Goal: Information Seeking & Learning: Learn about a topic

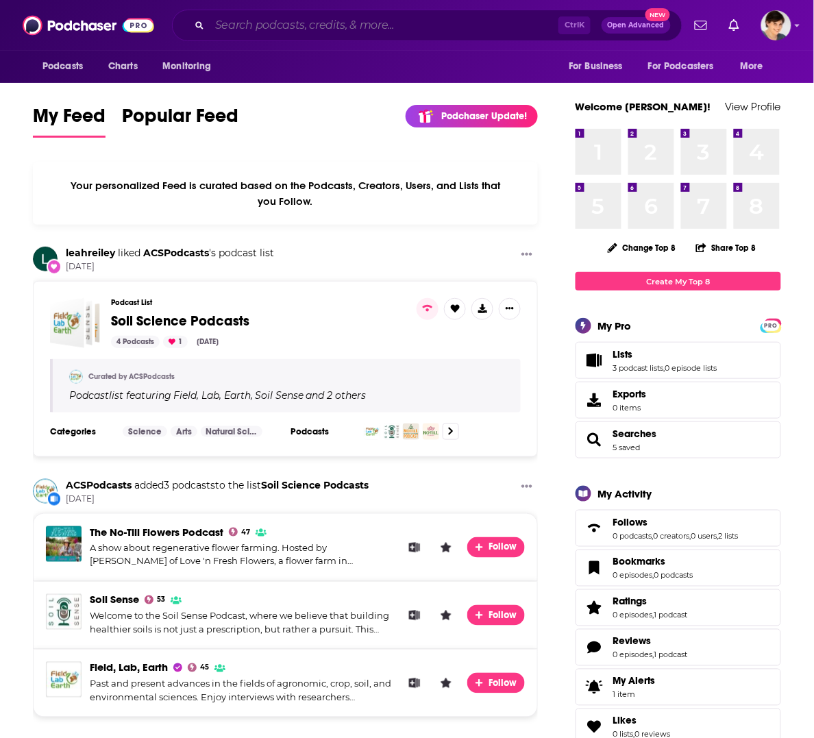
click at [305, 18] on input "Search podcasts, credits, & more..." at bounding box center [384, 25] width 349 height 22
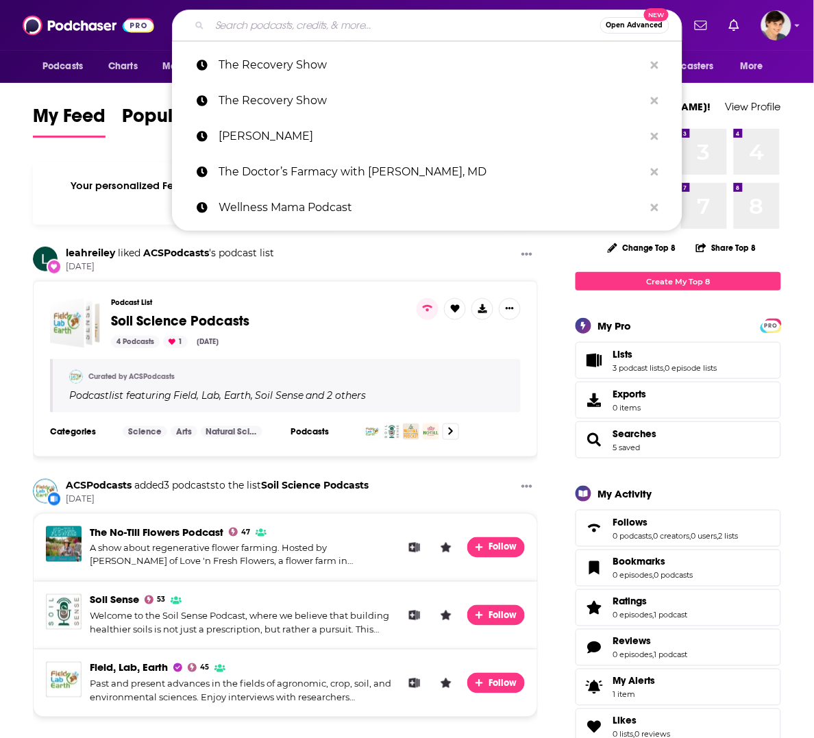
paste input "Build with [PERSON_NAME]"
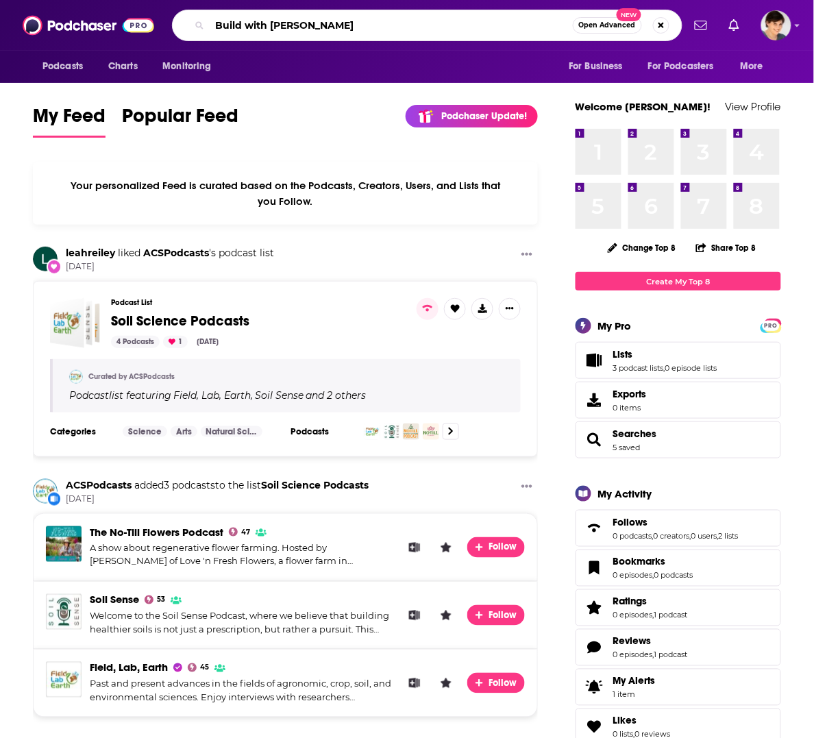
type input "Build with [PERSON_NAME]"
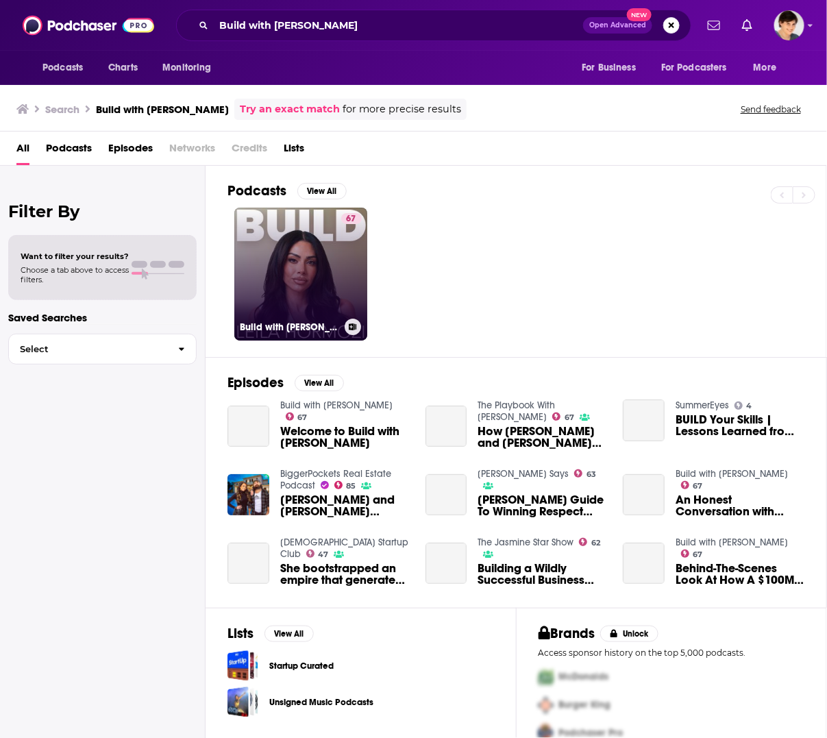
click at [293, 281] on link "67 Build with [PERSON_NAME]" at bounding box center [300, 274] width 133 height 133
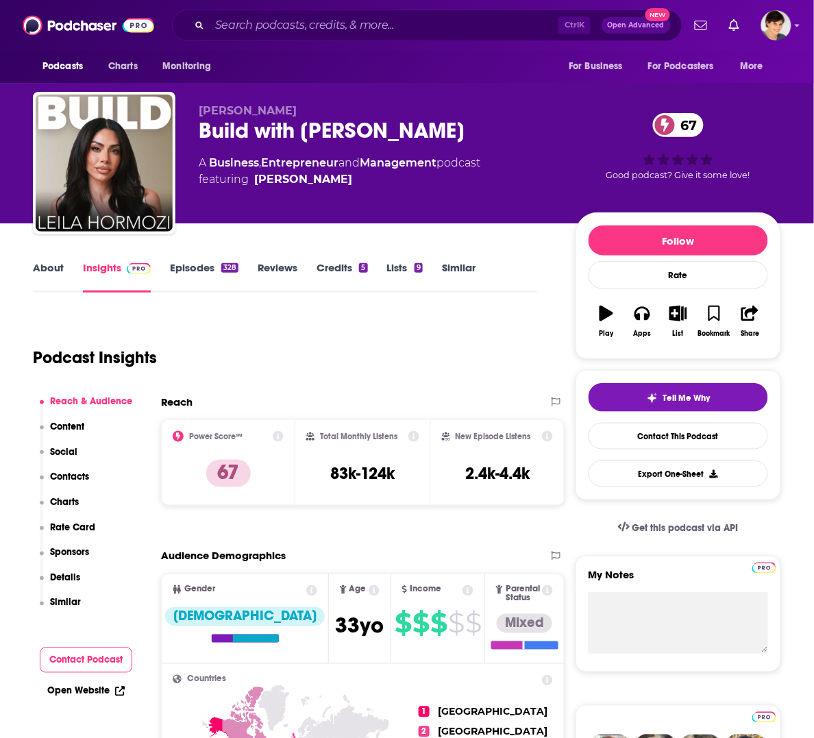
click at [49, 266] on link "About" at bounding box center [48, 277] width 31 height 32
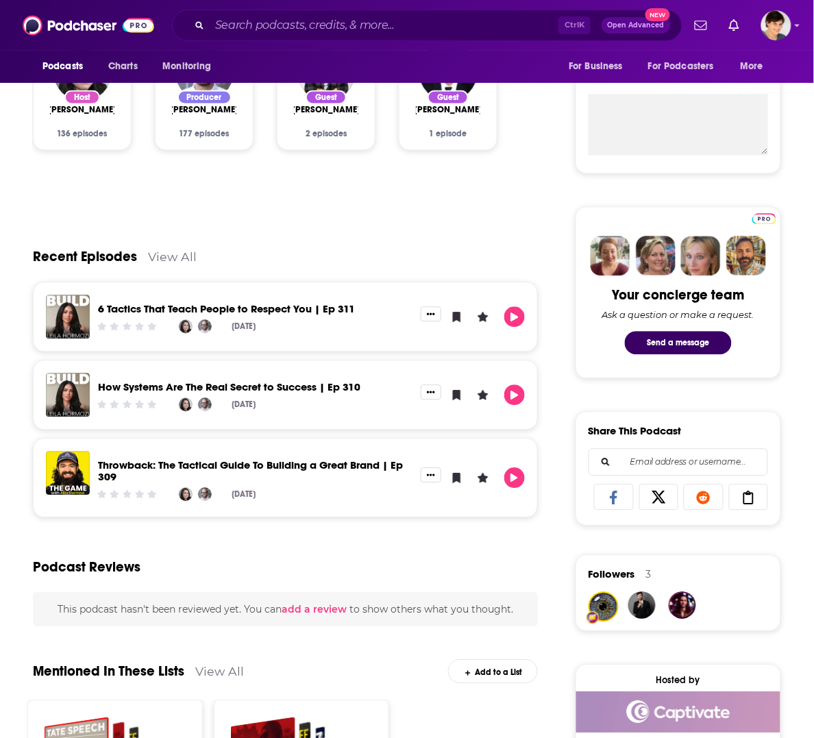
scroll to position [514, 0]
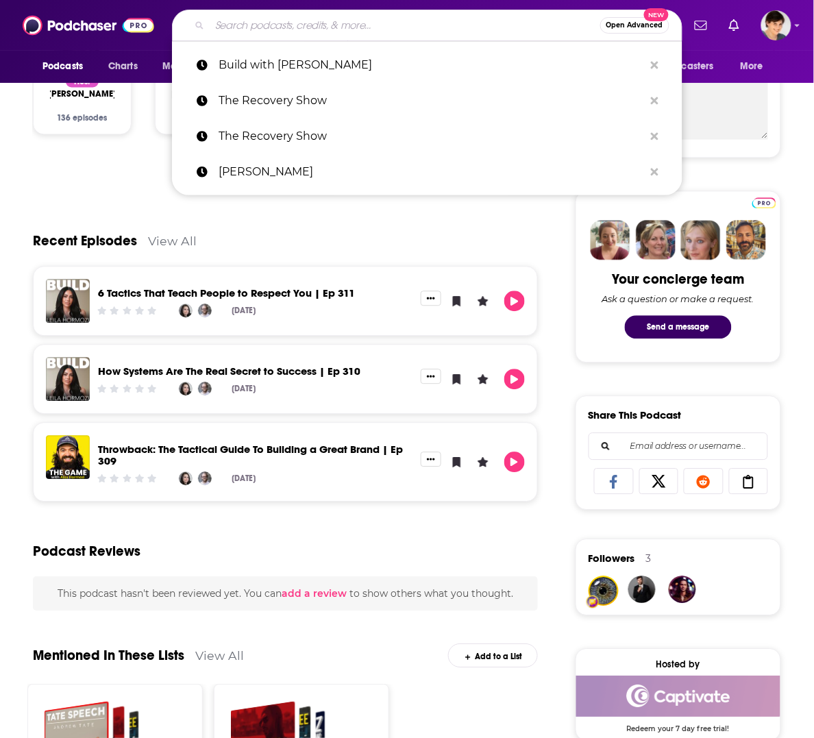
click at [353, 26] on input "Search podcasts, credits, & more..." at bounding box center [405, 25] width 390 height 22
paste input "Small Business Chat with [PERSON_NAME]-Business Owner. Diet Coke Addict. Cowboy…"
type input "Small Business Chat with [PERSON_NAME]-Business Owner. Diet Coke Addict. Cowboy…"
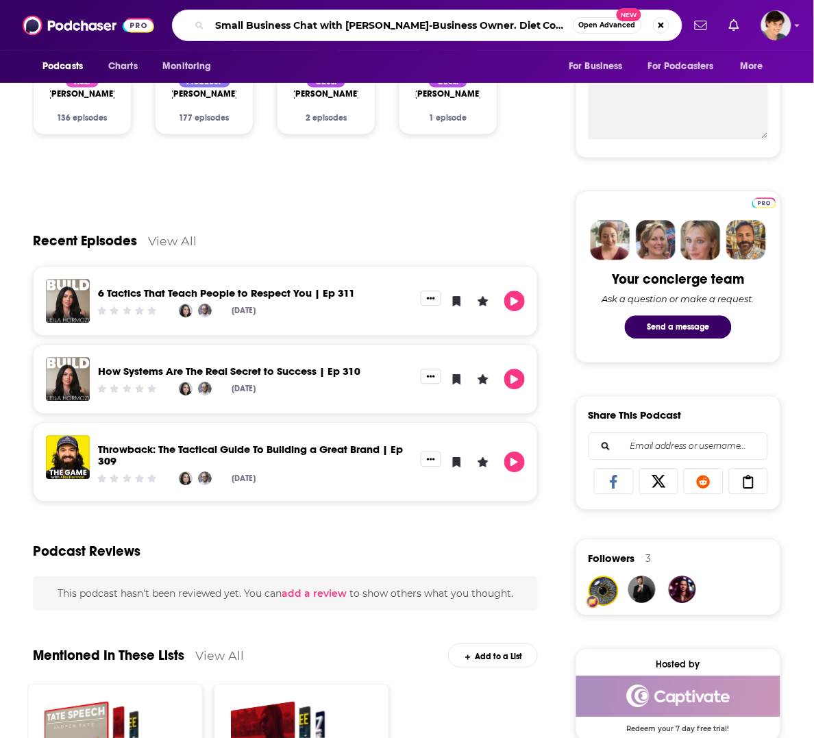
scroll to position [0, 183]
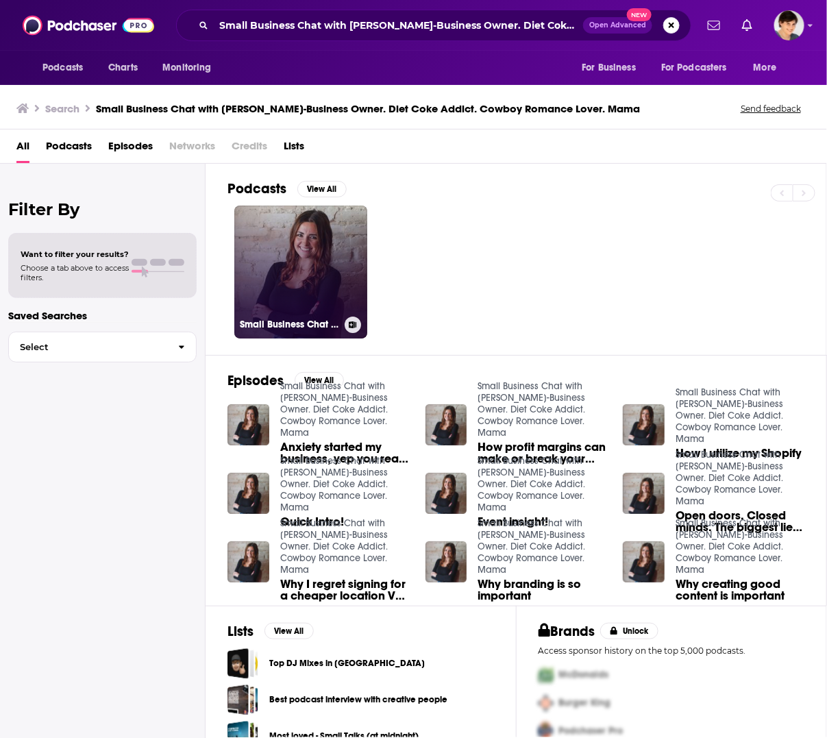
click at [322, 273] on link "Small Business Chat with [PERSON_NAME]-Business Owner. Diet Coke Addict. Cowboy…" at bounding box center [300, 271] width 133 height 133
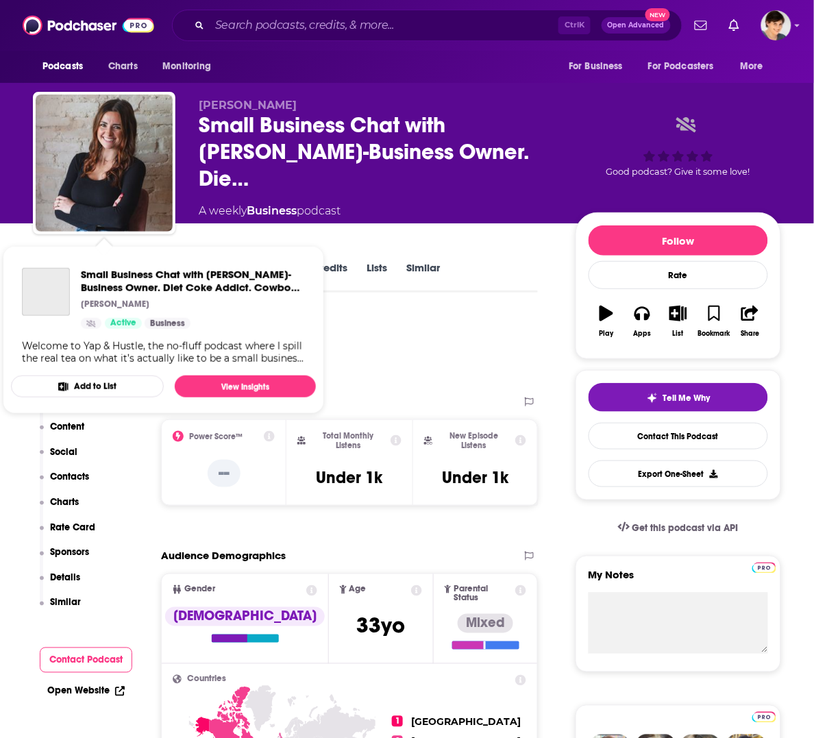
click at [43, 262] on div "Small Business Chat with [PERSON_NAME]-Business Owner. Diet Coke Addict. Cowboy…" at bounding box center [163, 316] width 305 height 119
click at [21, 240] on span "Small Business Chat with [PERSON_NAME]-Business Owner. Diet Coke Addict. Cowboy…" at bounding box center [163, 330] width 321 height 184
click at [18, 245] on span "Small Business Chat with [PERSON_NAME]-Business Owner. Diet Coke Addict. Cowboy…" at bounding box center [163, 330] width 321 height 184
click at [470, 327] on div "Podcast Insights" at bounding box center [280, 349] width 494 height 70
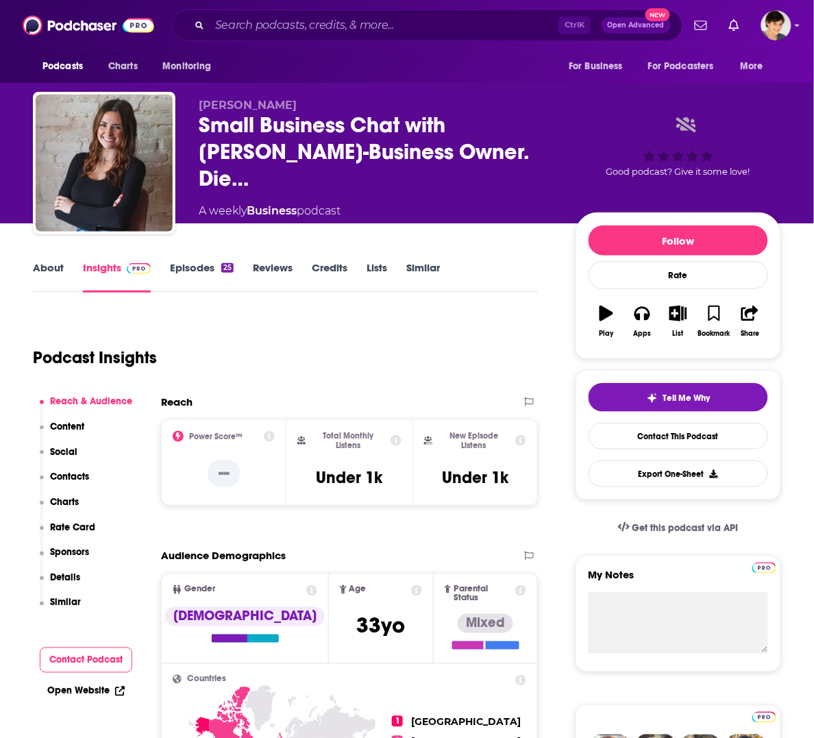
click at [43, 264] on link "About" at bounding box center [48, 277] width 31 height 32
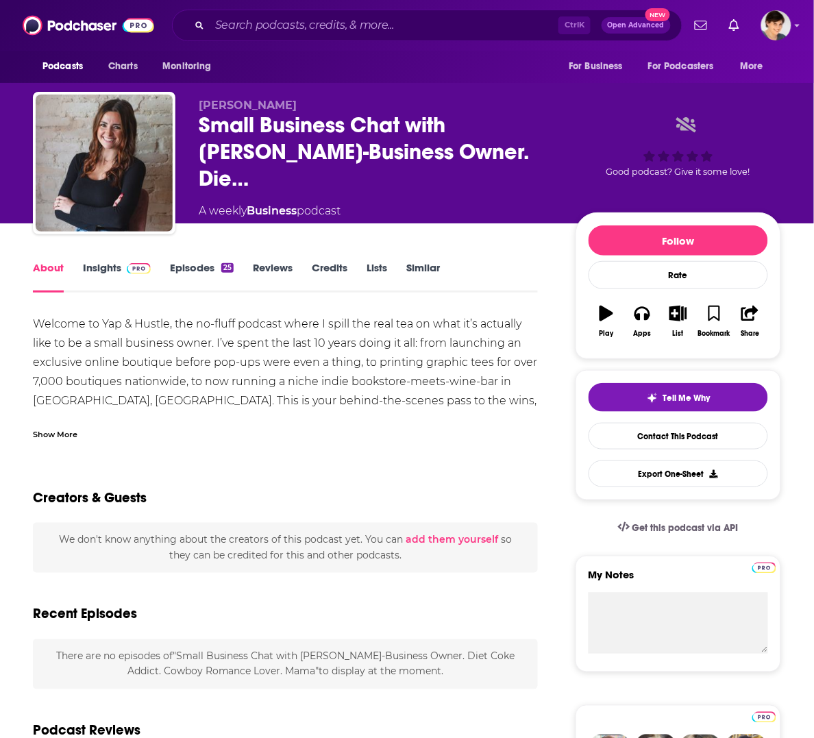
click at [60, 425] on div "Show More" at bounding box center [285, 428] width 505 height 23
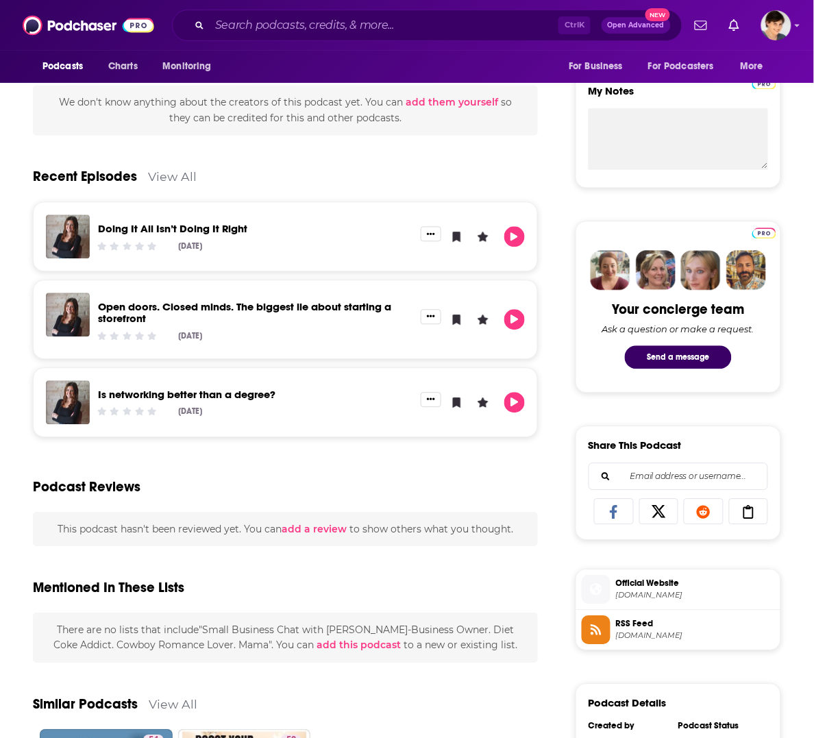
scroll to position [514, 0]
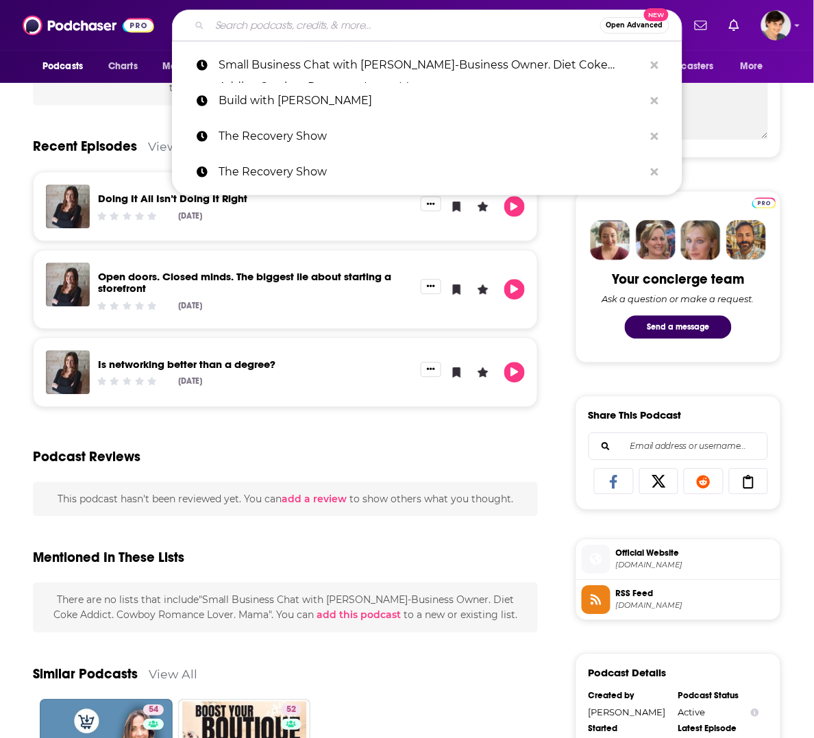
click at [340, 16] on input "Search podcasts, credits, & more..." at bounding box center [405, 25] width 390 height 22
paste input "The Impatient Entrepreneur"
type input "The Impatient Entrepreneur"
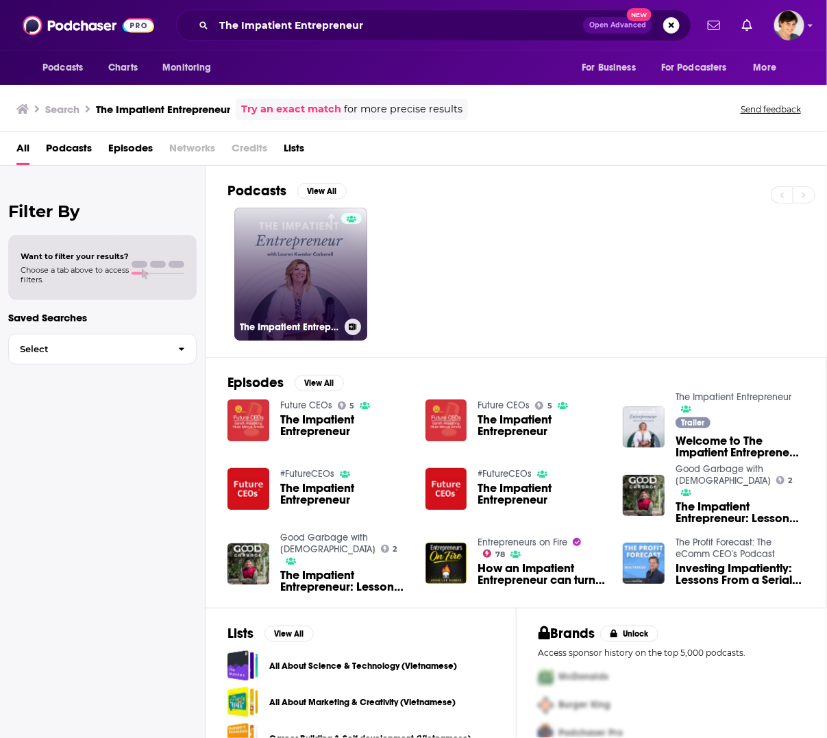
click at [300, 288] on link "The Impatient Entrepreneur" at bounding box center [300, 274] width 133 height 133
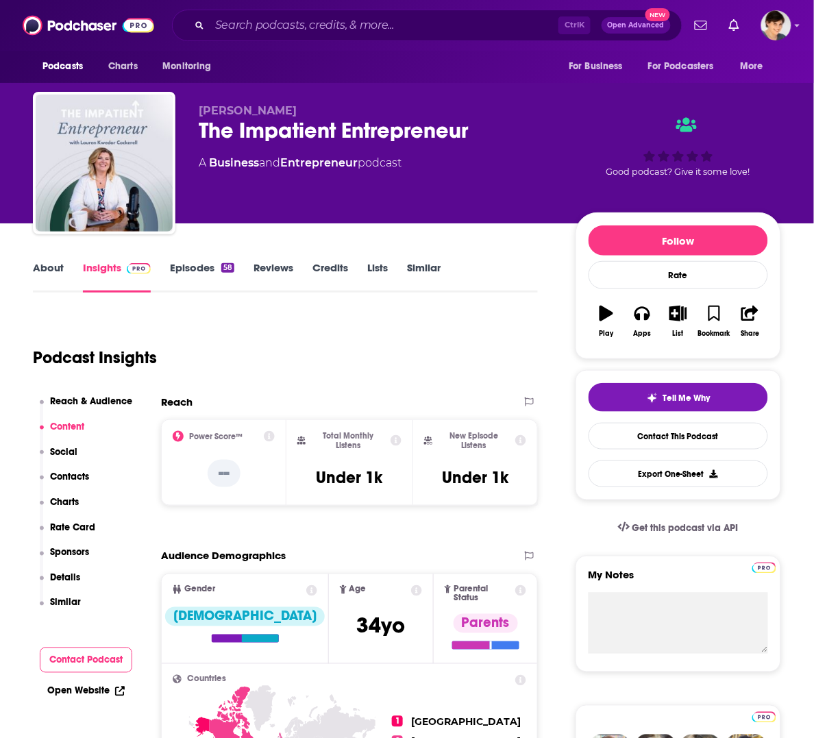
click at [45, 269] on link "About" at bounding box center [48, 277] width 31 height 32
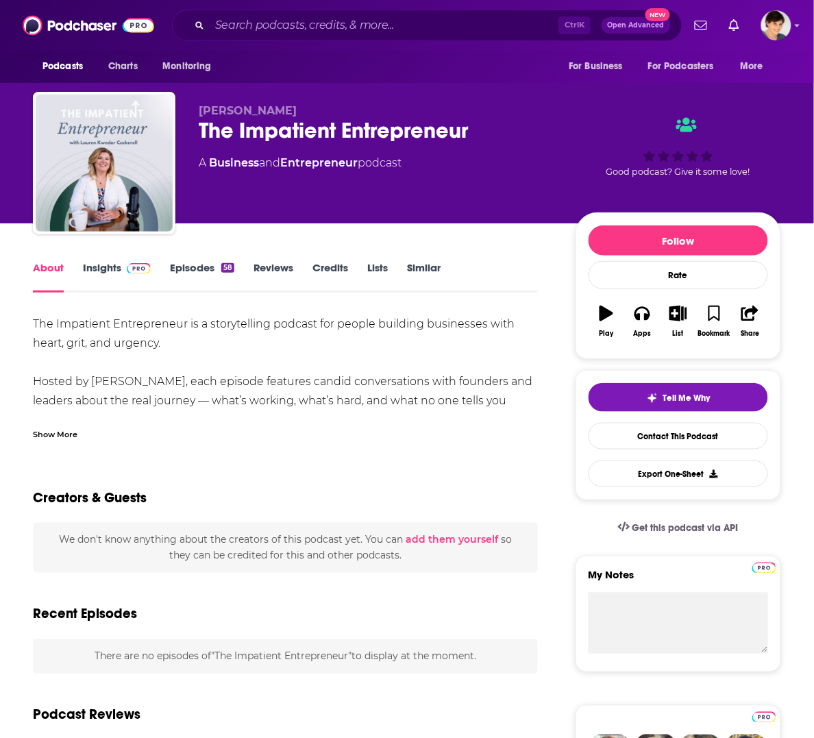
click at [45, 434] on div "Show More" at bounding box center [55, 433] width 45 height 13
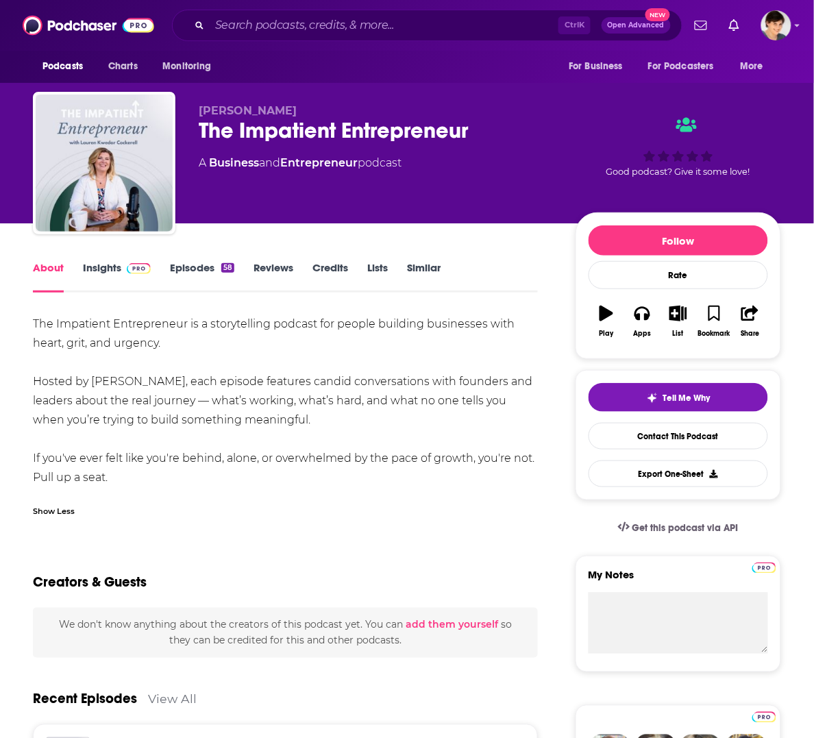
click at [290, 138] on div "The Impatient Entrepreneur" at bounding box center [376, 130] width 355 height 27
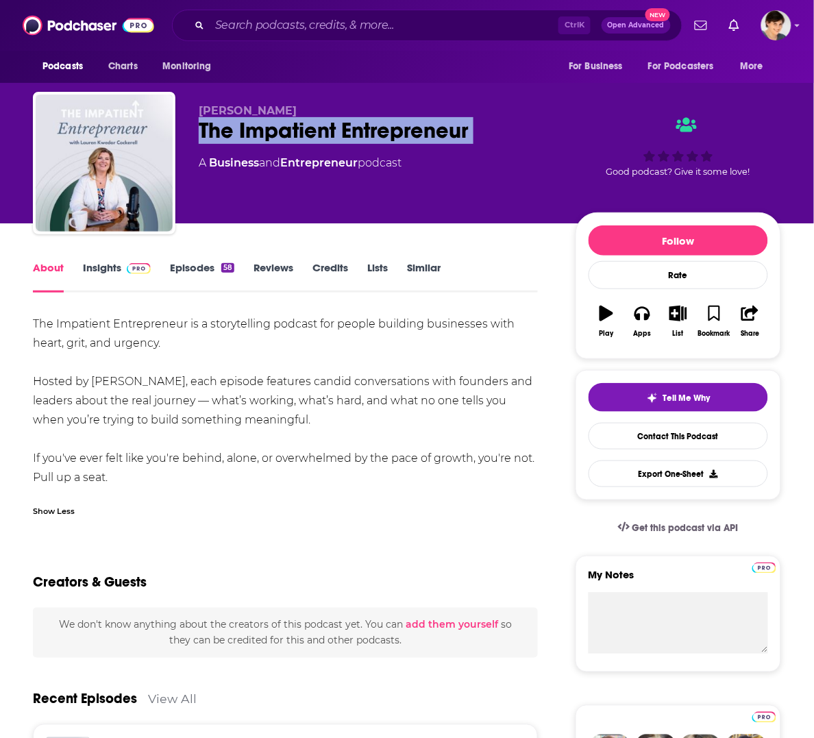
click at [290, 138] on div "The Impatient Entrepreneur" at bounding box center [376, 130] width 355 height 27
copy div "The Impatient Entrepreneur"
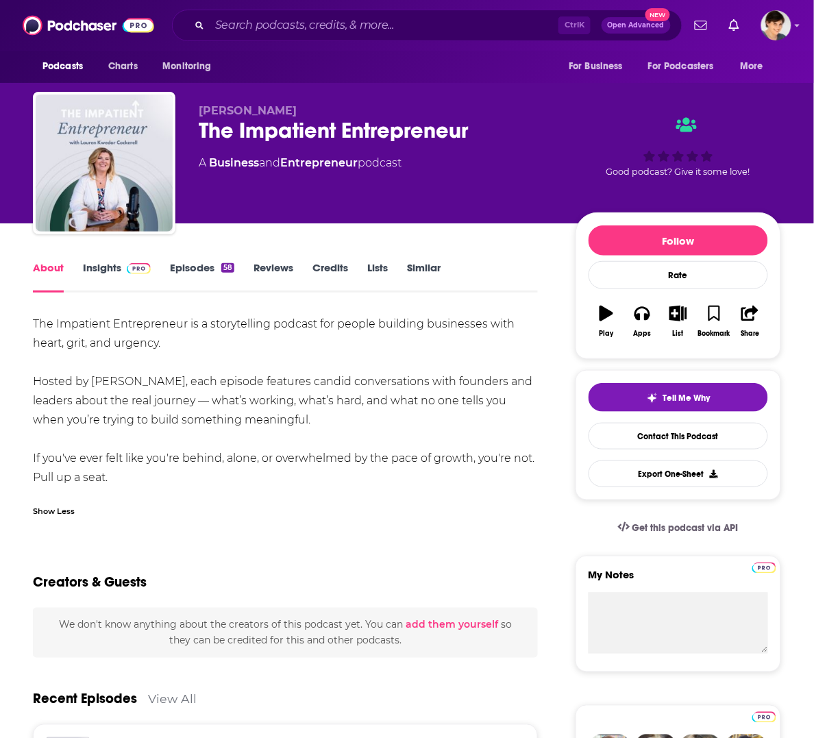
click at [521, 266] on div "About Insights Episodes 58 Reviews Credits Lists Similar" at bounding box center [285, 276] width 505 height 34
click at [177, 332] on div "The Impatient Entrepreneur is a storytelling podcast for people building busine…" at bounding box center [285, 400] width 505 height 173
drag, startPoint x: 377, startPoint y: 422, endPoint x: 32, endPoint y: 325, distance: 358.5
click at [33, 325] on div "The Impatient Entrepreneur is a storytelling podcast for people building busine…" at bounding box center [285, 400] width 505 height 173
copy div "The Impatient Entrepreneur is a storytelling podcast for people building busine…"
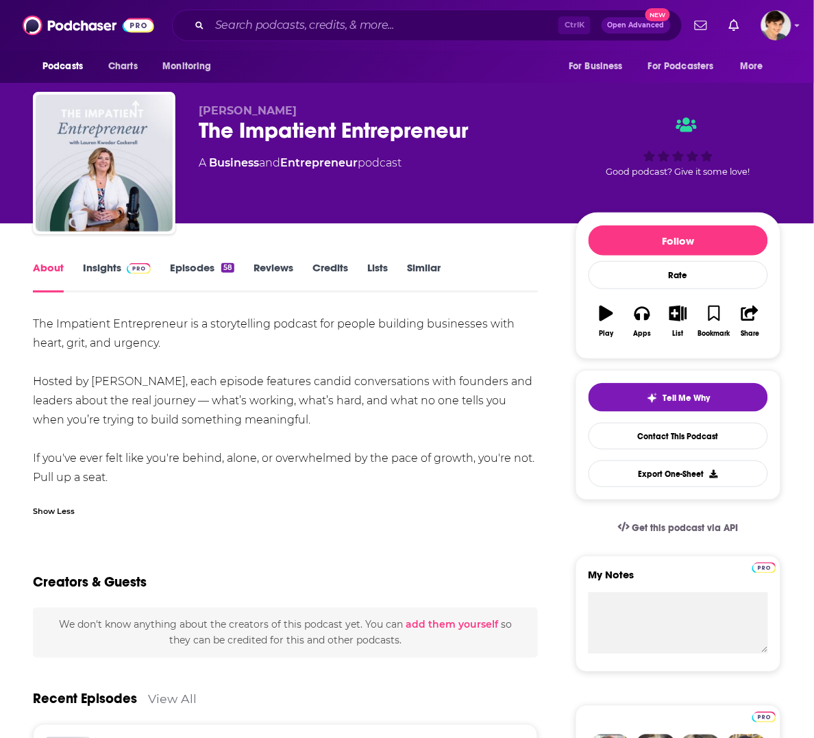
click at [500, 90] on div "[PERSON_NAME] The Impatient Entrepreneur A Business and Entrepreneur podcast Go…" at bounding box center [407, 149] width 769 height 148
click at [262, 127] on div "The Impatient Entrepreneur" at bounding box center [376, 130] width 355 height 27
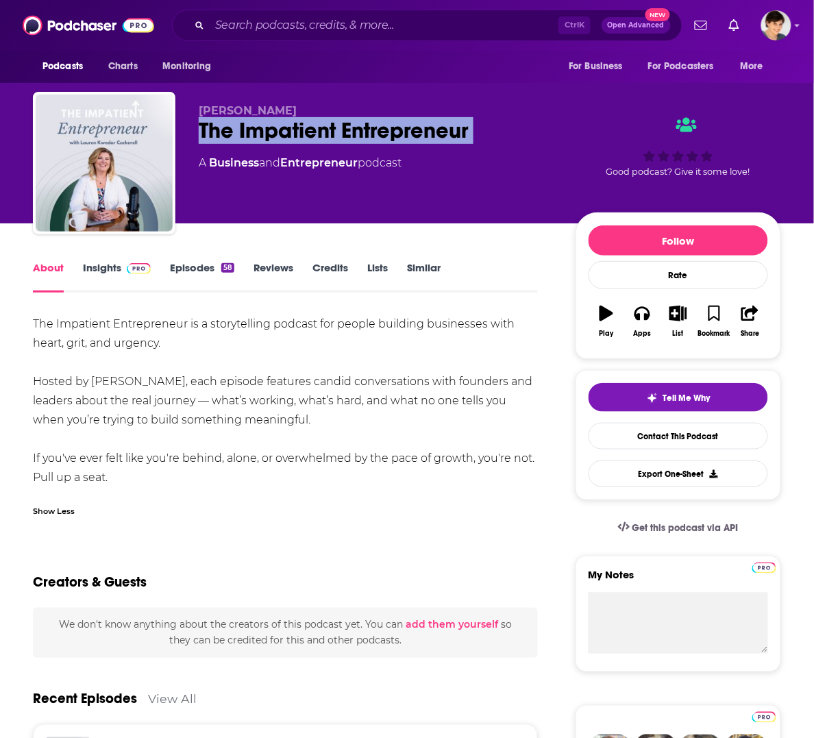
click at [262, 127] on div "The Impatient Entrepreneur" at bounding box center [376, 130] width 355 height 27
copy div "The Impatient Entrepreneur"
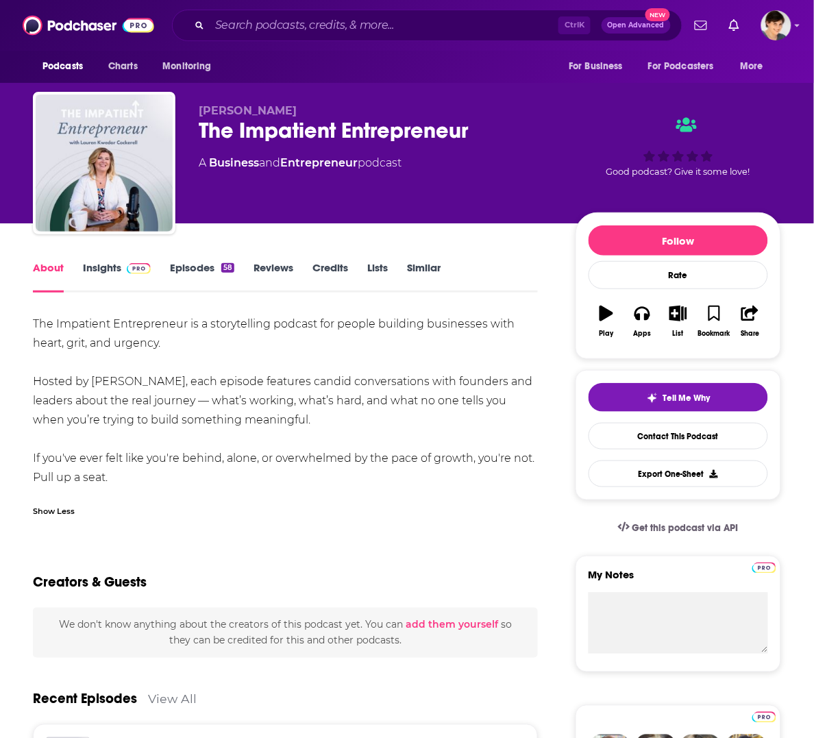
click at [509, 213] on div "[PERSON_NAME] The Impatient Entrepreneur A Business and Entrepreneur podcast" at bounding box center [376, 159] width 355 height 110
click at [293, 108] on span "[PERSON_NAME]" at bounding box center [248, 110] width 98 height 13
copy p "[PERSON_NAME]"
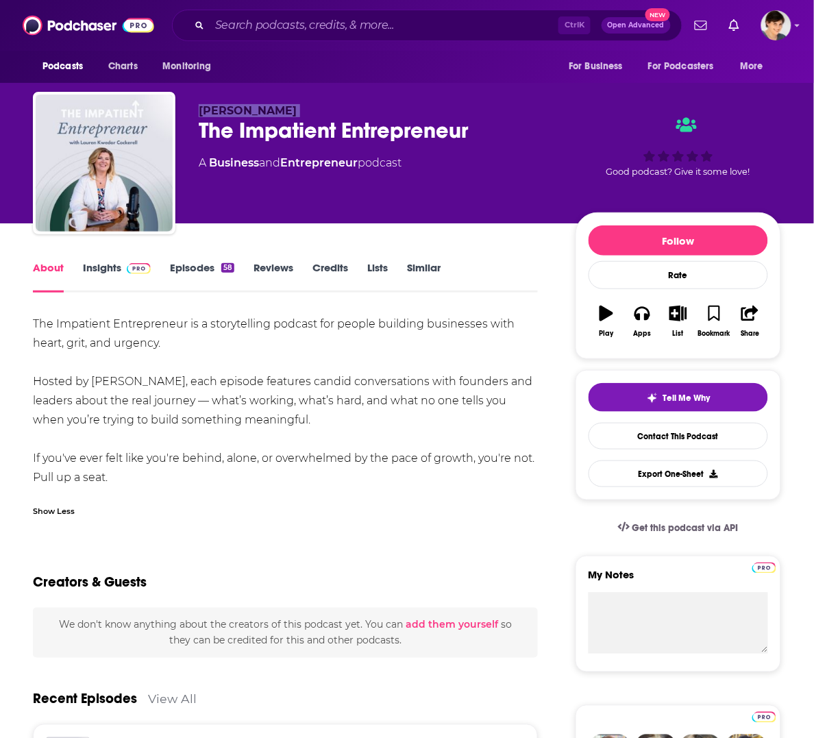
click at [484, 86] on div "[PERSON_NAME] The Impatient Entrepreneur A Business and Entrepreneur podcast Go…" at bounding box center [407, 149] width 769 height 148
click at [87, 265] on link "Insights" at bounding box center [117, 277] width 68 height 32
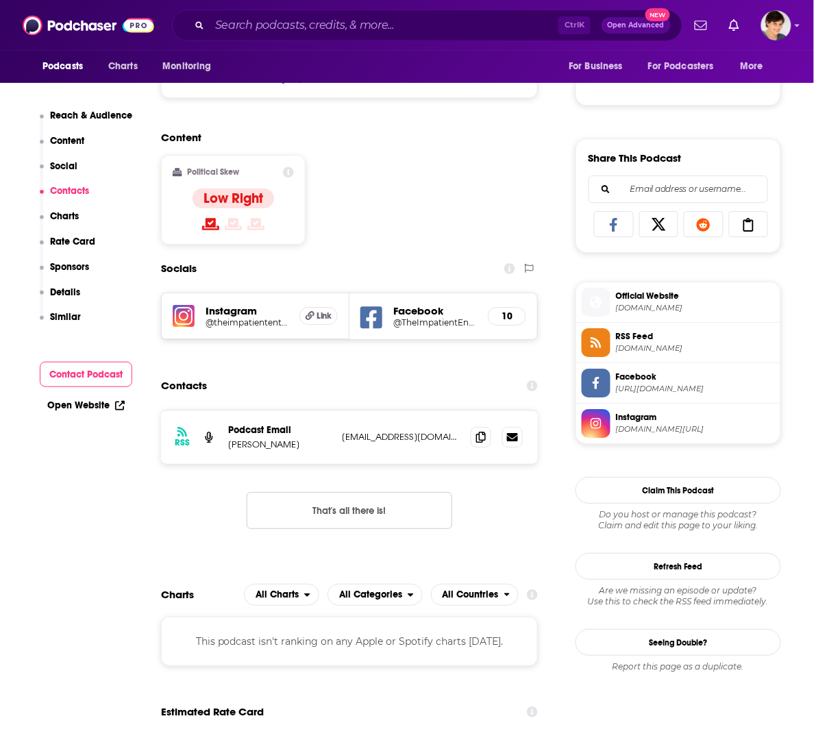
scroll to position [942, 0]
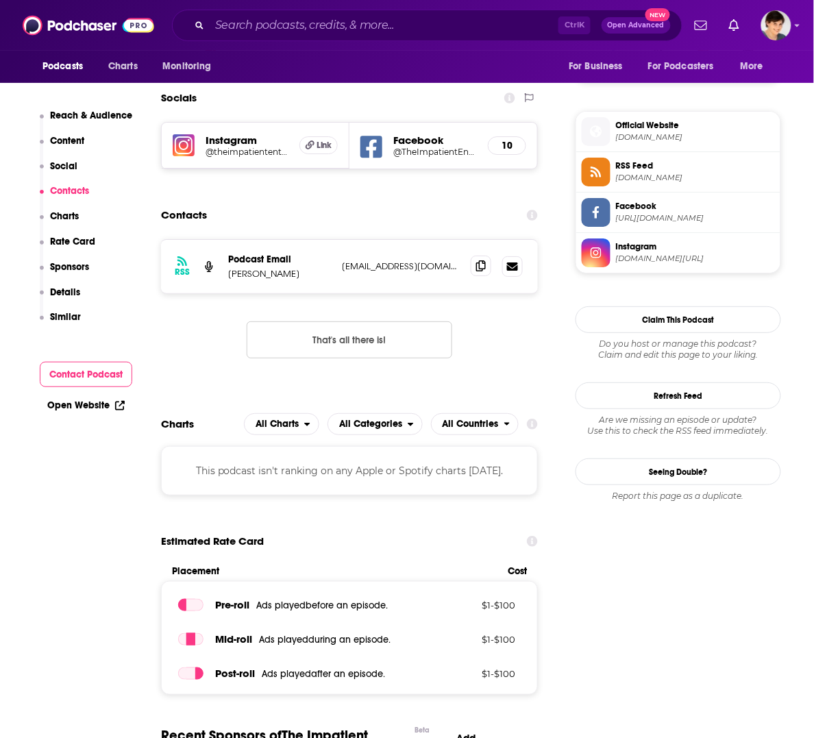
click at [484, 260] on icon at bounding box center [481, 265] width 10 height 11
click at [282, 27] on input "Search podcasts, credits, & more..." at bounding box center [384, 25] width 349 height 22
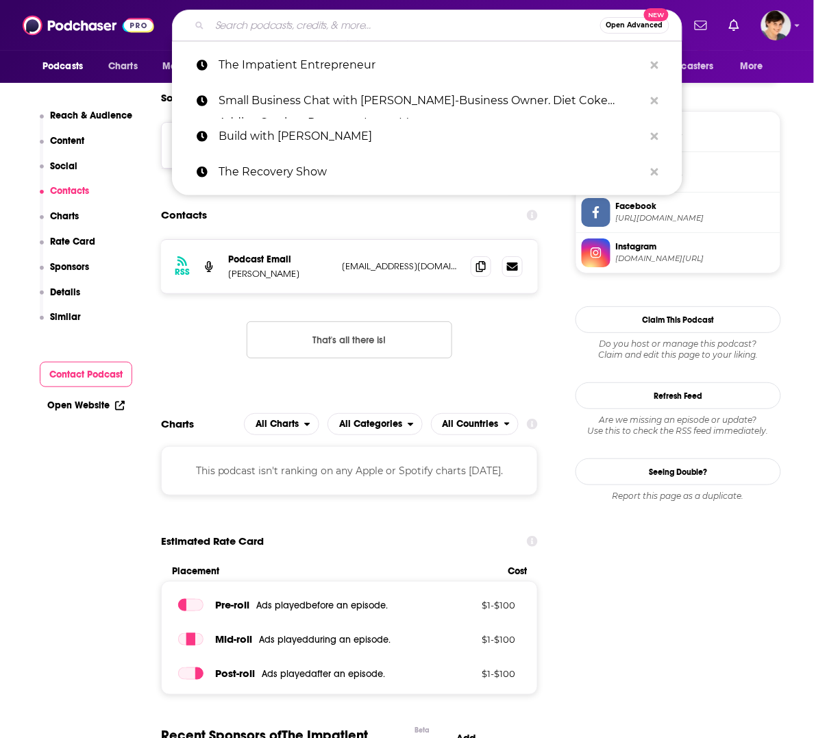
paste input "Startup Stories from the Treehouse"
type input "Startup Stories from the Treehouse"
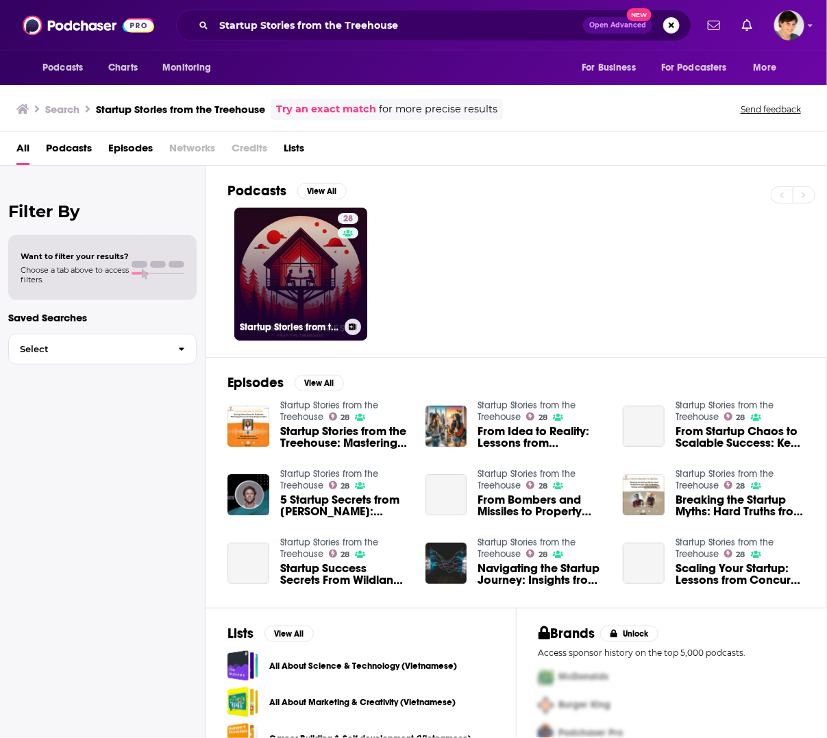
click at [277, 262] on link "28 Startup Stories from the Treehouse" at bounding box center [300, 274] width 133 height 133
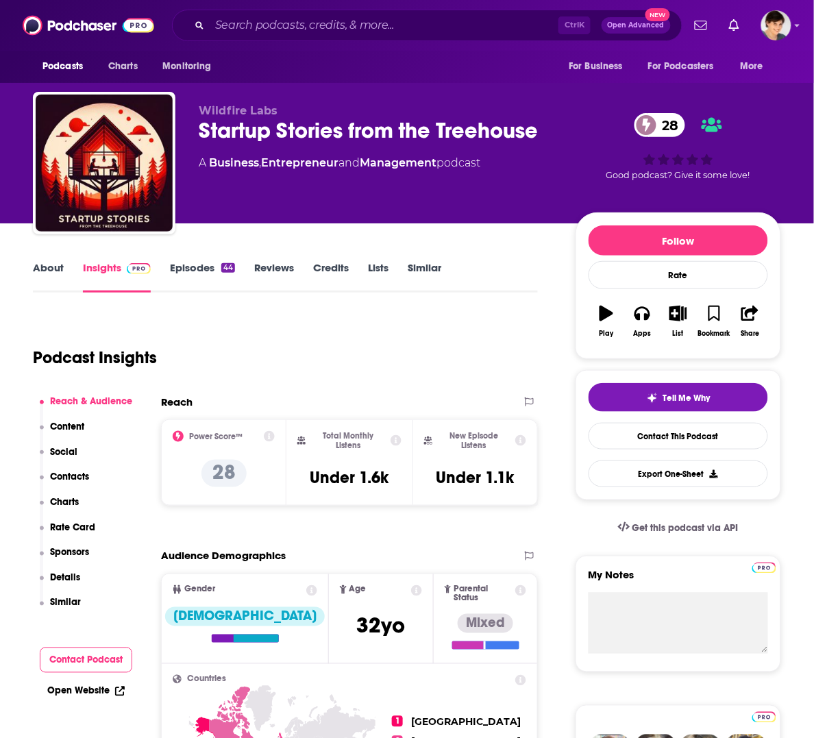
click at [42, 269] on link "About" at bounding box center [48, 277] width 31 height 32
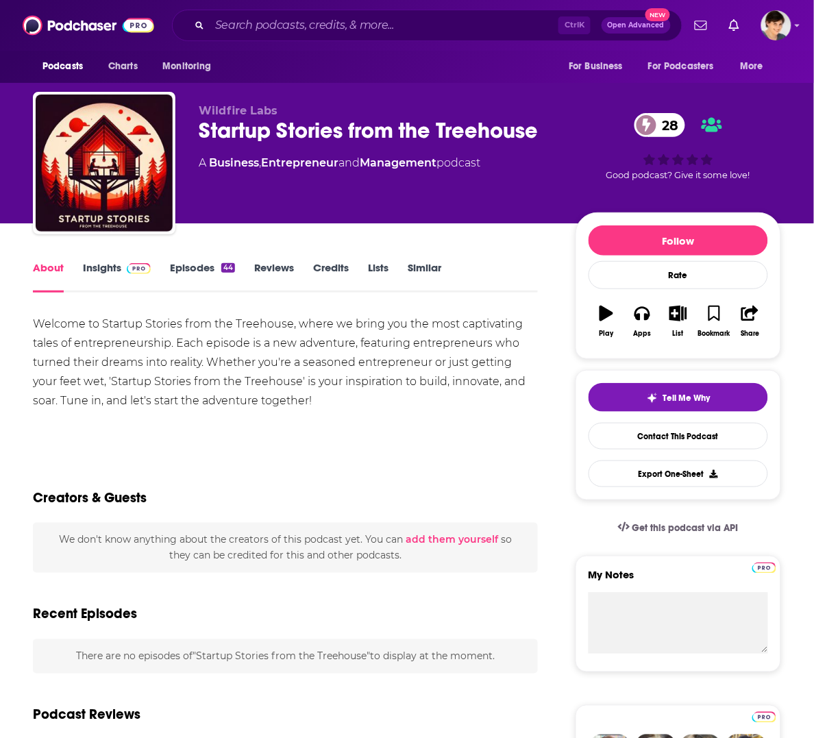
click at [127, 334] on div "Welcome to Startup Stories from the Treehouse, where we bring you the most capt…" at bounding box center [285, 362] width 505 height 96
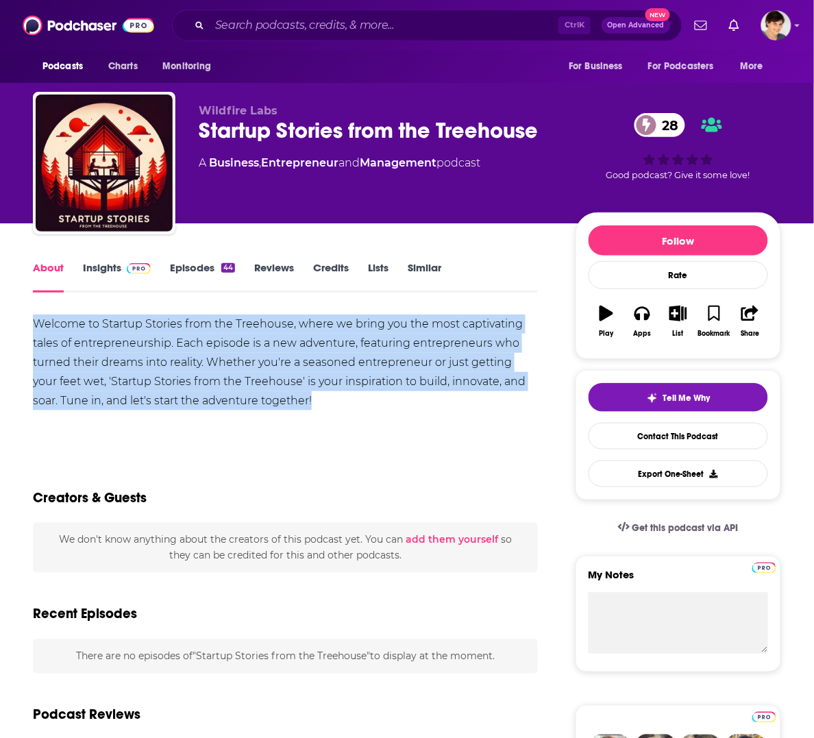
click at [127, 334] on div "Welcome to Startup Stories from the Treehouse, where we bring you the most capt…" at bounding box center [285, 362] width 505 height 96
copy div "Welcome to Startup Stories from the Treehouse, where we bring you the most capt…"
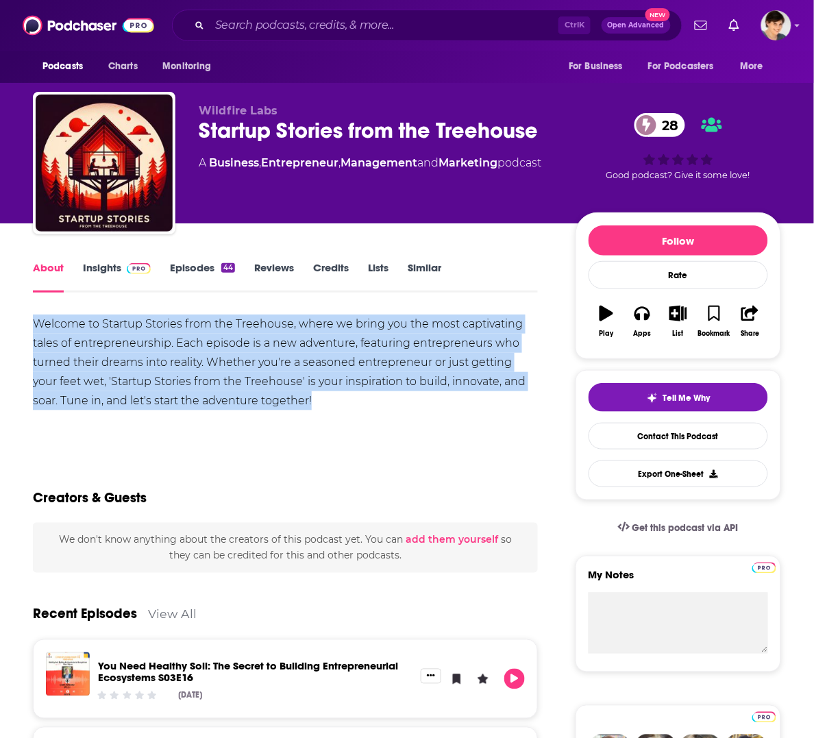
click at [486, 372] on div "Welcome to Startup Stories from the Treehouse, where we bring you the most capt…" at bounding box center [285, 362] width 505 height 96
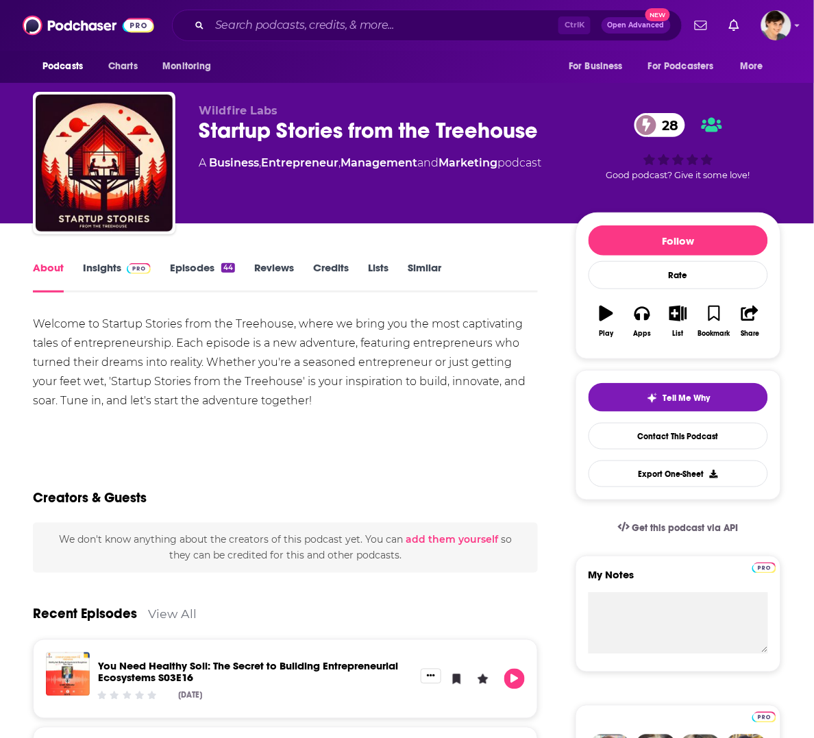
click at [268, 129] on div "Startup Stories from the Treehouse 28" at bounding box center [376, 130] width 355 height 27
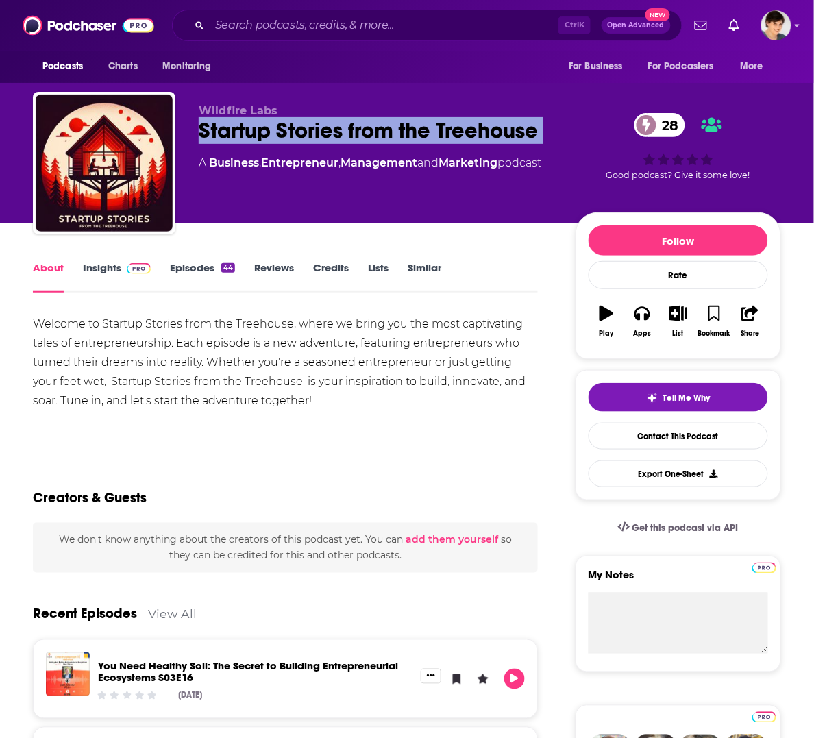
click at [268, 129] on div "Startup Stories from the Treehouse 28" at bounding box center [376, 130] width 355 height 27
copy div "Startup Stories from the Treehouse 28"
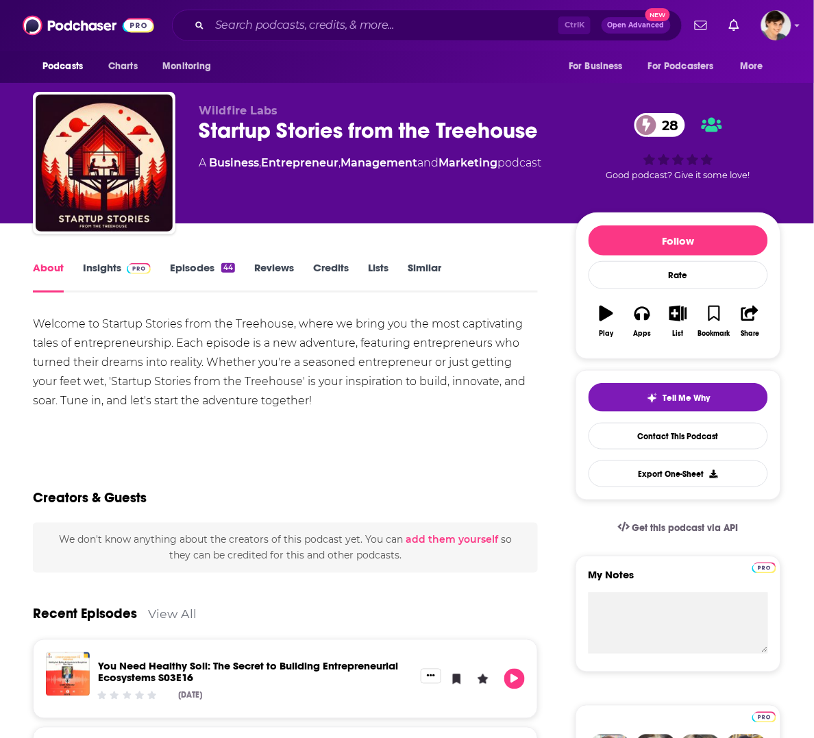
click at [216, 104] on p "Wildfire Labs" at bounding box center [376, 110] width 355 height 13
click at [152, 382] on div "Welcome to Startup Stories from the Treehouse, where we bring you the most capt…" at bounding box center [285, 362] width 505 height 96
click at [96, 266] on link "Insights" at bounding box center [117, 277] width 68 height 32
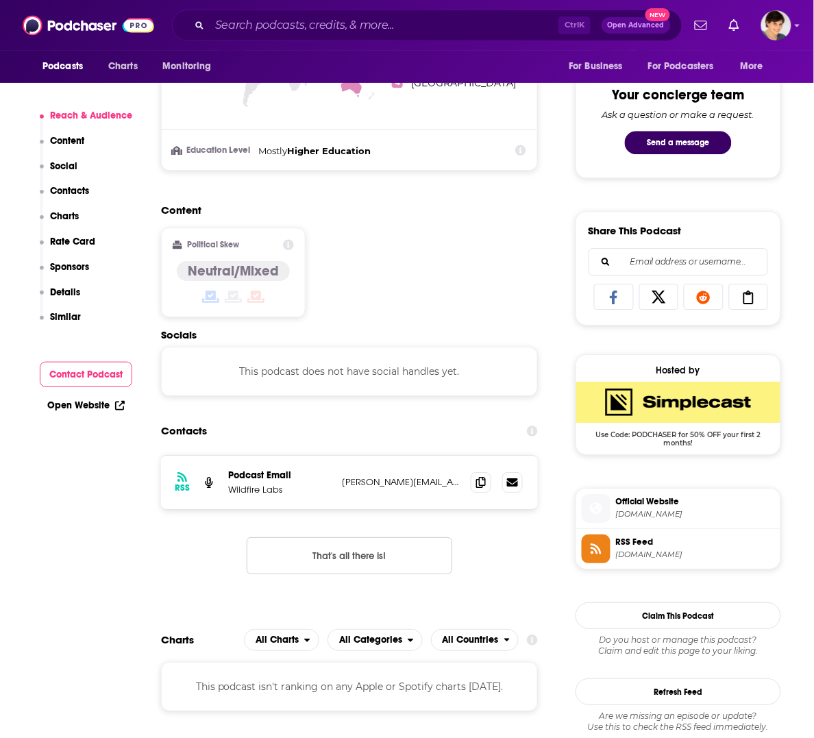
scroll to position [771, 0]
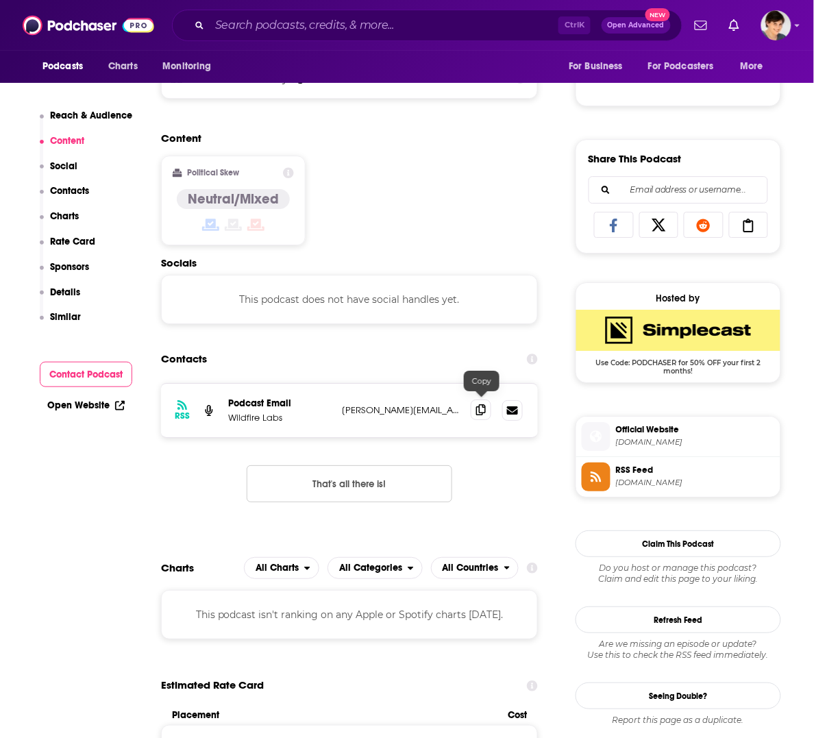
click at [477, 404] on icon at bounding box center [481, 409] width 10 height 11
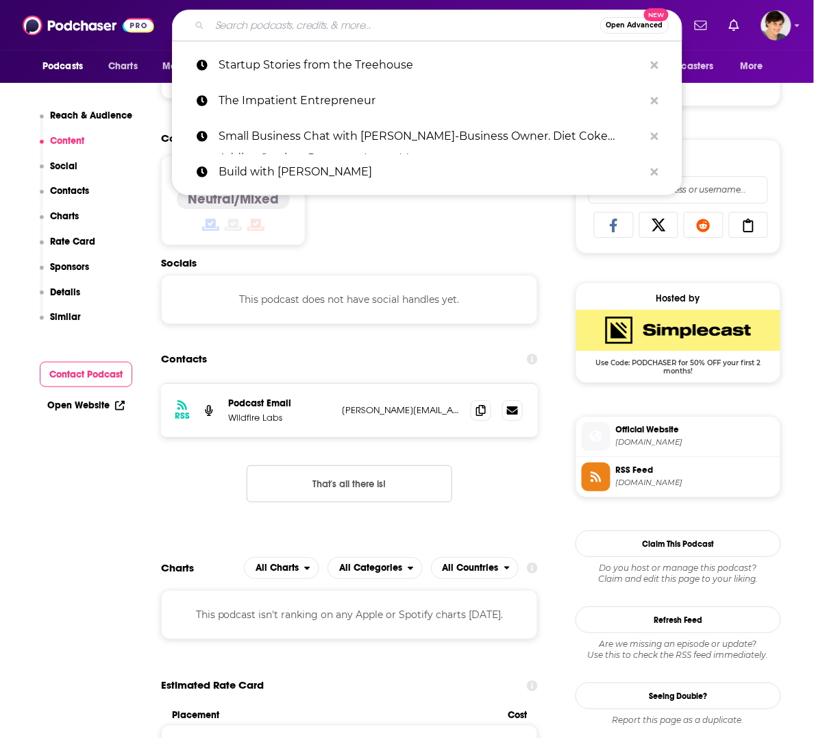
click at [271, 24] on input "Search podcasts, credits, & more..." at bounding box center [405, 25] width 390 height 22
paste input "The Business Builder Way"
type input "The Business Builder Way"
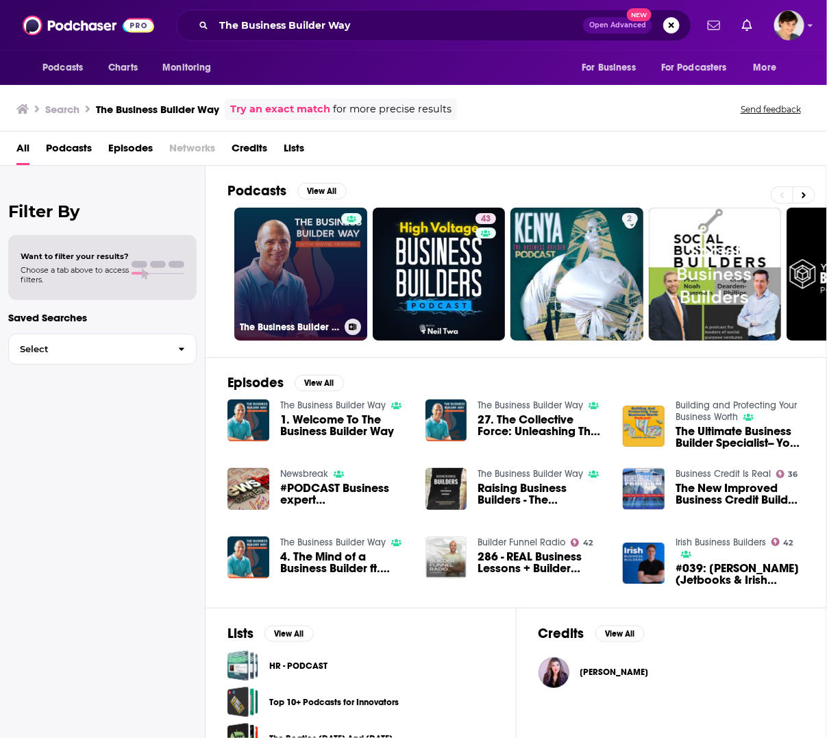
click at [274, 281] on link "The Business Builder Way" at bounding box center [300, 274] width 133 height 133
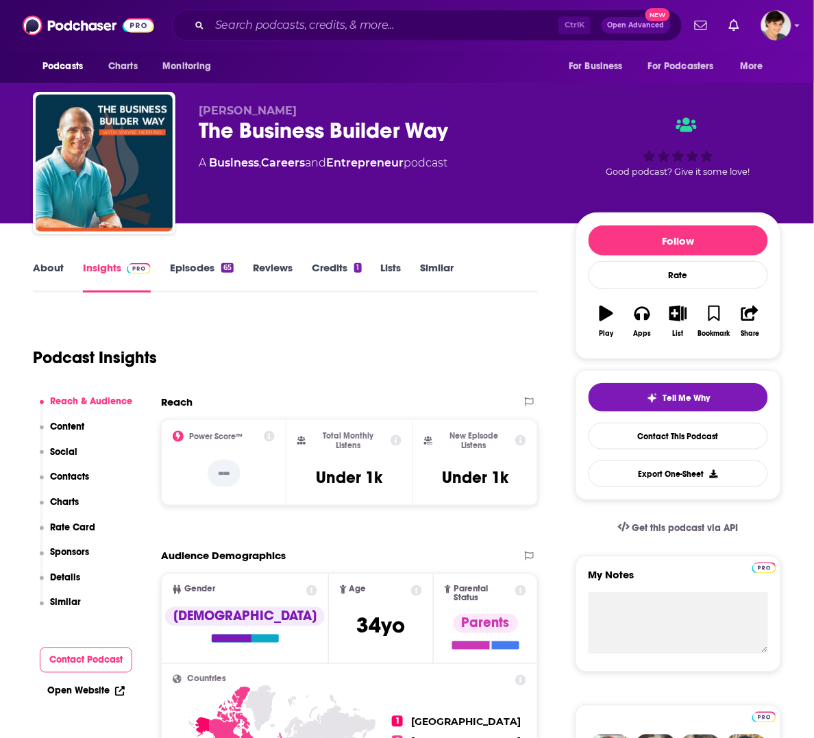
click at [53, 272] on link "About" at bounding box center [48, 277] width 31 height 32
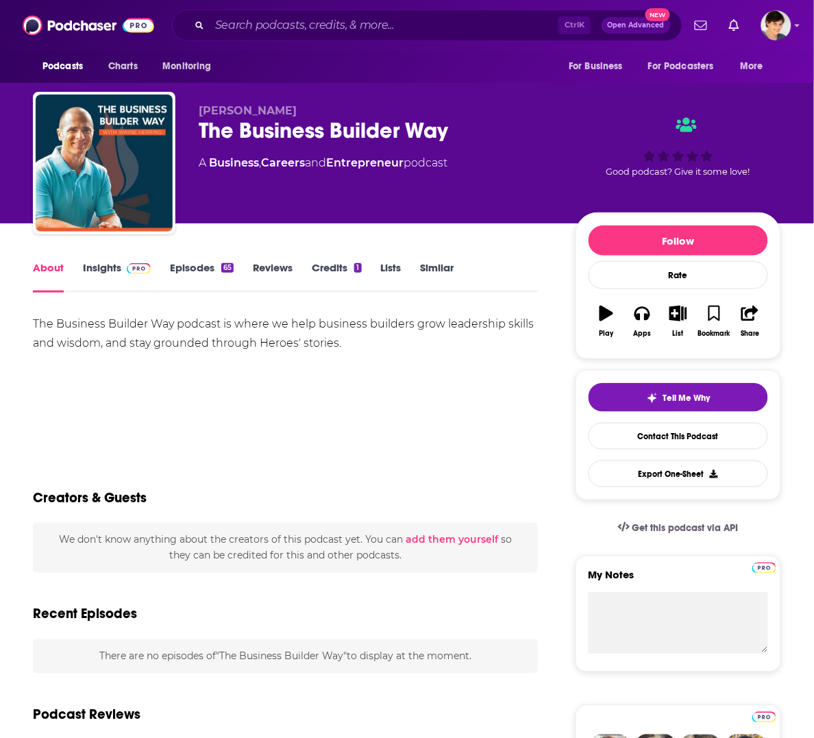
click at [331, 128] on div "The Business Builder Way" at bounding box center [376, 130] width 355 height 27
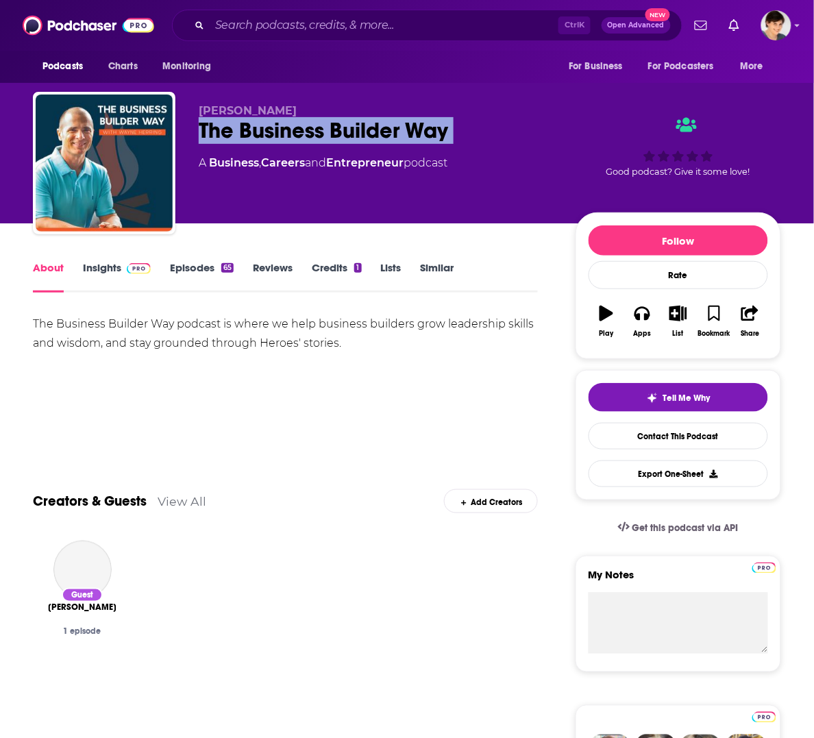
click at [331, 128] on div "The Business Builder Way" at bounding box center [376, 130] width 355 height 27
copy div "The Business Builder Way"
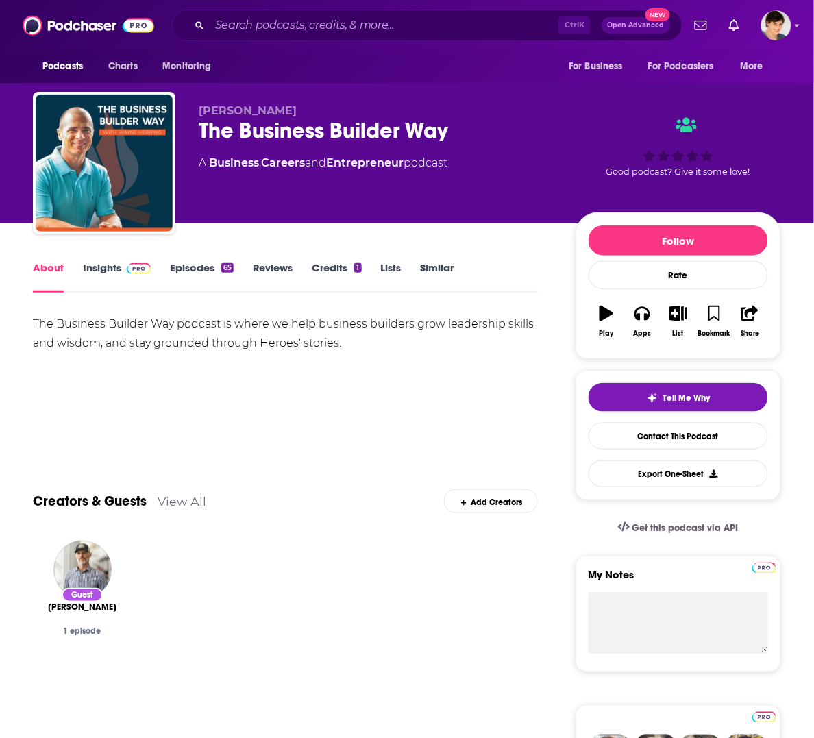
click at [172, 329] on div "The Business Builder Way podcast is where we help business builders grow leader…" at bounding box center [285, 333] width 505 height 38
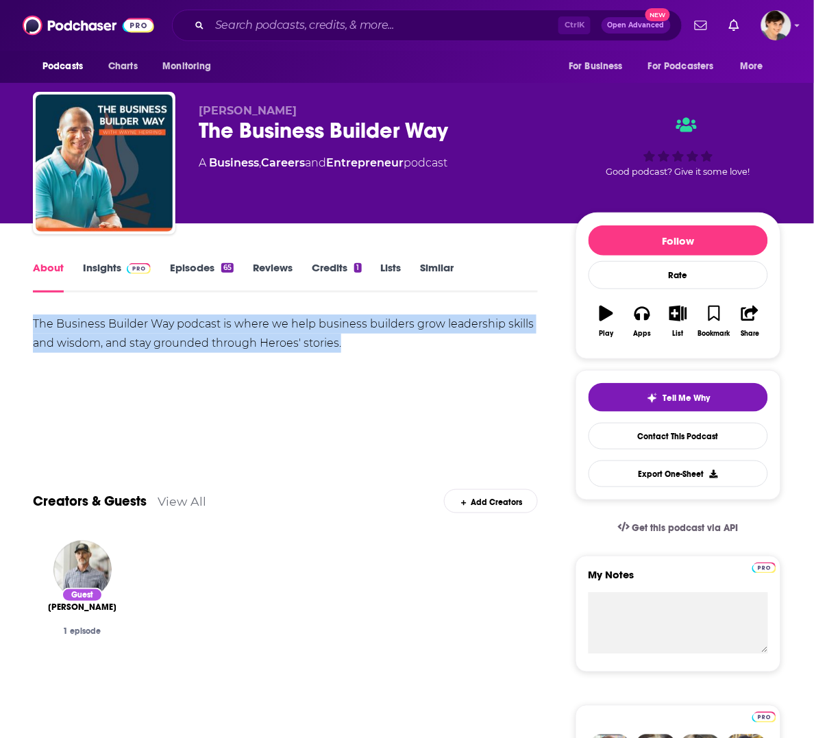
click at [172, 329] on div "The Business Builder Way podcast is where we help business builders grow leader…" at bounding box center [285, 333] width 505 height 38
copy div "The Business Builder Way podcast is where we help business builders grow leader…"
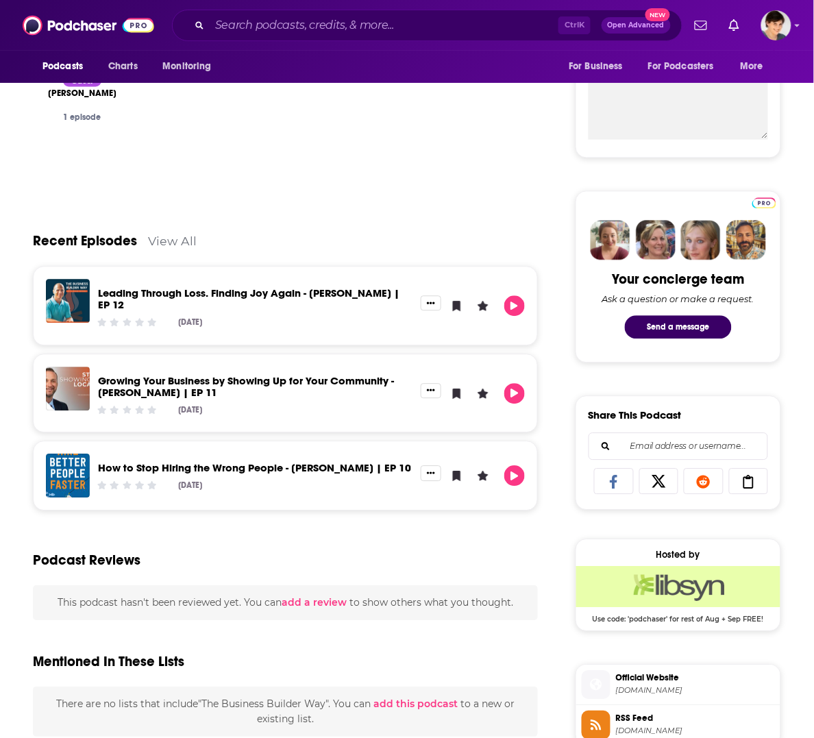
scroll to position [86, 0]
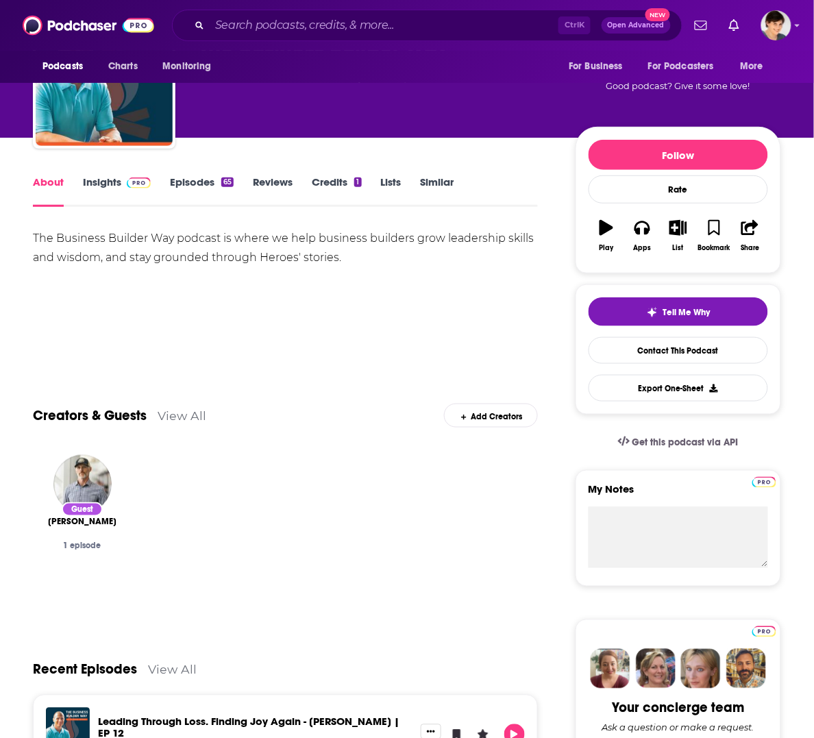
click at [259, 112] on div "[PERSON_NAME] The Business Builder Way A Business , Careers and Entrepreneur po…" at bounding box center [376, 73] width 355 height 110
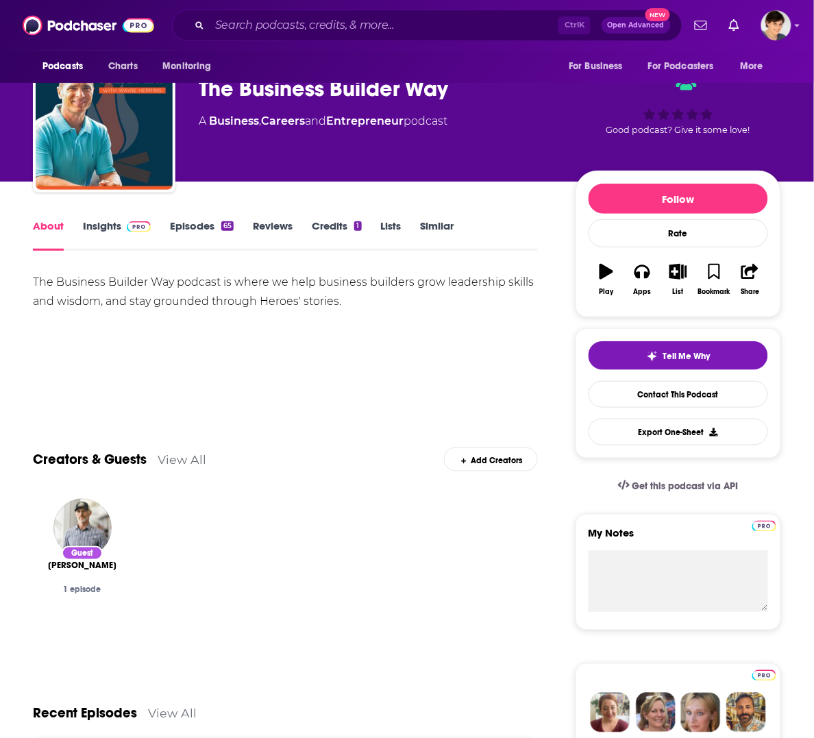
scroll to position [0, 0]
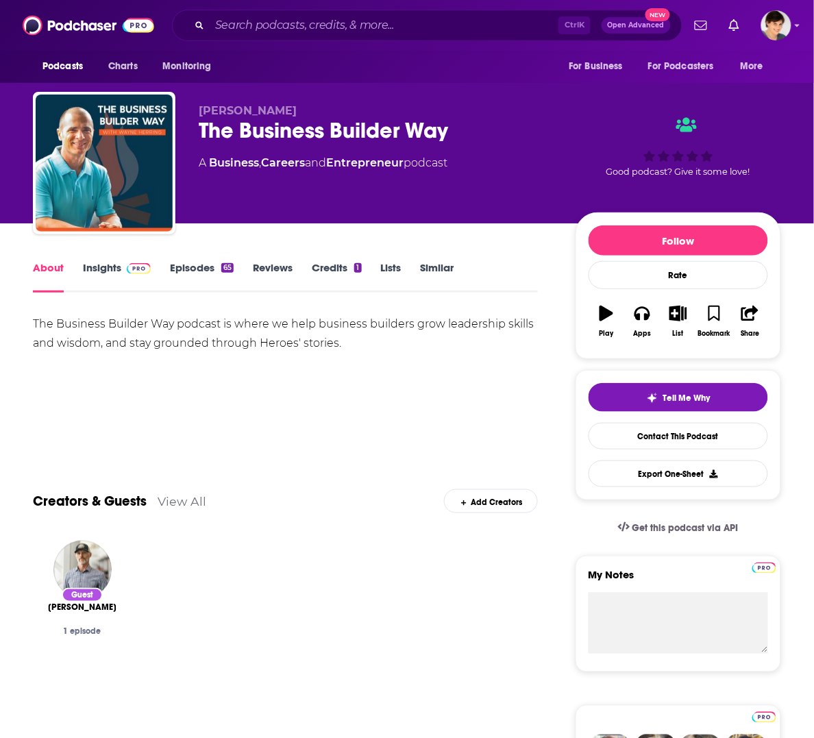
click at [262, 108] on span "[PERSON_NAME]" at bounding box center [248, 110] width 98 height 13
copy p "[PERSON_NAME]"
click at [262, 467] on div "Creators & Guests View All Add Creators" at bounding box center [285, 492] width 505 height 73
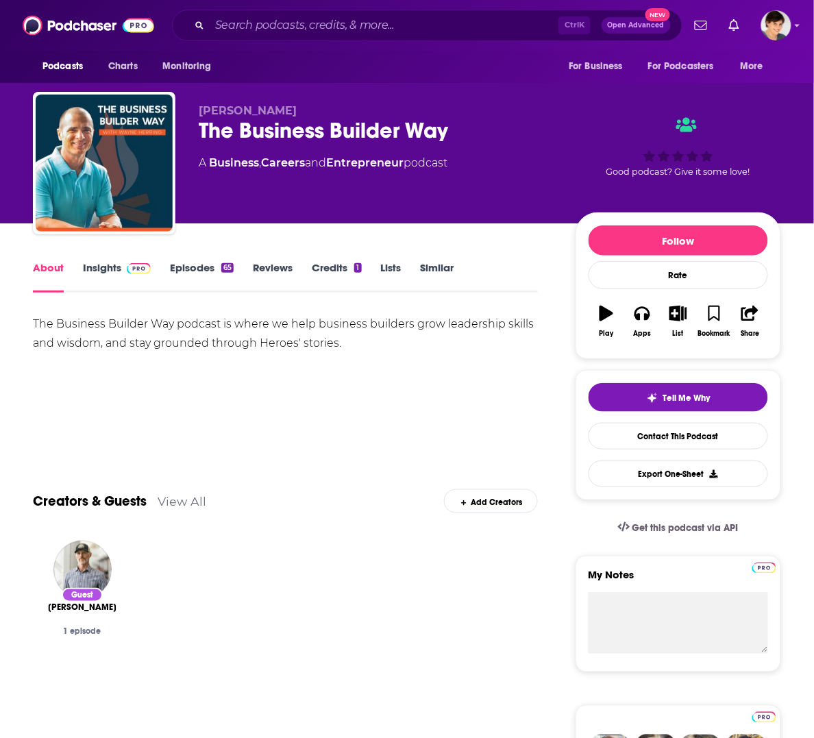
click at [107, 262] on link "Insights" at bounding box center [117, 277] width 68 height 32
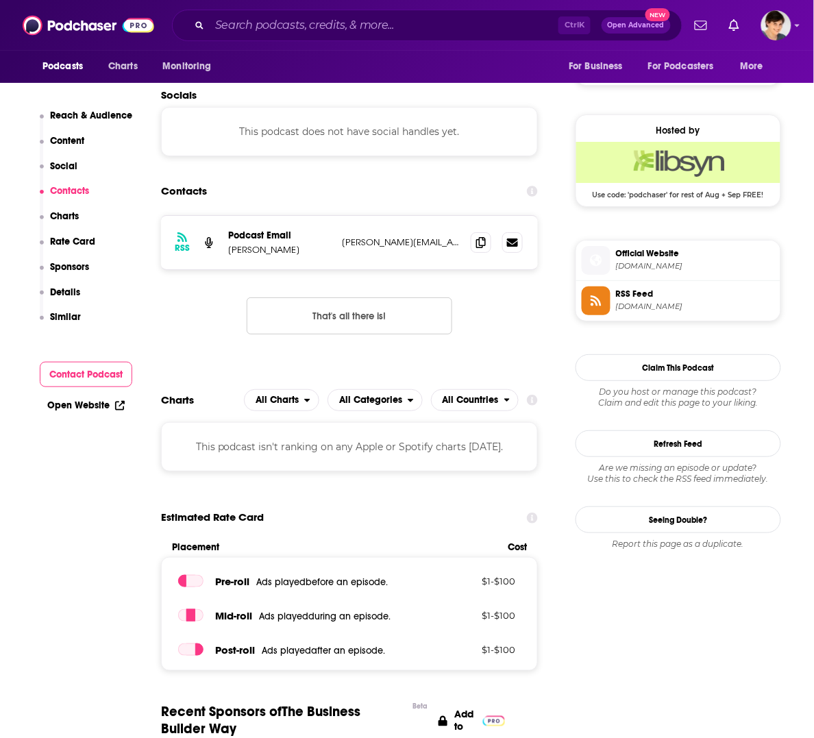
scroll to position [1027, 0]
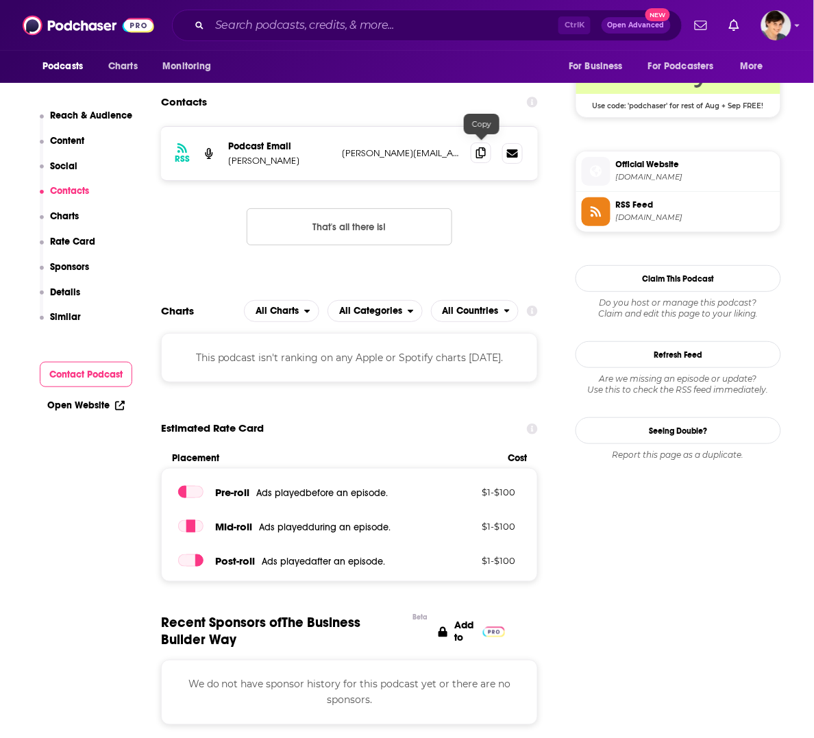
click at [480, 147] on icon at bounding box center [481, 152] width 10 height 11
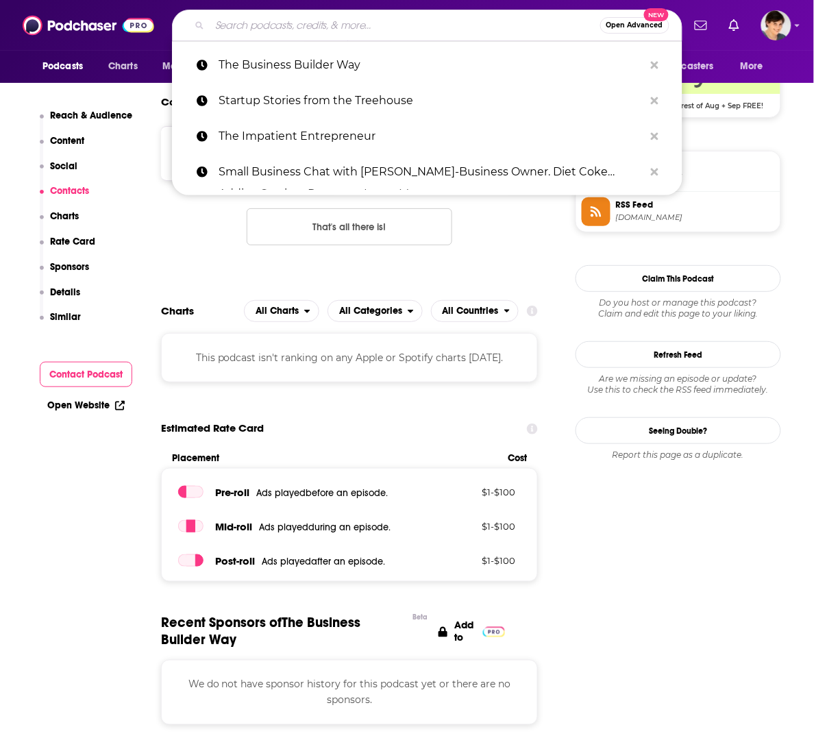
click at [295, 26] on input "Search podcasts, credits, & more..." at bounding box center [405, 25] width 390 height 22
paste input "Building Blocks of Success Podcast"
type input "Building Blocks of Success Podcast"
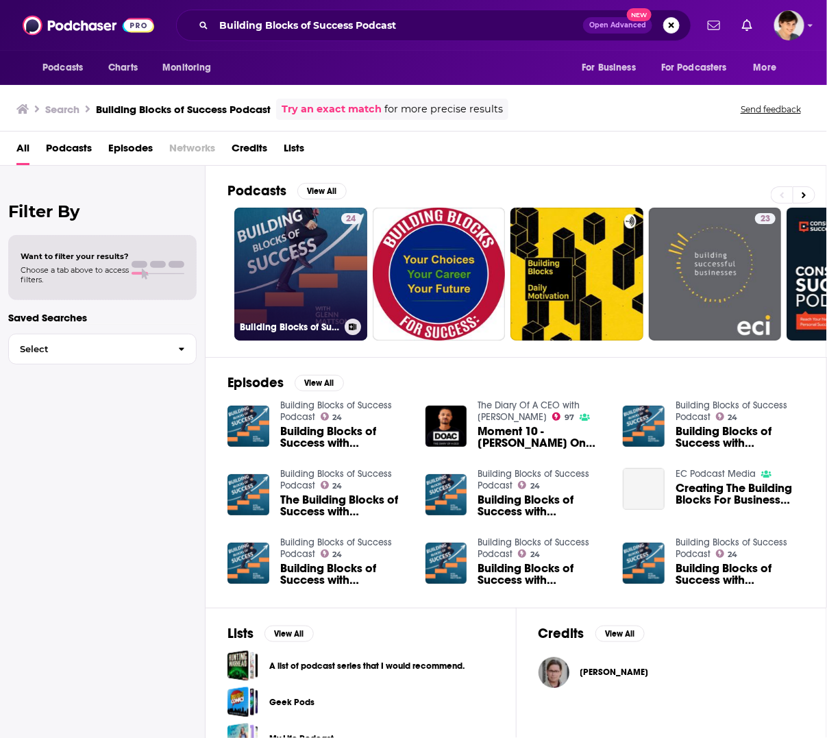
click at [269, 261] on link "24 Building Blocks of Success Podcast" at bounding box center [300, 274] width 133 height 133
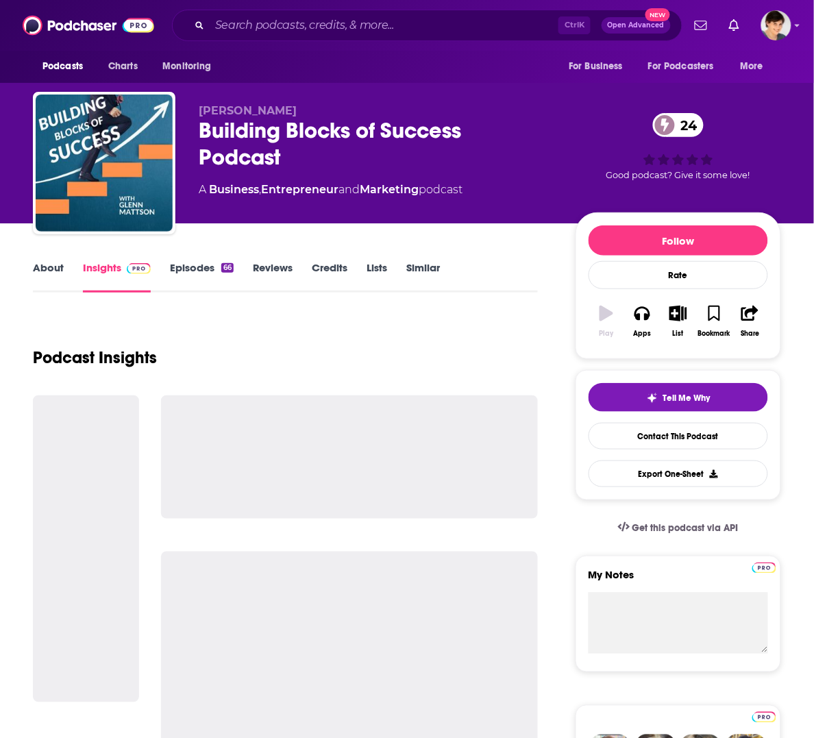
click at [252, 130] on div "Building Blocks of Success Podcast 24" at bounding box center [376, 143] width 355 height 53
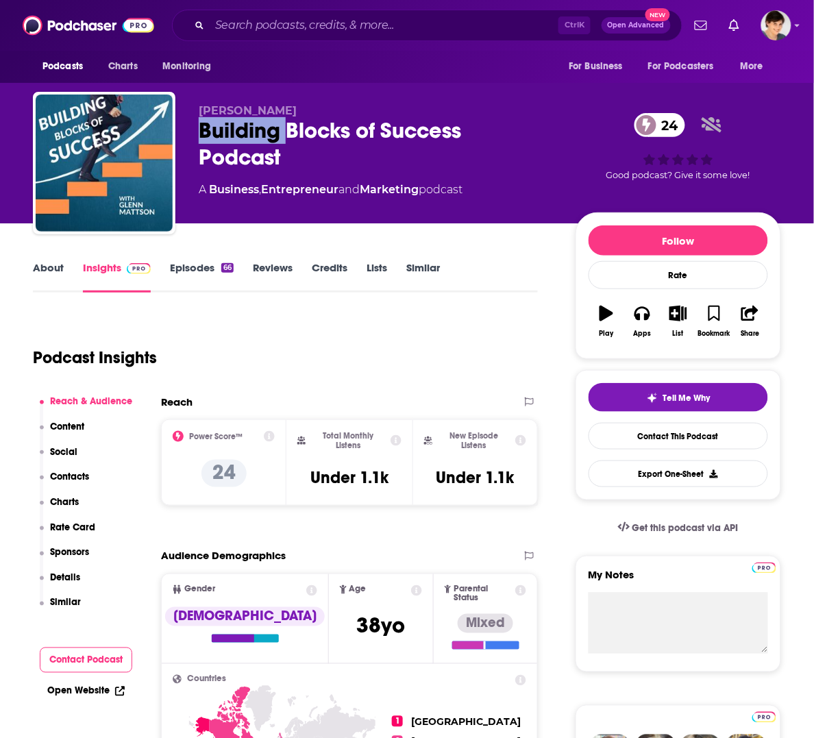
click at [252, 130] on div "Building Blocks of Success Podcast 24" at bounding box center [376, 143] width 355 height 53
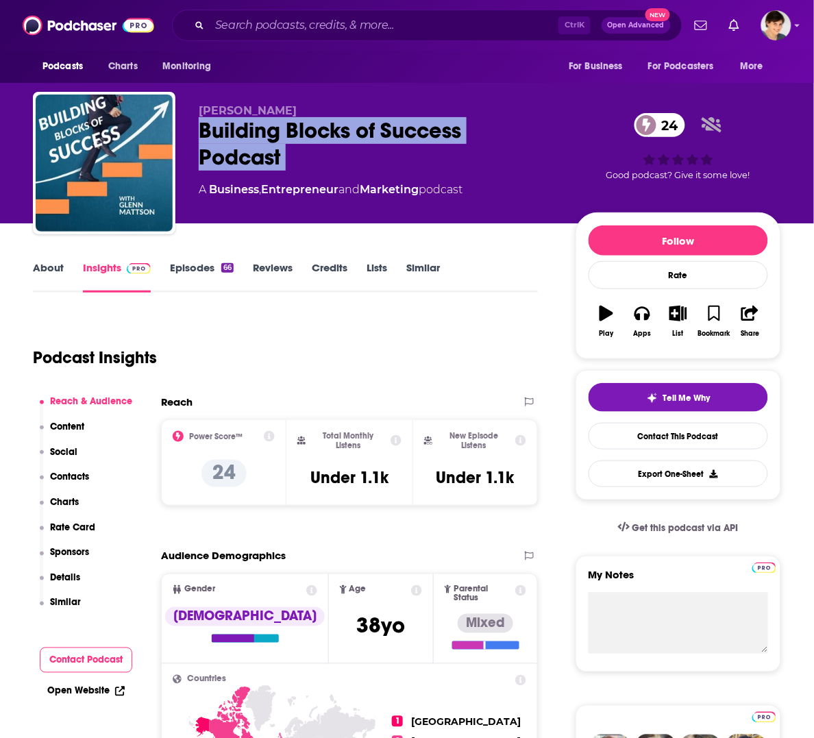
click at [252, 130] on div "Building Blocks of Success Podcast 24" at bounding box center [376, 143] width 355 height 53
copy div "Building Blocks of Success Podcast 24"
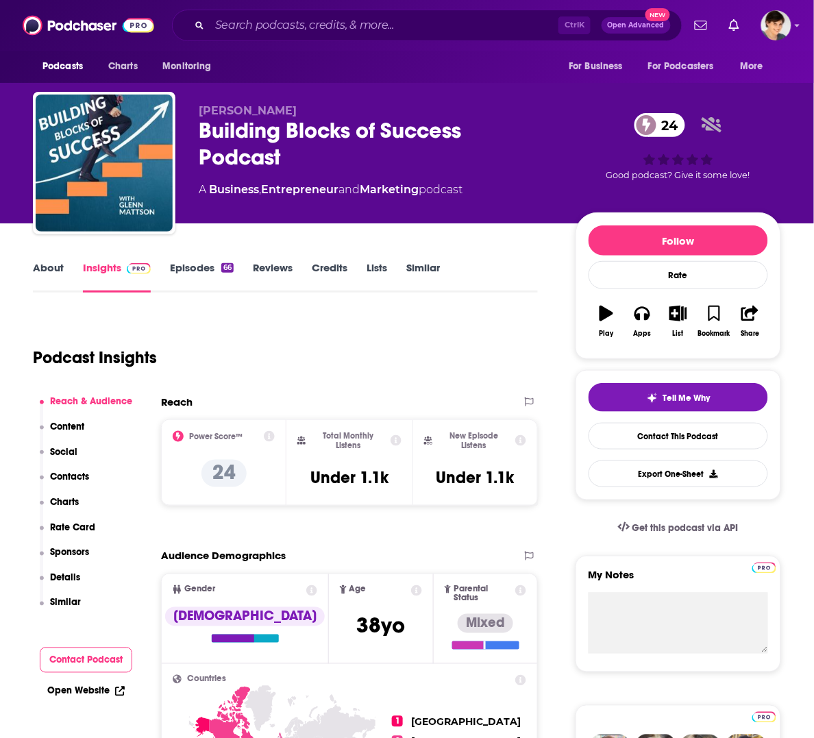
click at [302, 369] on div "Podcast Insights" at bounding box center [280, 349] width 494 height 70
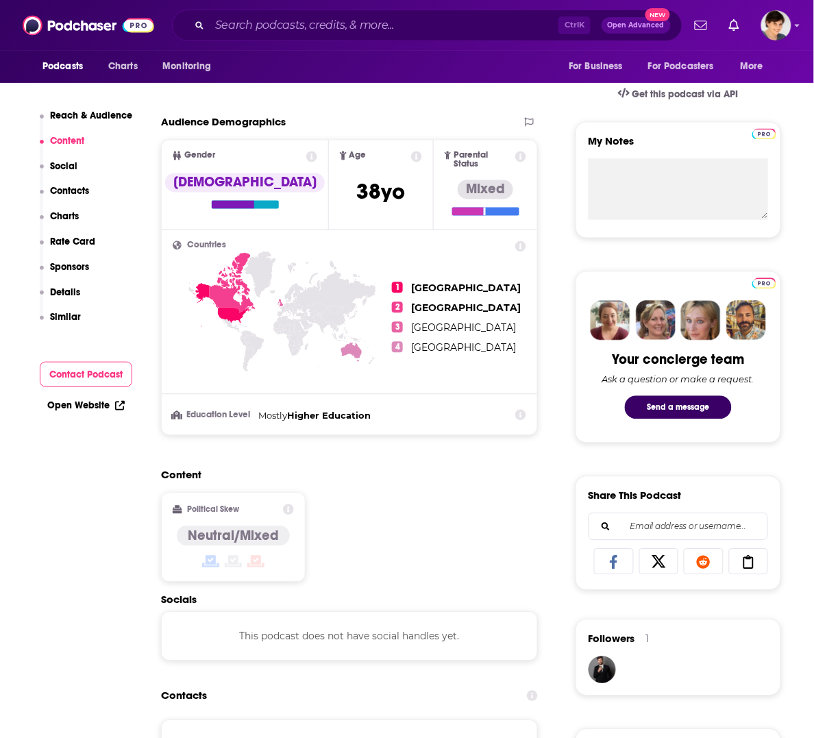
scroll to position [257, 0]
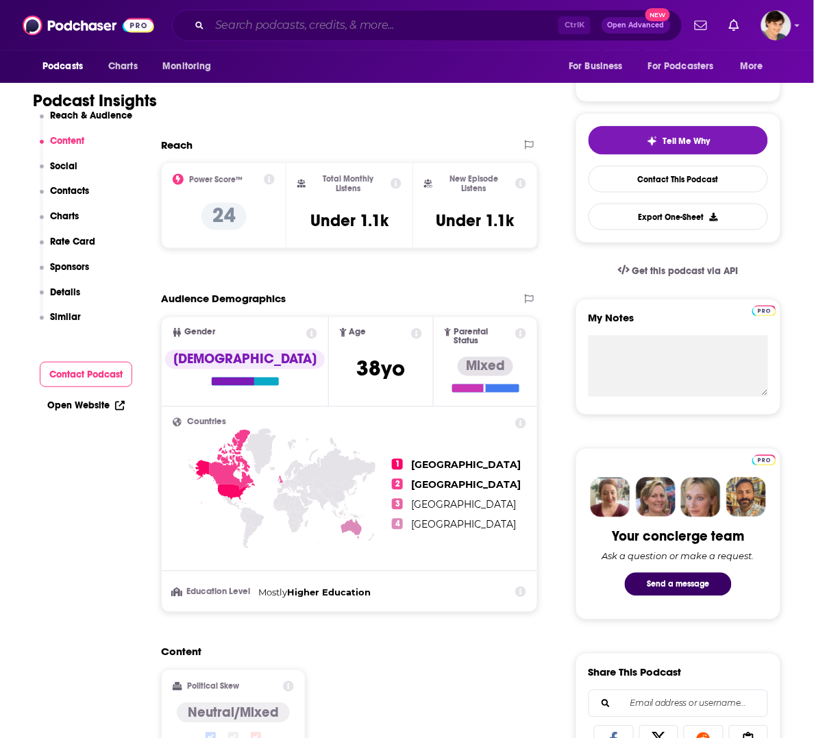
click at [273, 22] on input "Search podcasts, credits, & more..." at bounding box center [384, 25] width 349 height 22
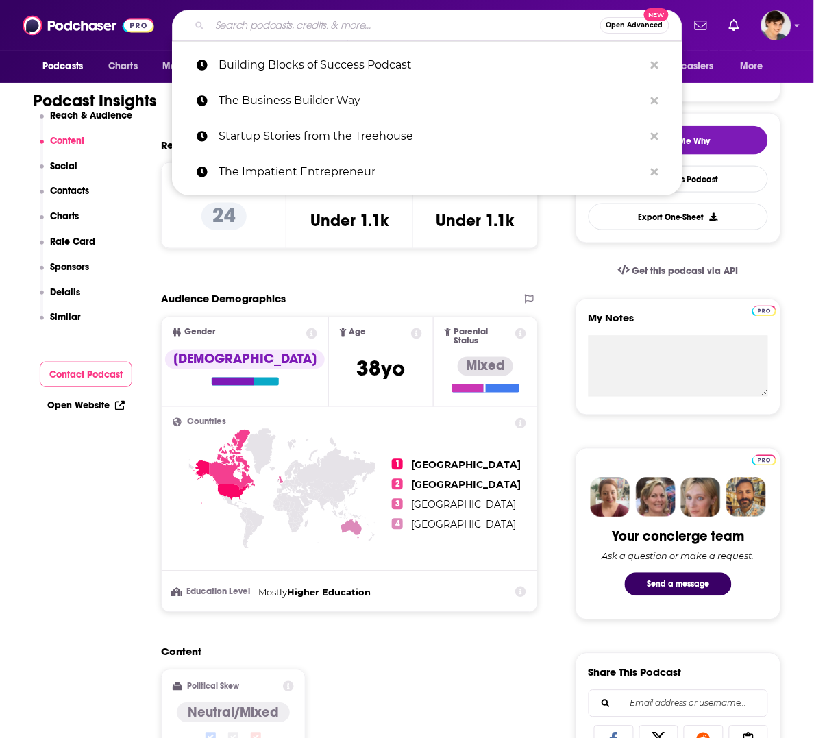
paste input "This Is Small Business"
type input "This Is Small Business"
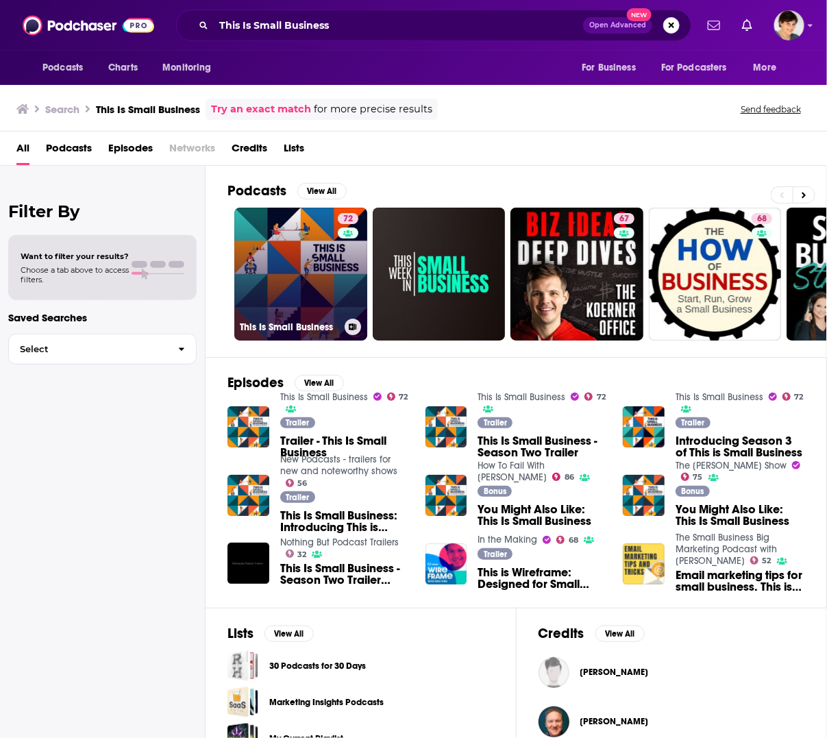
click at [279, 275] on link "72 This Is Small Business" at bounding box center [300, 274] width 133 height 133
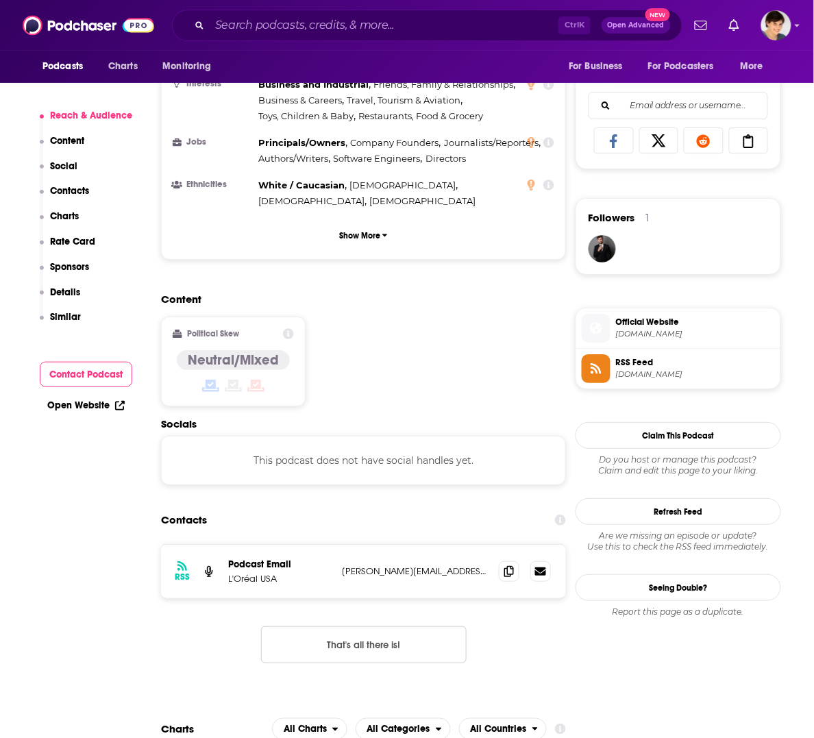
scroll to position [856, 0]
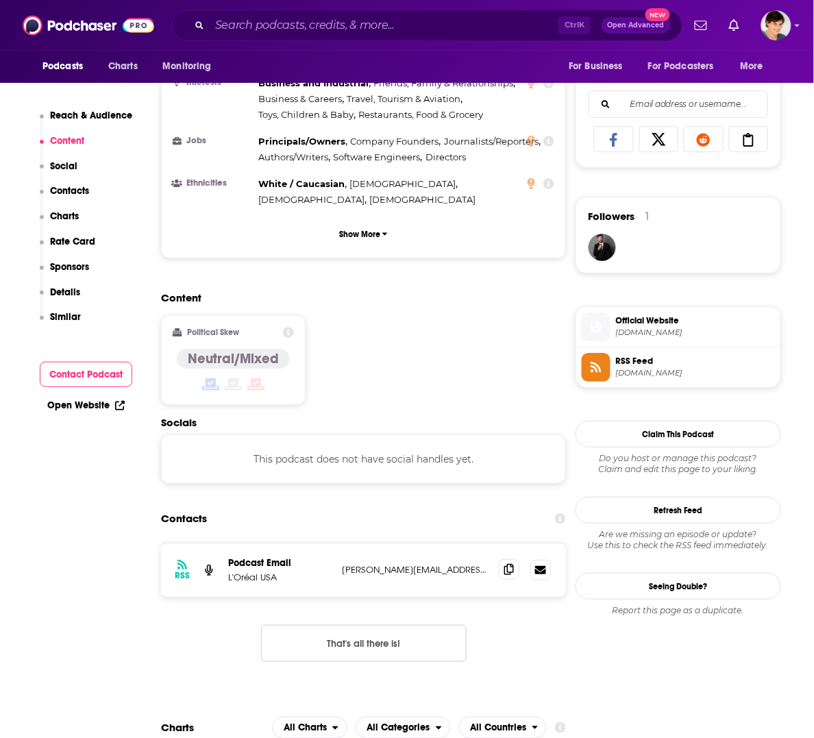
click at [504, 564] on icon at bounding box center [509, 569] width 10 height 11
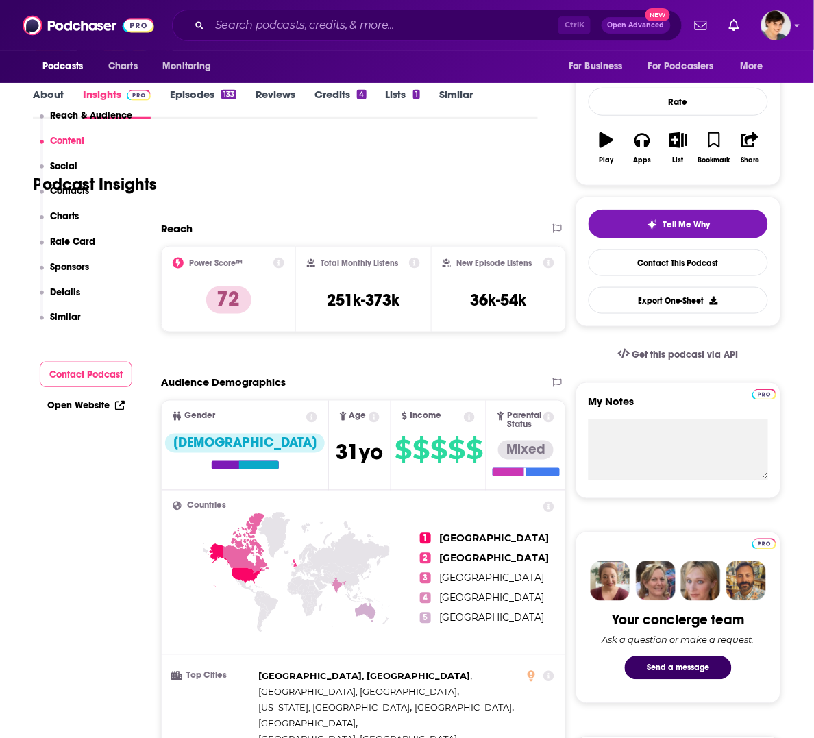
scroll to position [0, 0]
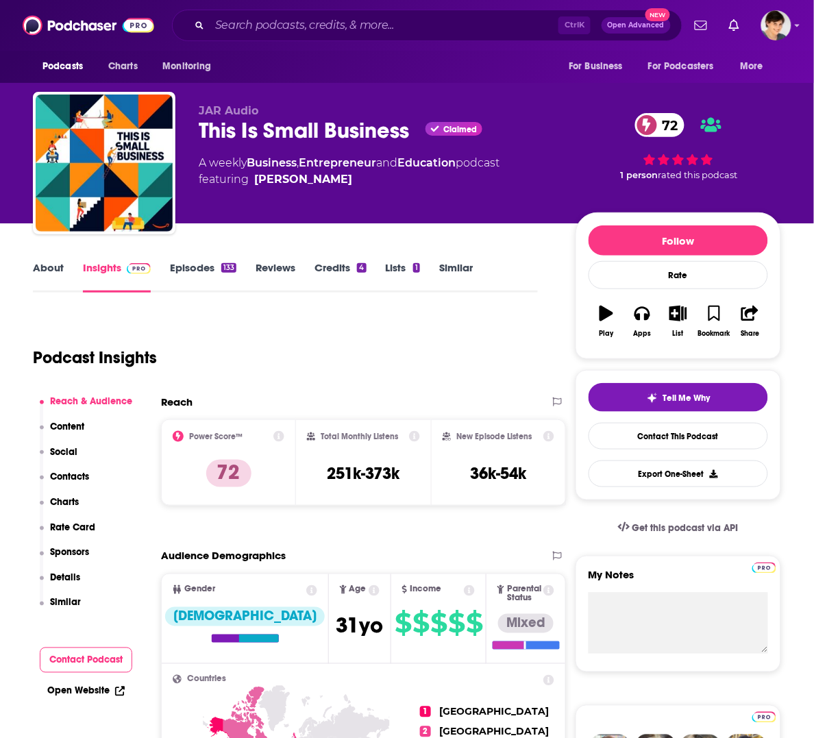
click at [96, 264] on link "Insights" at bounding box center [117, 277] width 68 height 32
click at [43, 264] on link "About" at bounding box center [48, 277] width 31 height 32
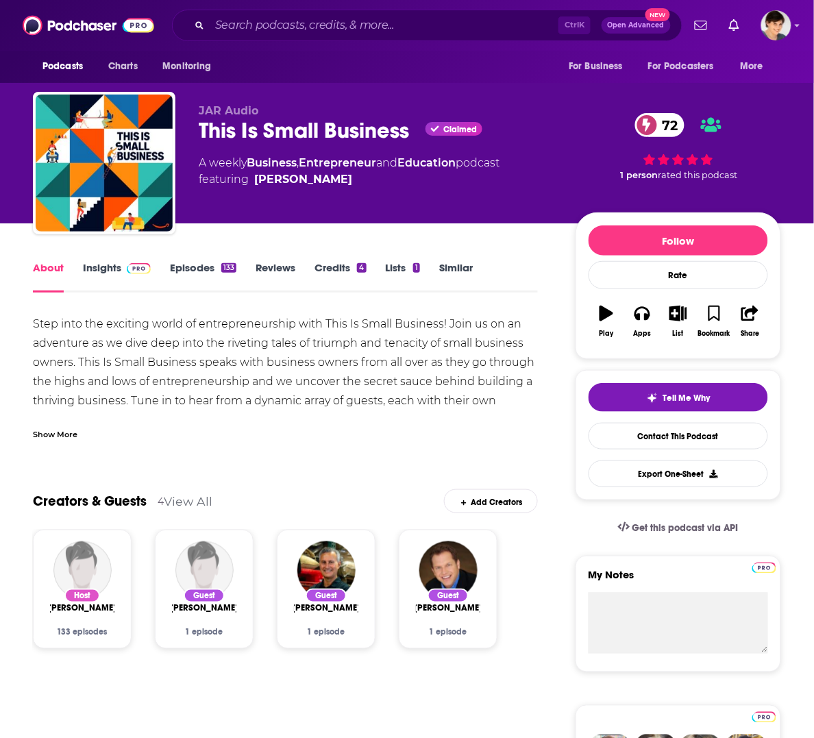
click at [41, 429] on div "Show More" at bounding box center [55, 433] width 45 height 13
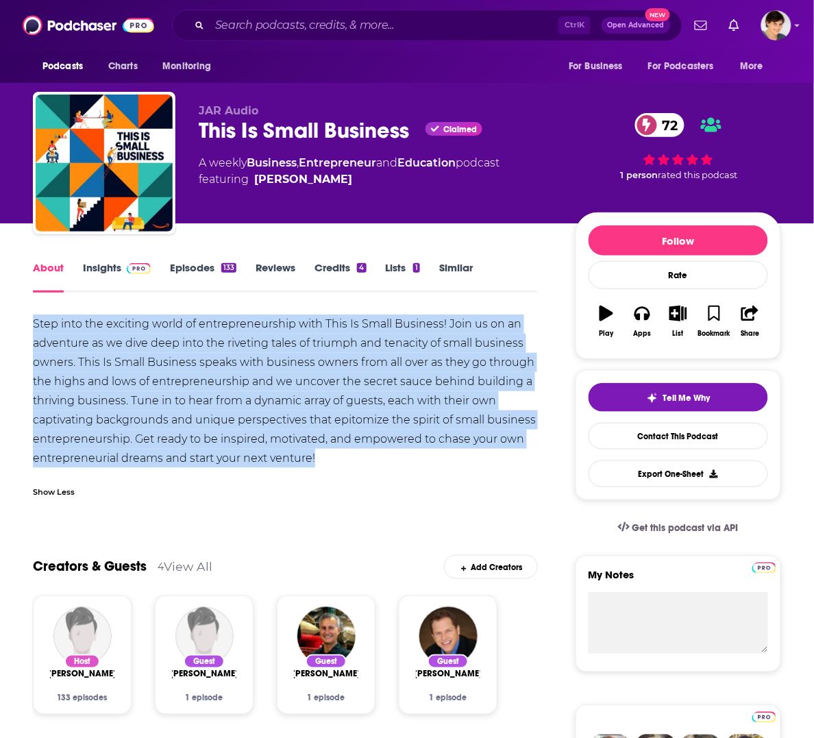
drag, startPoint x: 23, startPoint y: 323, endPoint x: 344, endPoint y: 452, distance: 346.1
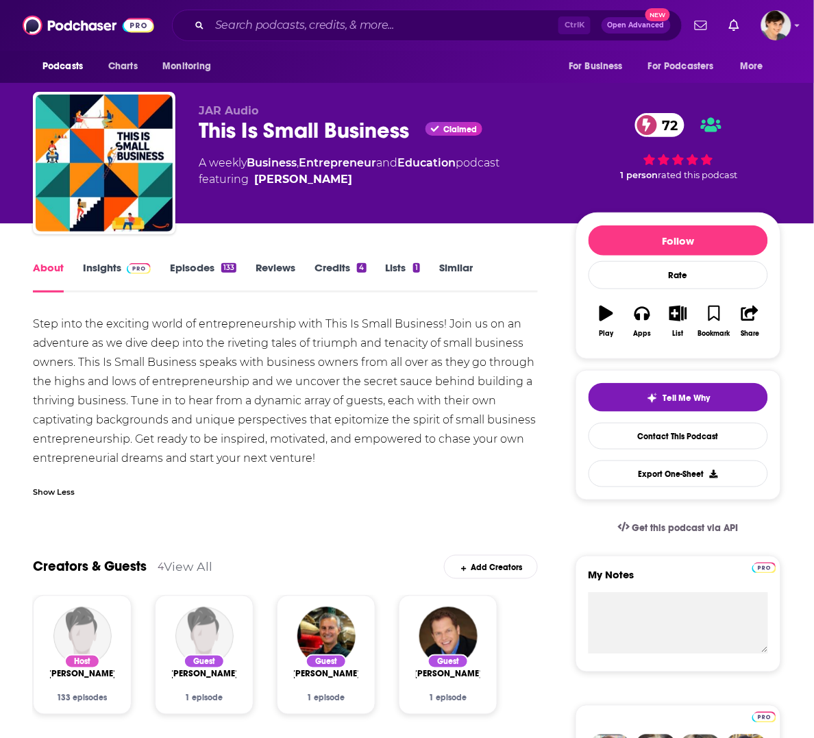
click at [265, 130] on div "This Is Small Business Claimed 72" at bounding box center [376, 130] width 355 height 27
click at [255, 447] on div "Step into the exciting world of entrepreneurship with This Is Small Business! J…" at bounding box center [285, 390] width 505 height 153
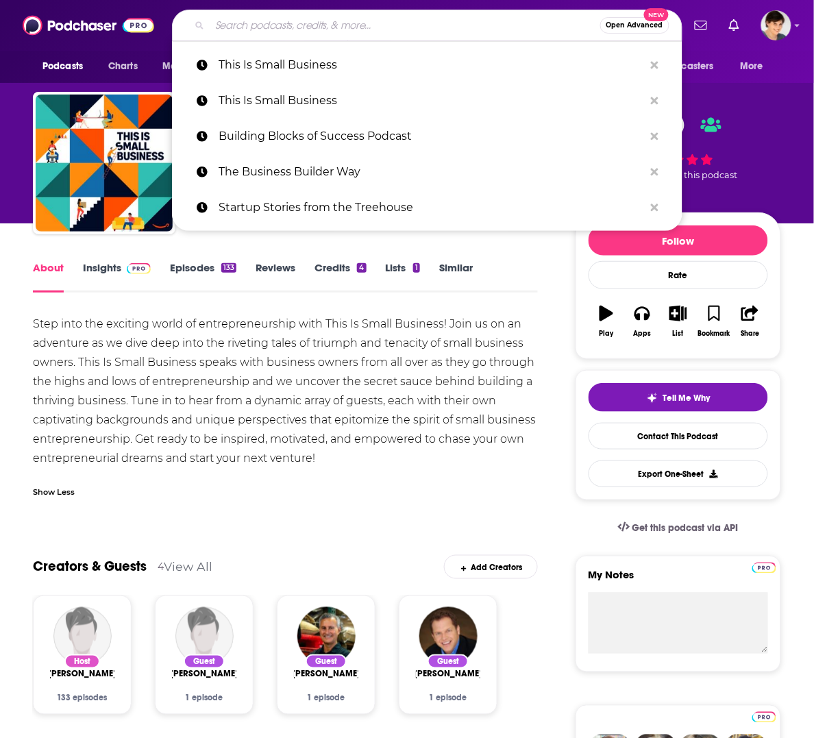
click at [268, 23] on input "Search podcasts, credits, & more..." at bounding box center [405, 25] width 390 height 22
paste input "[GEOGRAPHIC_DATA]"
type input "[GEOGRAPHIC_DATA]"
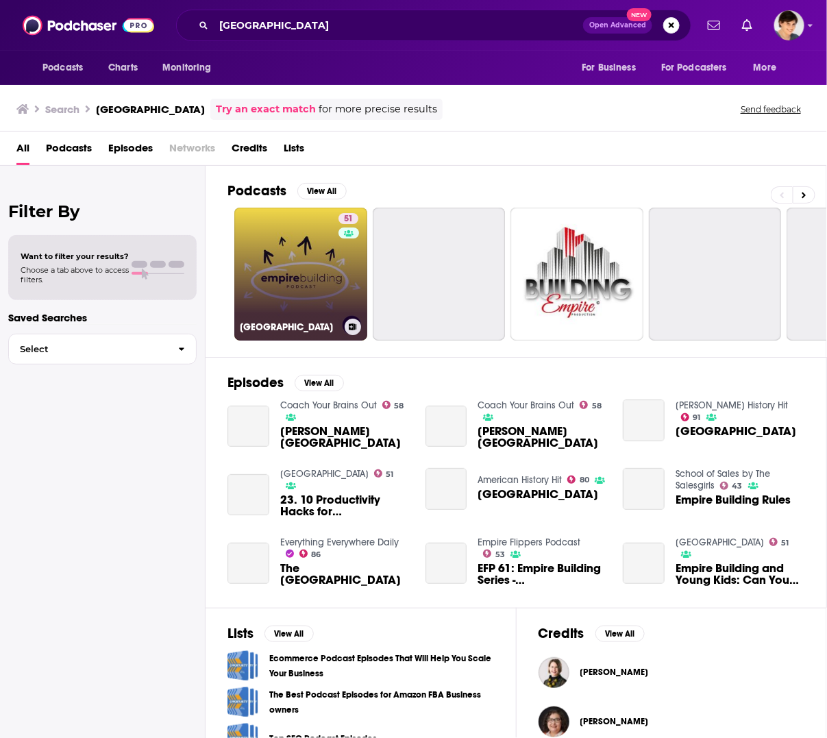
click at [297, 290] on link "[GEOGRAPHIC_DATA]" at bounding box center [300, 274] width 133 height 133
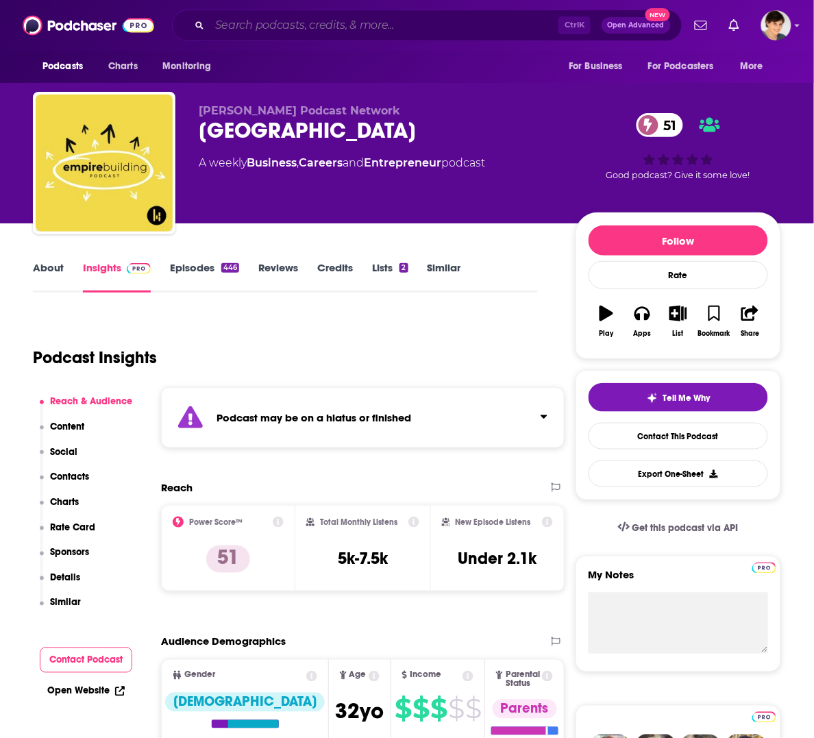
click at [314, 31] on input "Search podcasts, credits, & more..." at bounding box center [384, 25] width 349 height 22
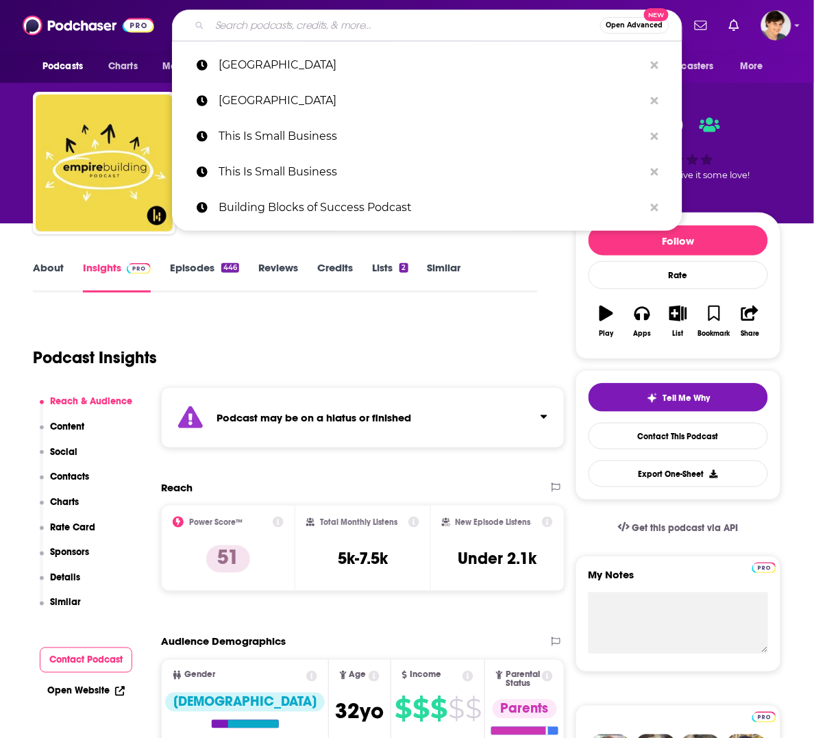
paste input "Inventive Journey"
type input "Inventive Journey"
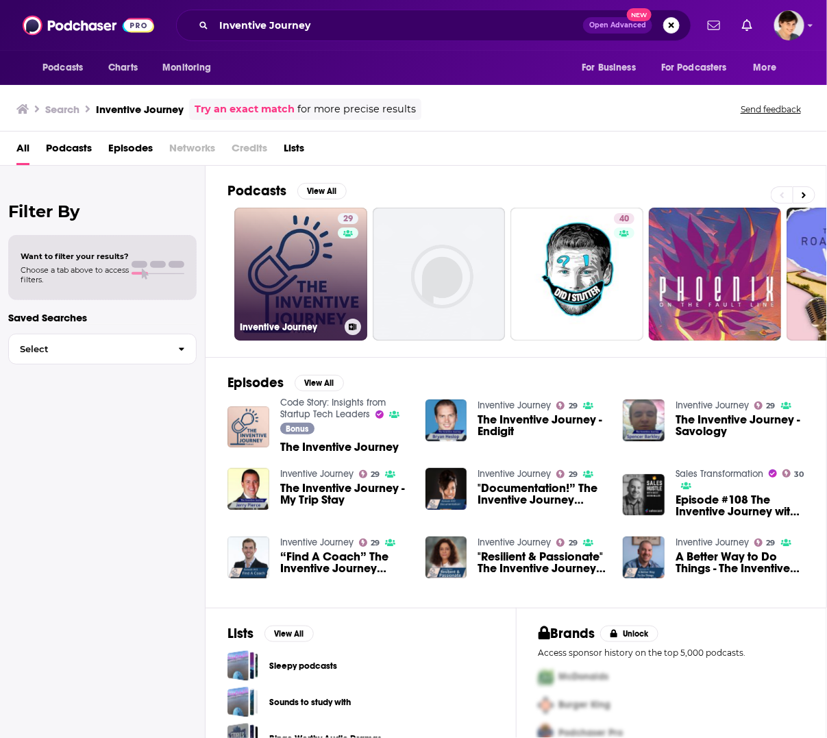
click at [253, 271] on link "29 Inventive Journey" at bounding box center [300, 274] width 133 height 133
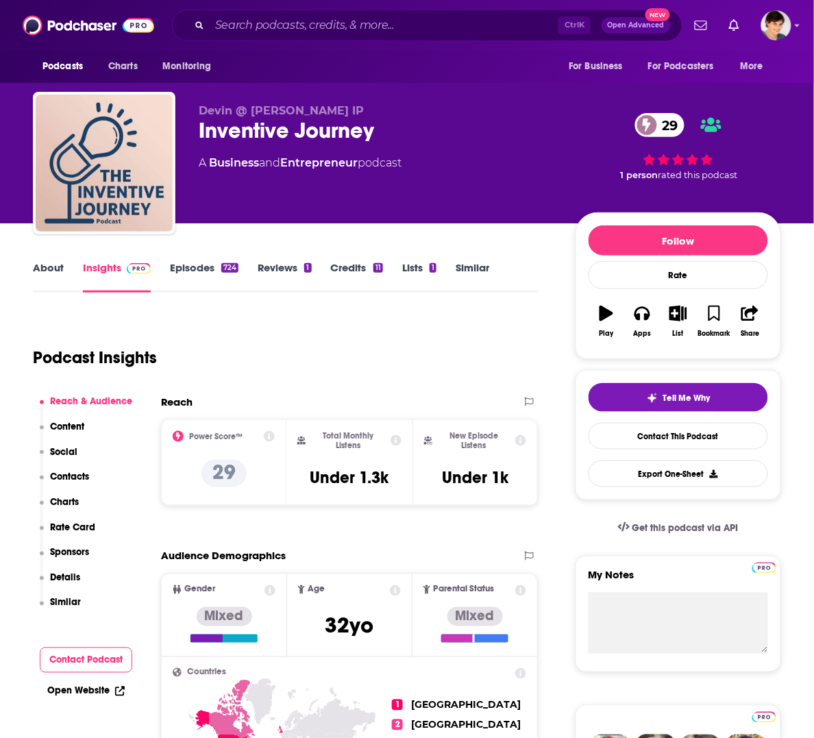
click at [49, 267] on link "About" at bounding box center [48, 277] width 31 height 32
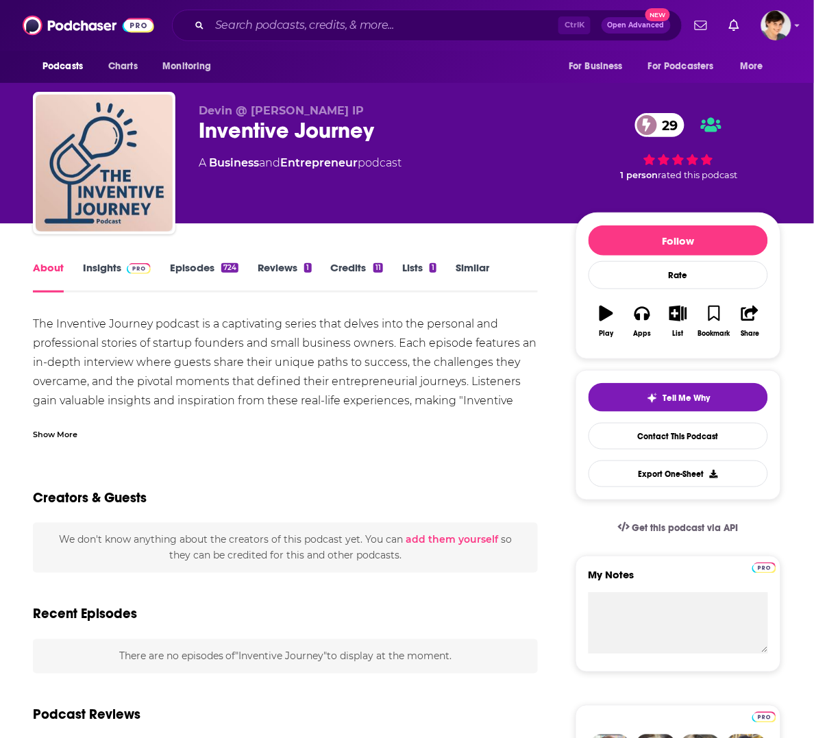
click at [271, 138] on div "Inventive Journey 29" at bounding box center [376, 130] width 355 height 27
click at [271, 139] on div "Inventive Journey 29" at bounding box center [376, 130] width 355 height 27
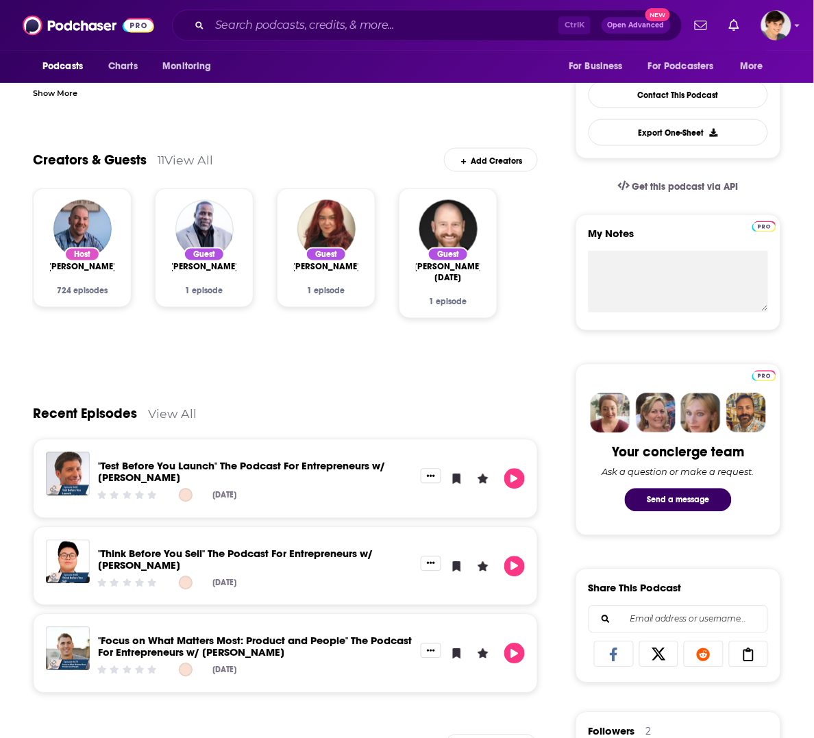
scroll to position [428, 0]
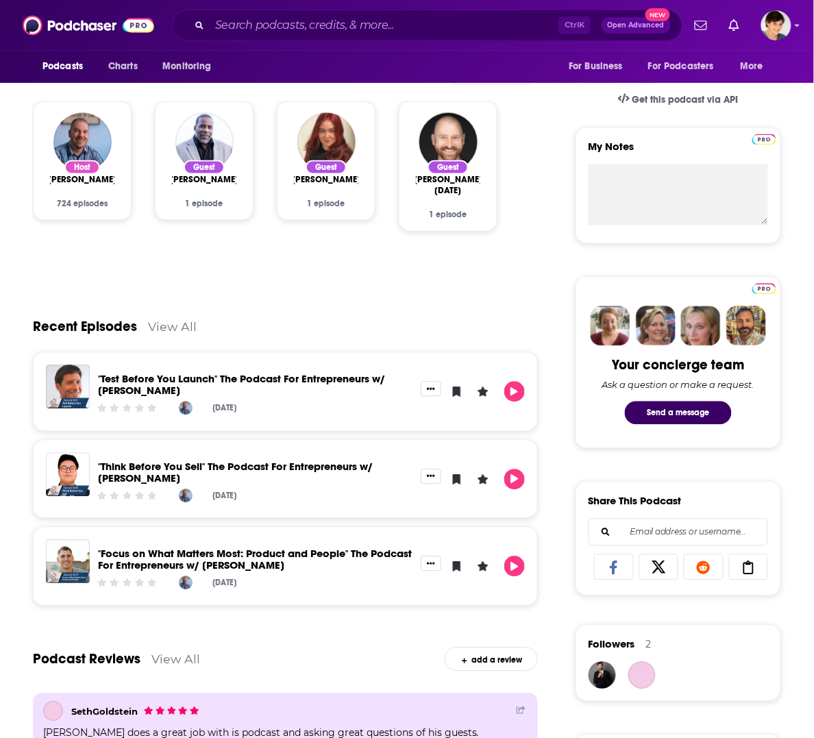
click at [247, 292] on div "Recent Episodes View All" at bounding box center [285, 319] width 505 height 66
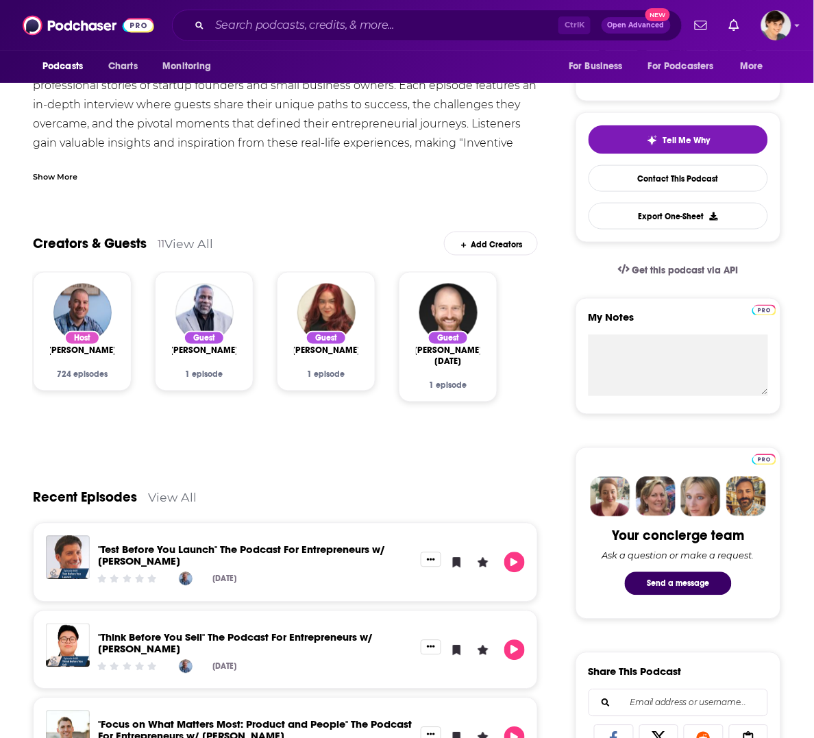
scroll to position [86, 0]
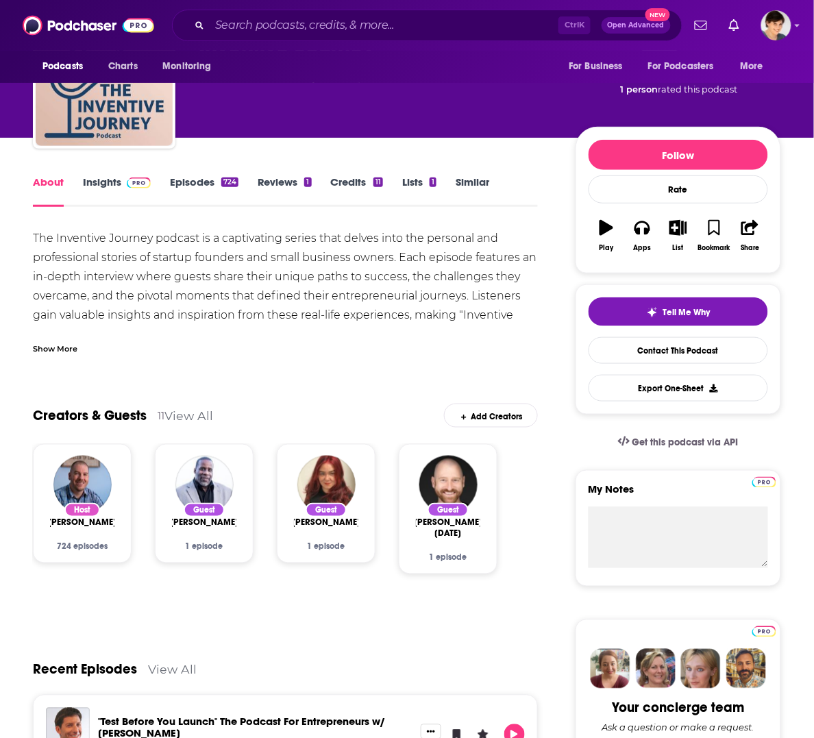
click at [58, 346] on div "Show More" at bounding box center [55, 347] width 45 height 13
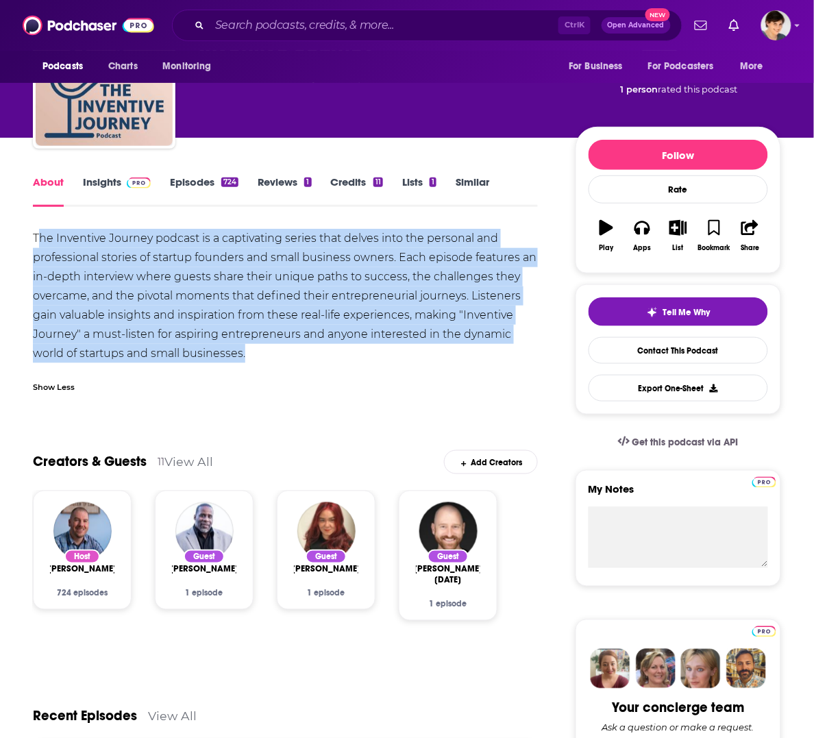
drag, startPoint x: 271, startPoint y: 353, endPoint x: 36, endPoint y: 230, distance: 265.9
click at [36, 230] on div "The Inventive Journey podcast is a captivating series that delves into the pers…" at bounding box center [285, 296] width 505 height 134
drag, startPoint x: 29, startPoint y: 243, endPoint x: 258, endPoint y: 351, distance: 253.7
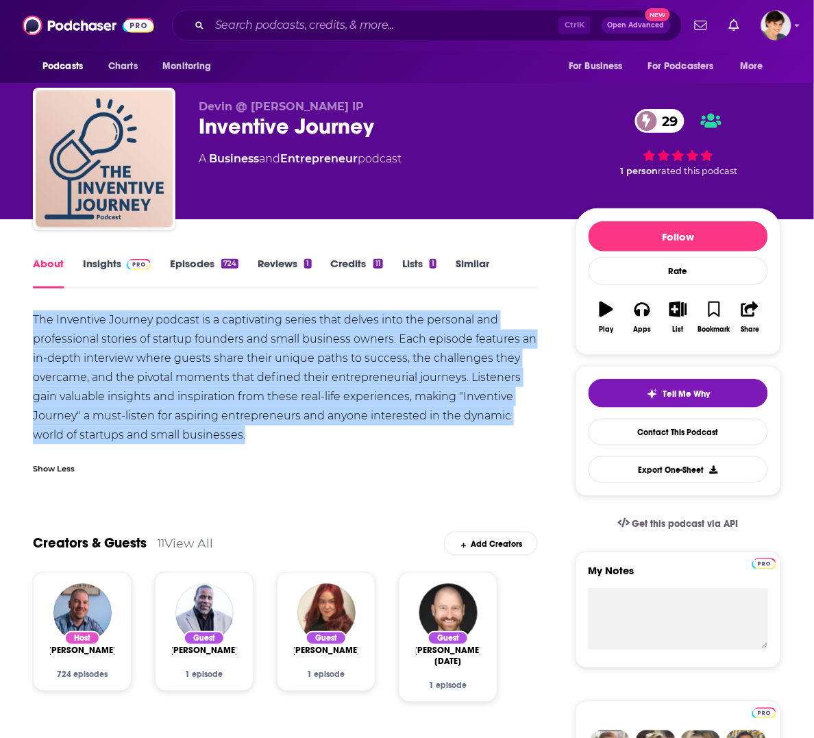
scroll to position [0, 0]
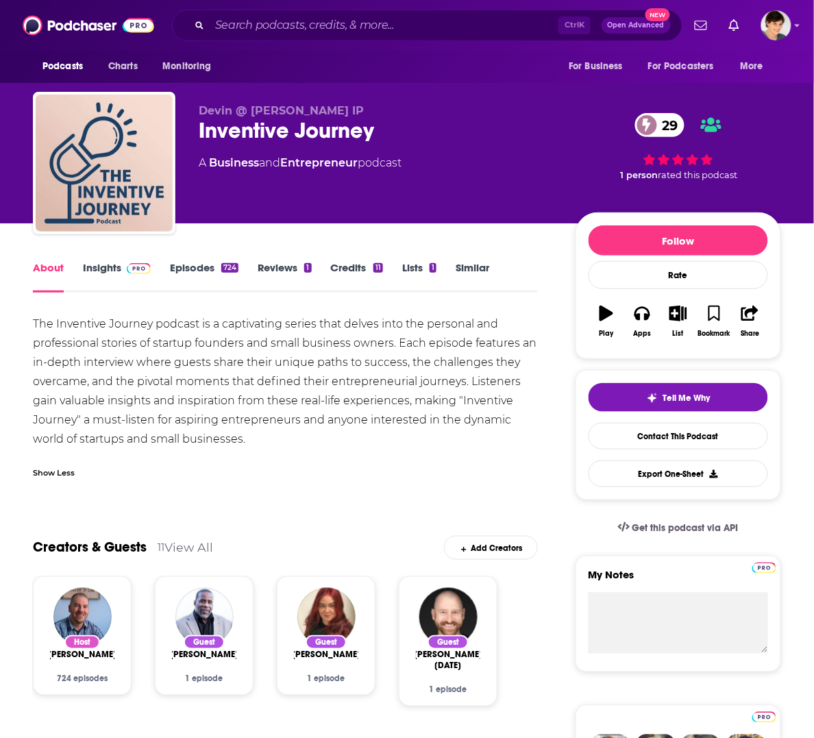
click at [251, 105] on span "Devin @ [PERSON_NAME] IP" at bounding box center [281, 110] width 165 height 13
click at [179, 333] on div "The Inventive Journey podcast is a captivating series that delves into the pers…" at bounding box center [285, 381] width 505 height 134
drag, startPoint x: 199, startPoint y: 110, endPoint x: 299, endPoint y: 112, distance: 100.0
click at [299, 112] on p "Devin @ [PERSON_NAME] IP" at bounding box center [376, 110] width 355 height 13
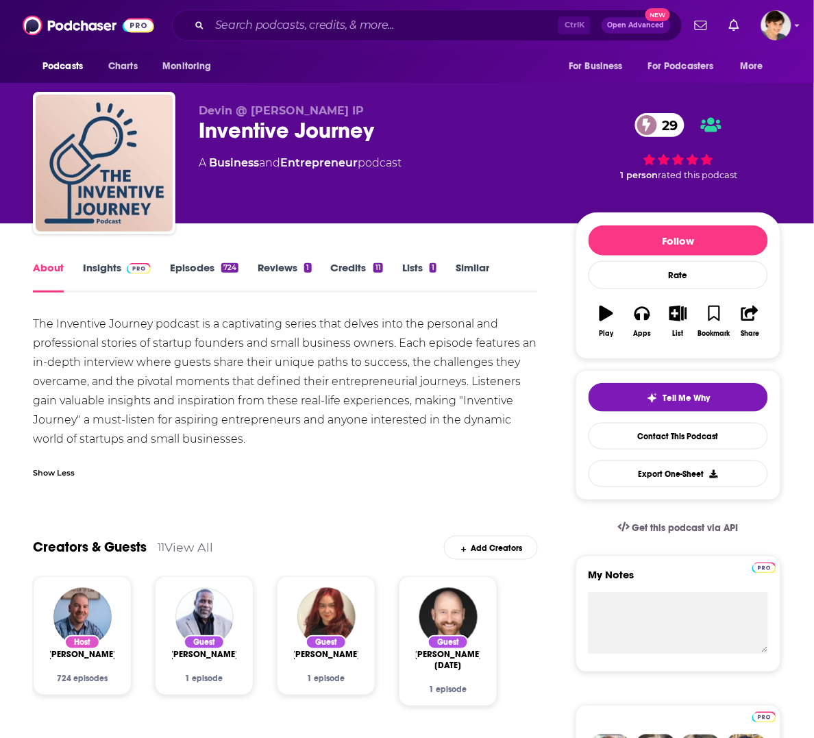
click at [238, 475] on div "Show Less" at bounding box center [285, 467] width 505 height 23
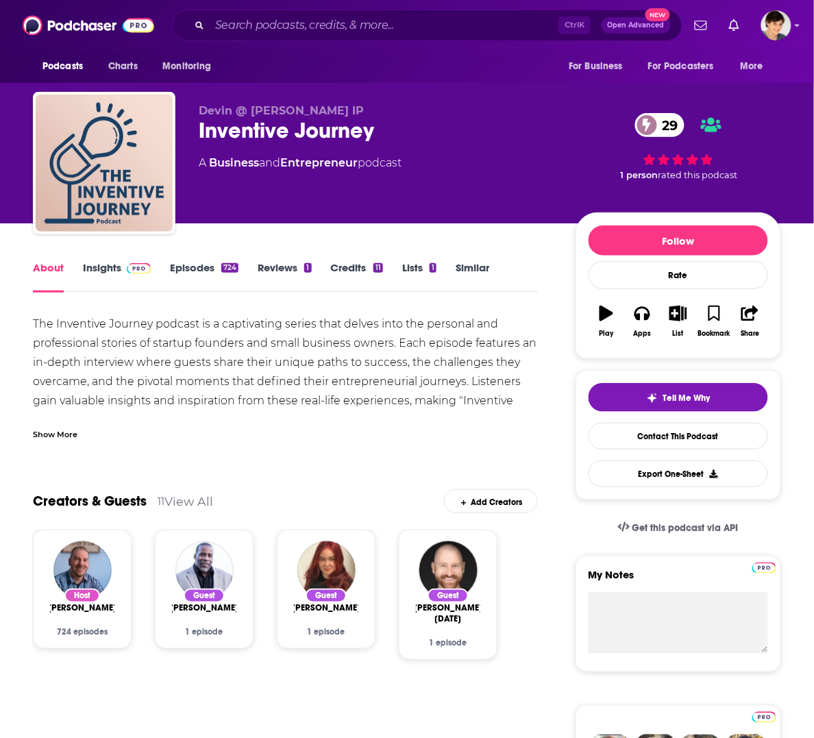
click at [99, 264] on link "Insights" at bounding box center [117, 277] width 68 height 32
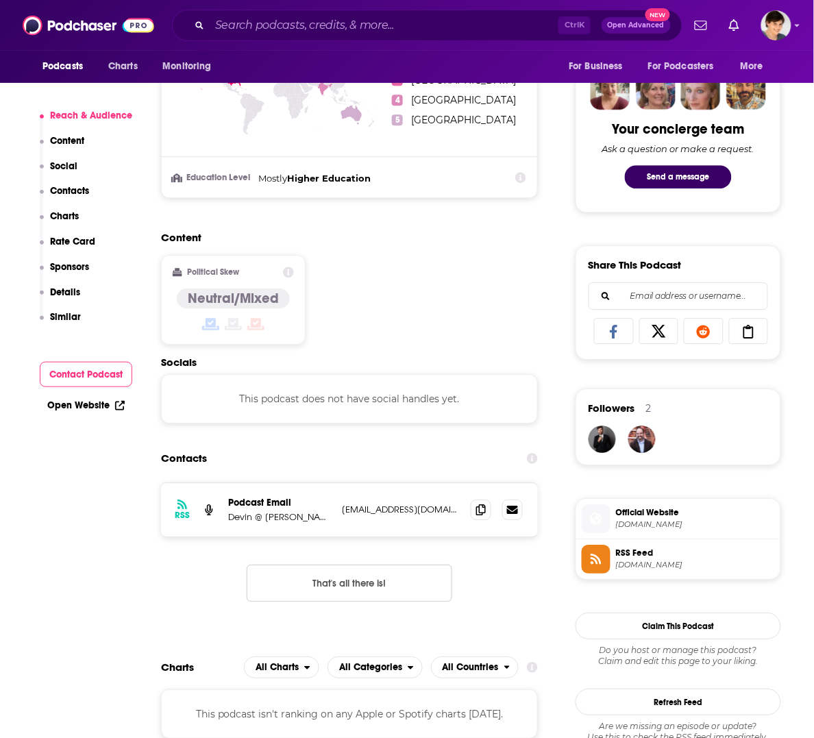
scroll to position [685, 0]
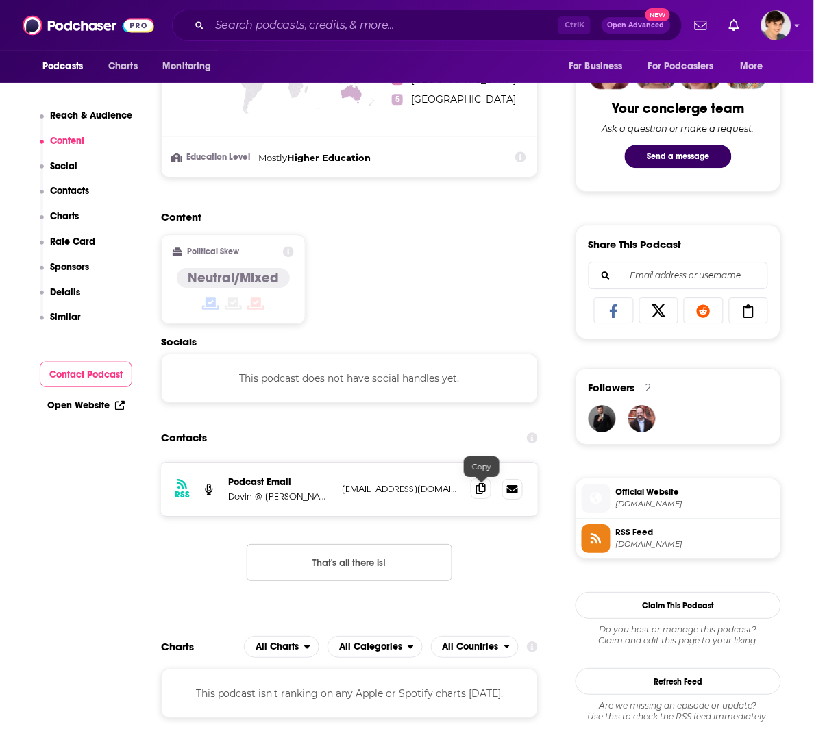
click at [483, 493] on icon at bounding box center [481, 488] width 10 height 11
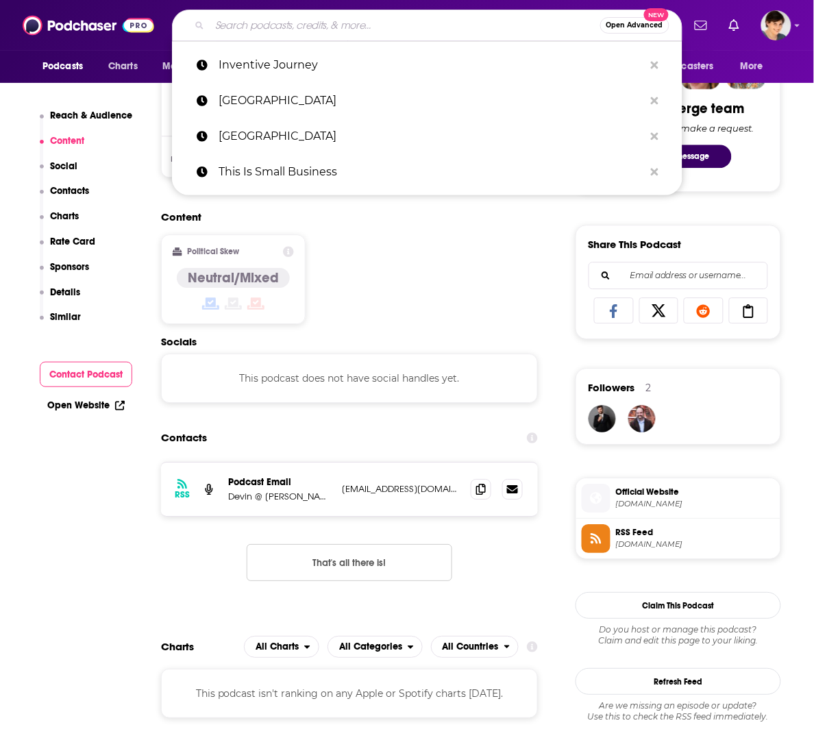
click at [305, 29] on input "Search podcasts, credits, & more..." at bounding box center [405, 25] width 390 height 22
paste input "Sell First, Build Second"
type input "Sell First, Build Second"
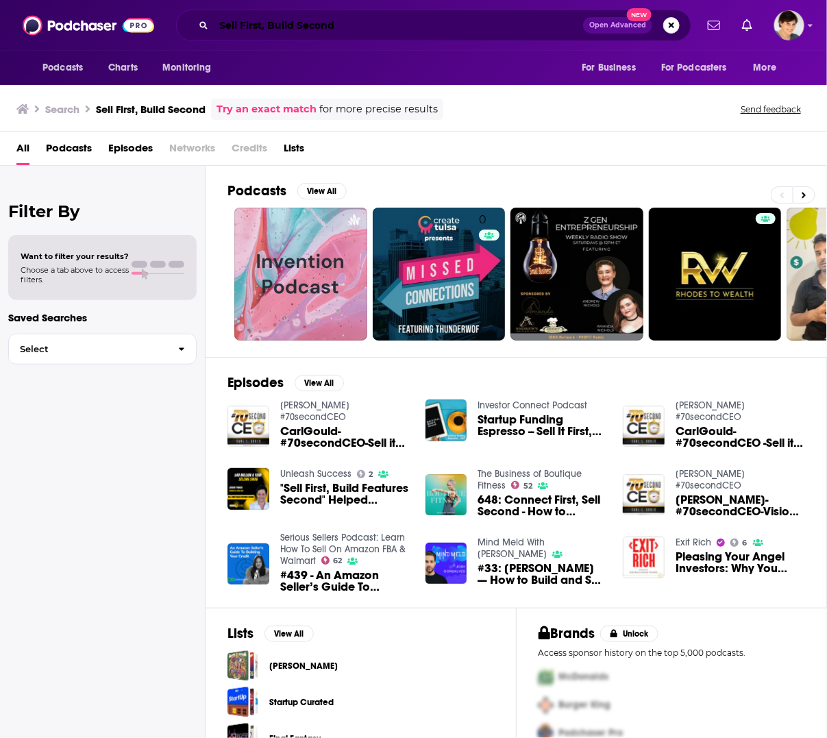
click at [327, 28] on input "Sell First, Build Second" at bounding box center [398, 25] width 369 height 22
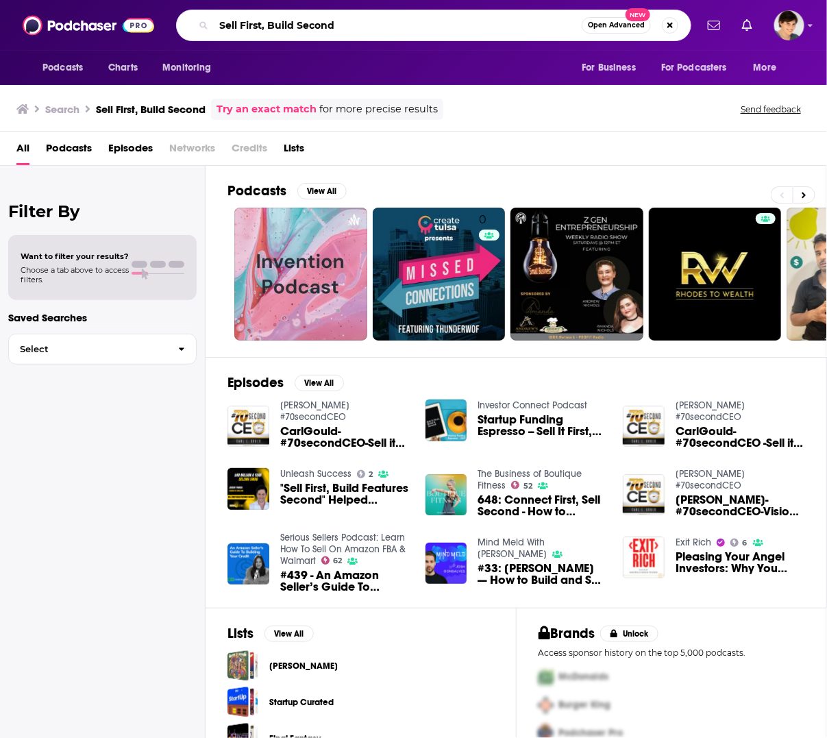
paste input "[PERSON_NAME] Podcast with [PERSON_NAME]"
type input "Shine Podcast with [PERSON_NAME]"
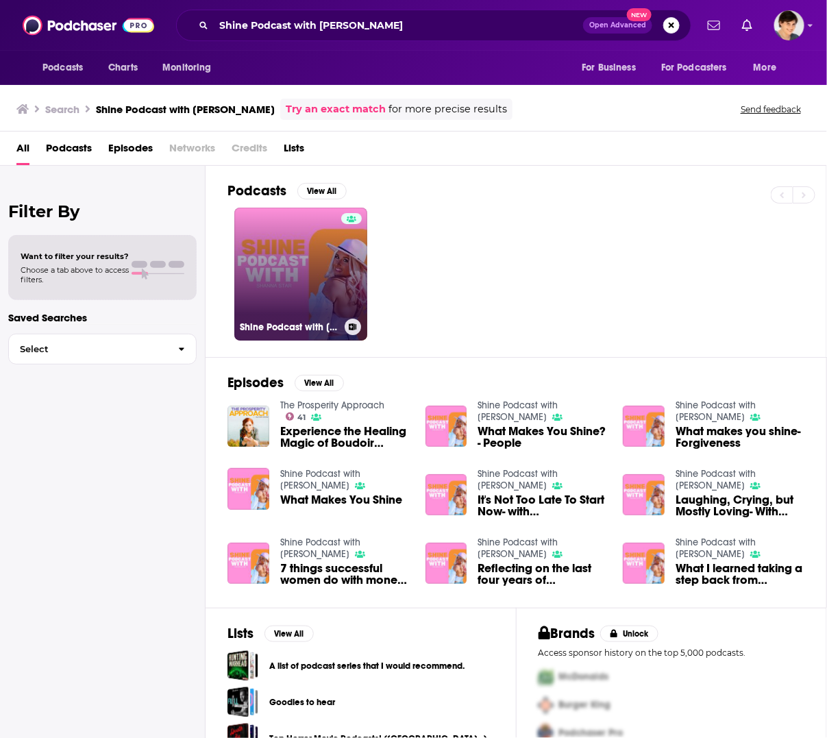
click at [299, 271] on link "Shine Podcast with [PERSON_NAME]" at bounding box center [300, 274] width 133 height 133
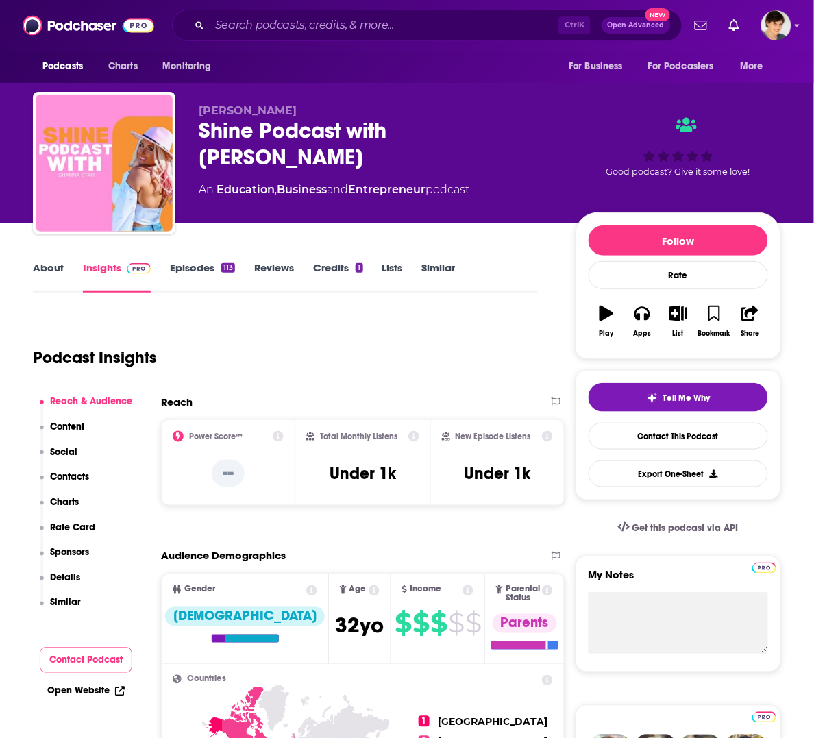
click at [45, 271] on link "About" at bounding box center [48, 277] width 31 height 32
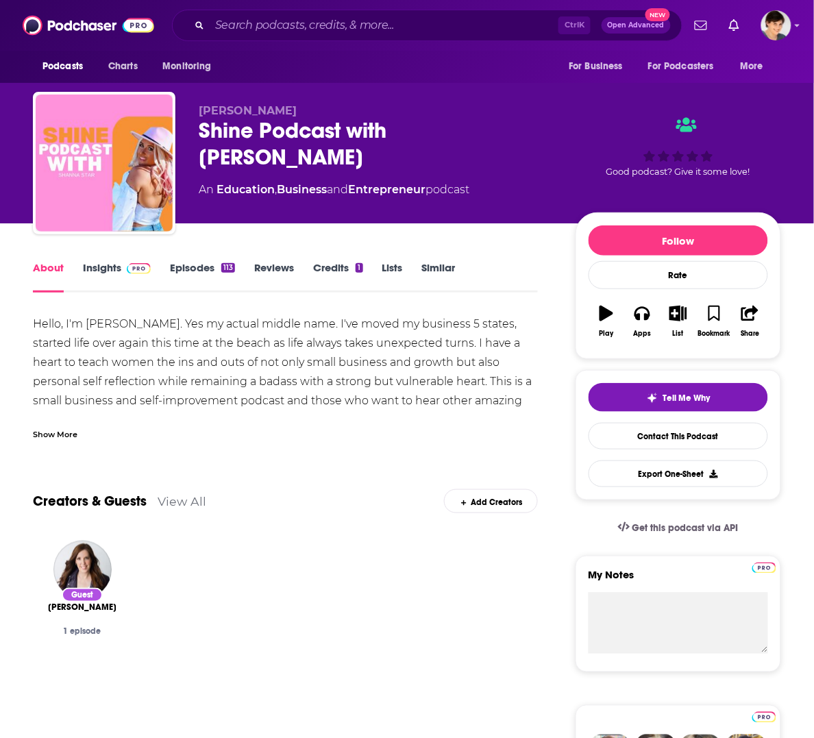
click at [293, 127] on div "Shine Podcast with [PERSON_NAME]" at bounding box center [376, 143] width 355 height 53
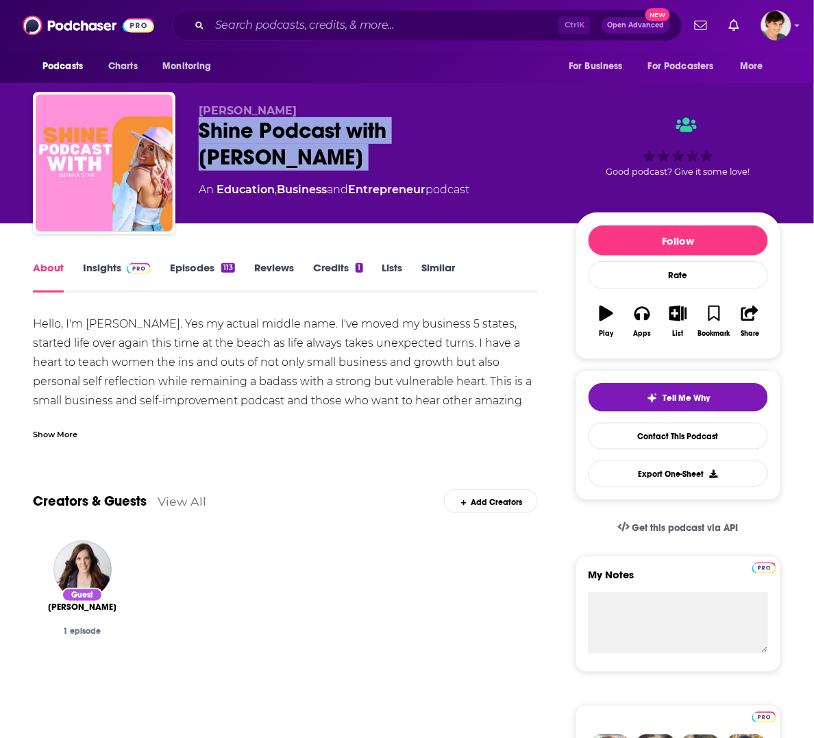
click at [293, 127] on div "Shine Podcast with [PERSON_NAME]" at bounding box center [376, 143] width 355 height 53
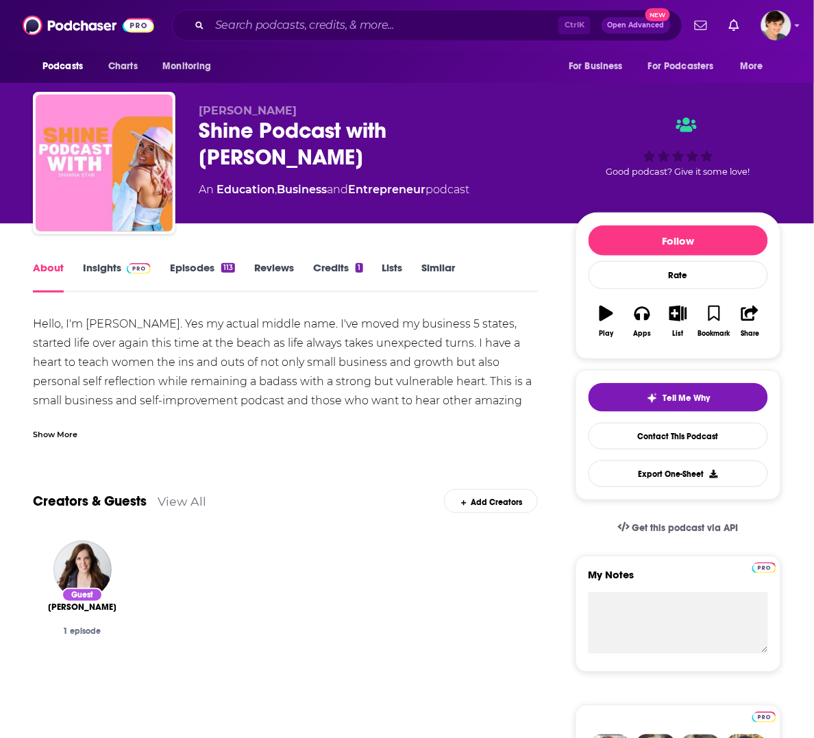
click at [131, 387] on div "Hello, I'm [PERSON_NAME]. Yes my actual middle name. I've moved my business 5 s…" at bounding box center [285, 371] width 505 height 115
click at [66, 433] on div "Show More" at bounding box center [55, 433] width 45 height 13
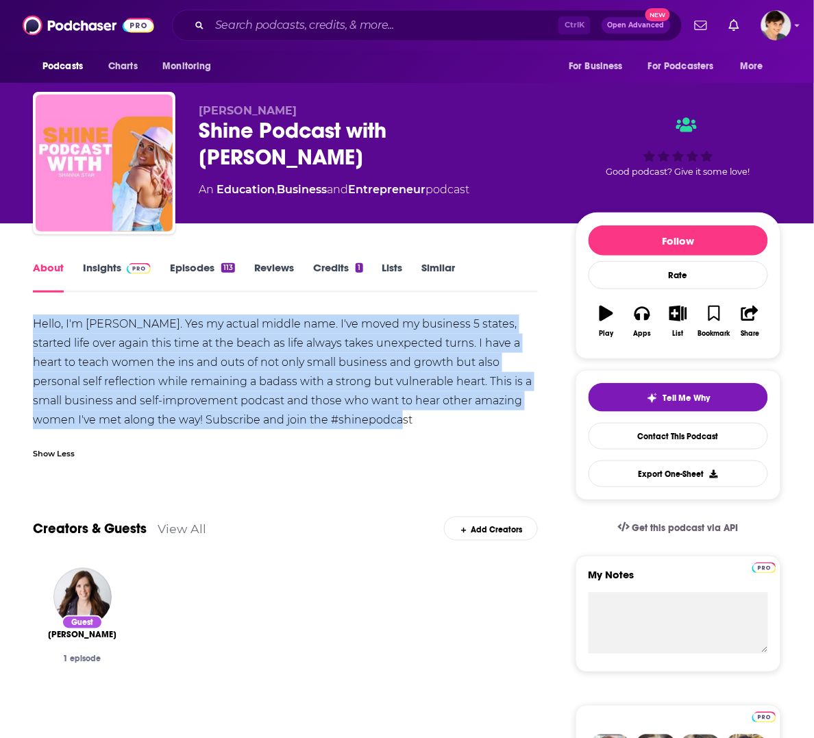
drag, startPoint x: 399, startPoint y: 418, endPoint x: 35, endPoint y: 316, distance: 377.6
click at [35, 316] on div "Hello, I'm [PERSON_NAME]. Yes my actual middle name. I've moved my business 5 s…" at bounding box center [285, 371] width 505 height 115
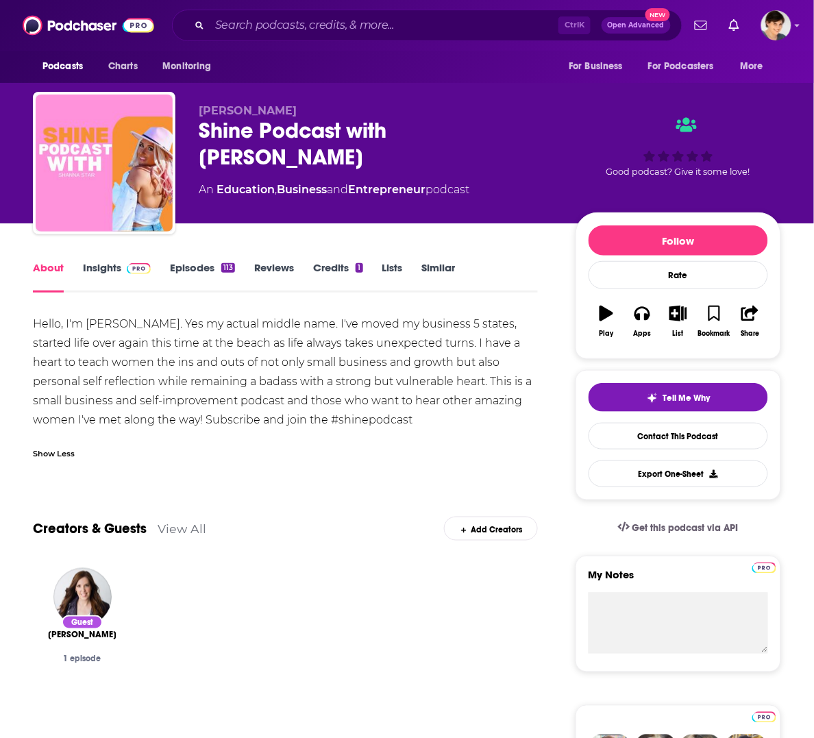
click at [227, 110] on span "[PERSON_NAME]" at bounding box center [248, 110] width 98 height 13
click at [310, 456] on div "Show Less" at bounding box center [285, 447] width 505 height 23
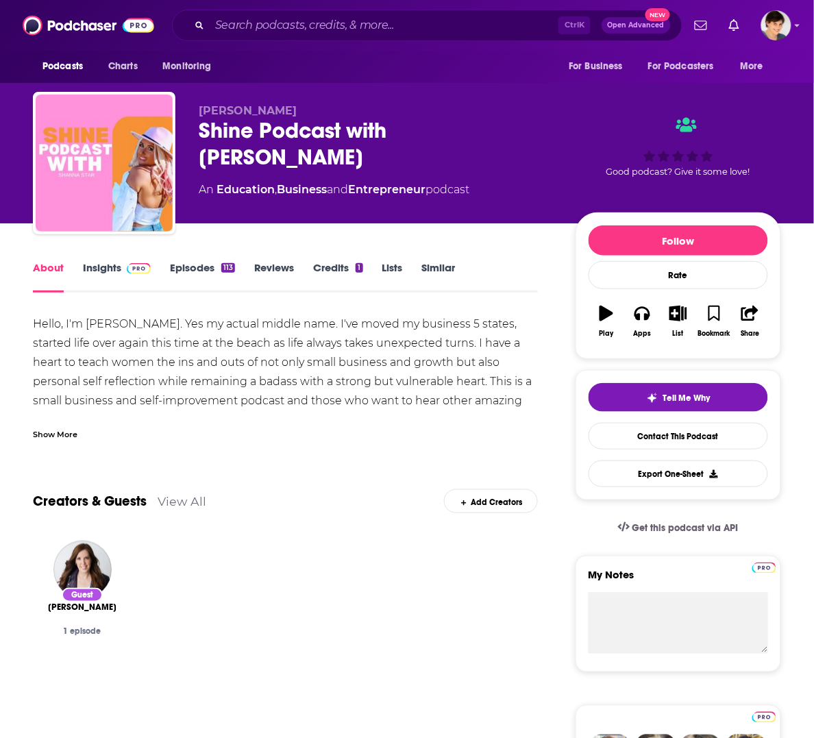
click at [96, 262] on link "Insights" at bounding box center [117, 277] width 68 height 32
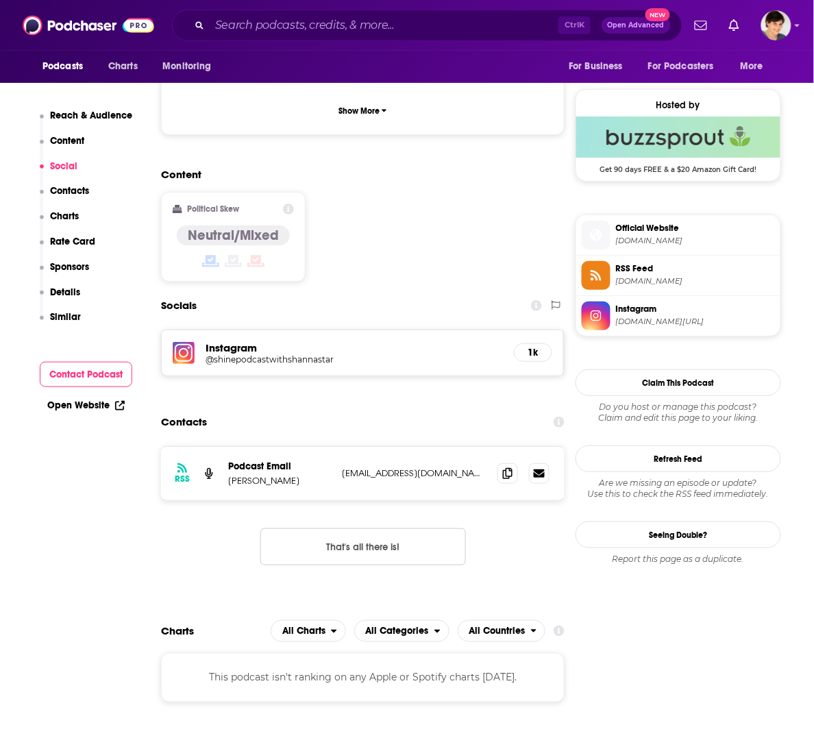
scroll to position [1027, 0]
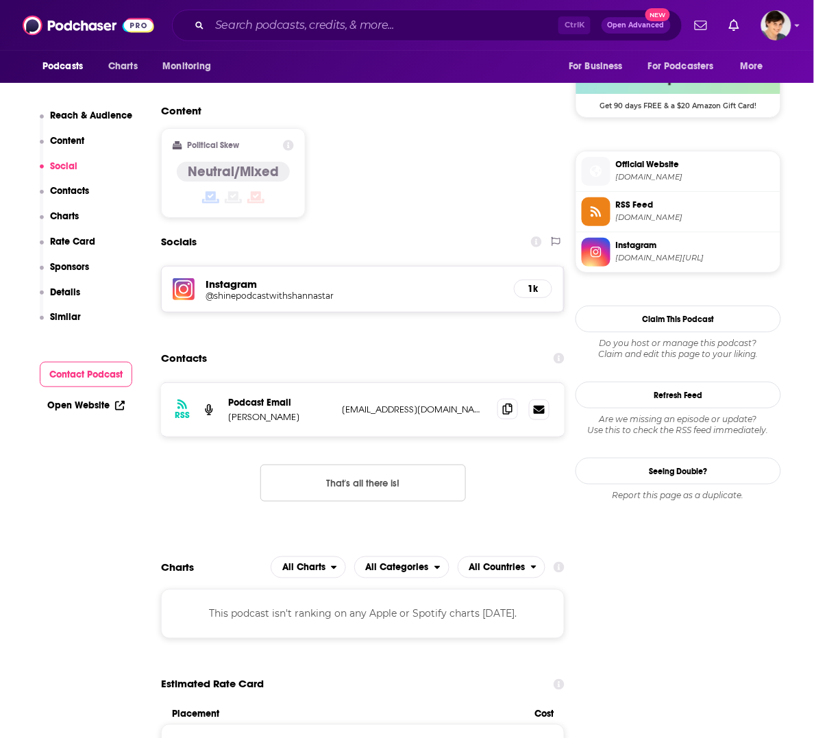
click at [497, 399] on span at bounding box center [507, 409] width 21 height 21
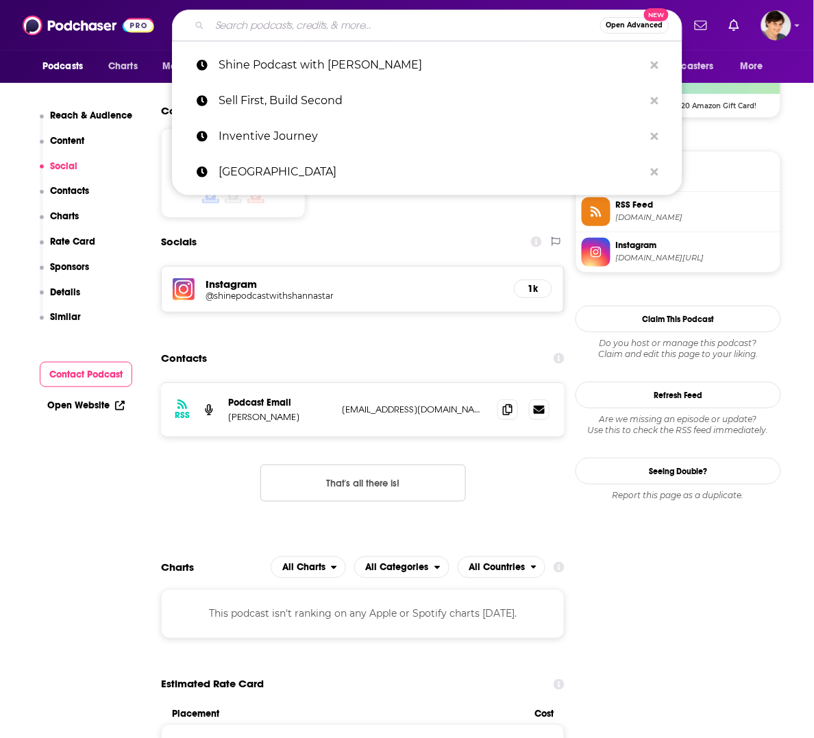
click at [340, 28] on input "Search podcasts, credits, & more..." at bounding box center [405, 25] width 390 height 22
paste input "The Only Business Podcast"
type input "The Only Business Podcast"
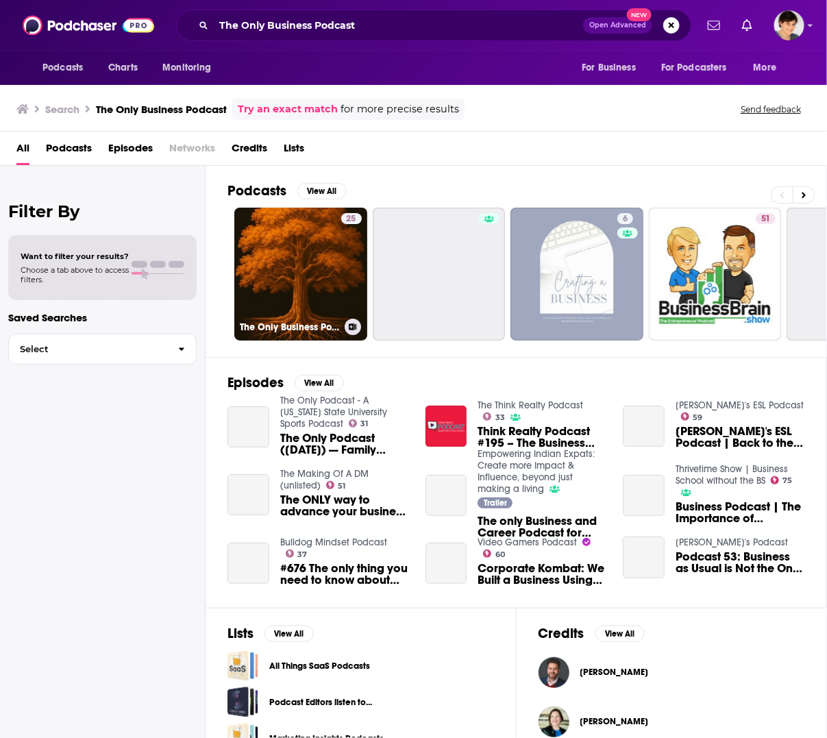
click at [327, 285] on link "25 The Only Business Podcast" at bounding box center [300, 274] width 133 height 133
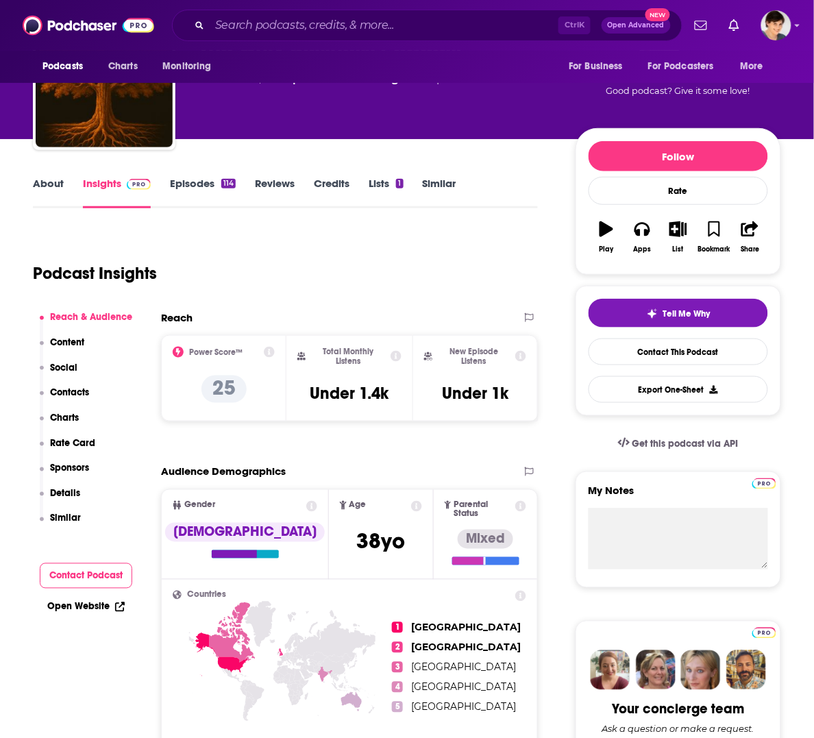
scroll to position [86, 0]
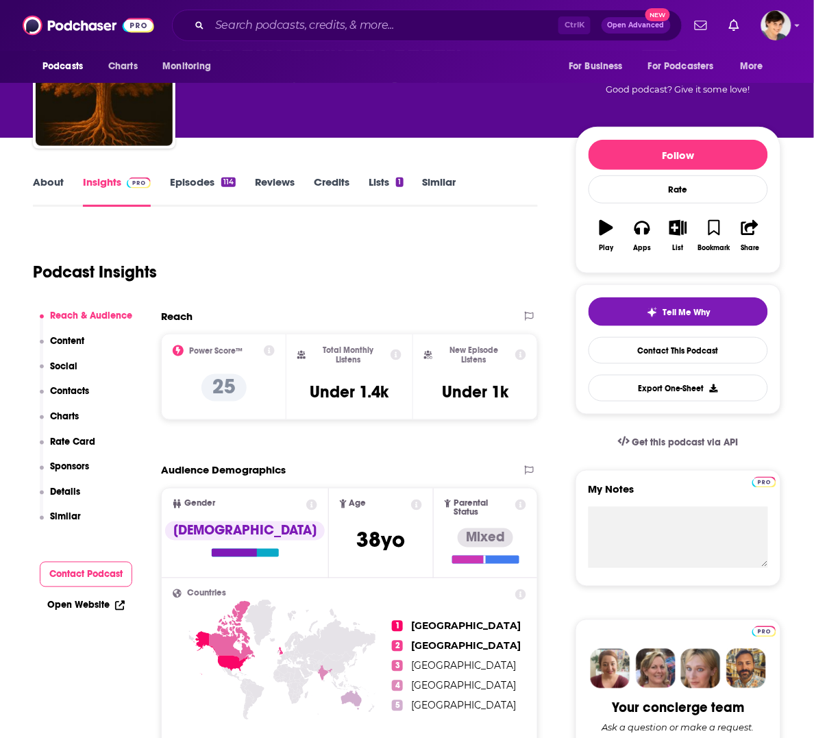
click at [46, 180] on link "About" at bounding box center [48, 191] width 31 height 32
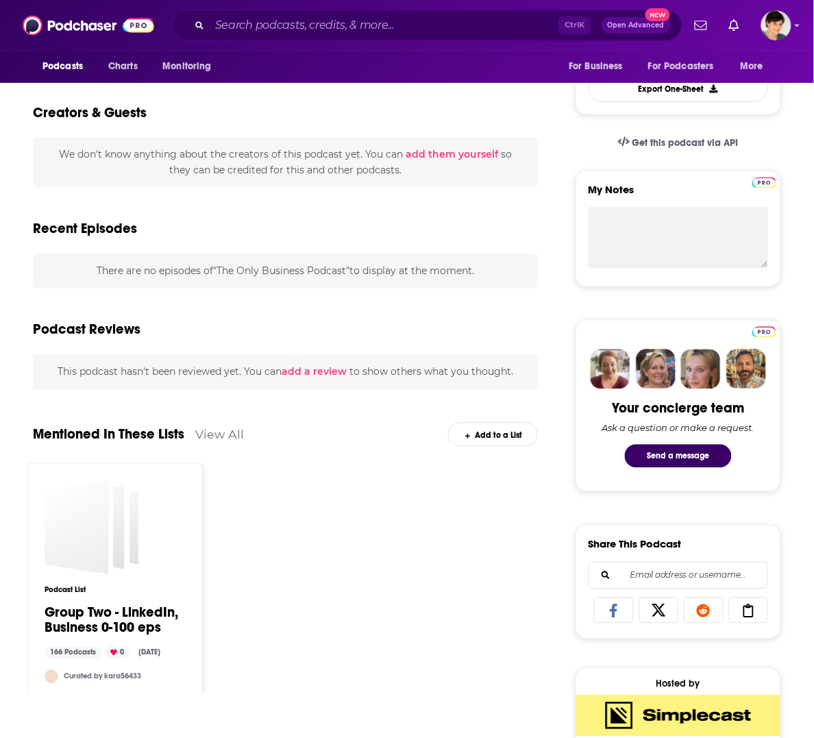
scroll to position [428, 0]
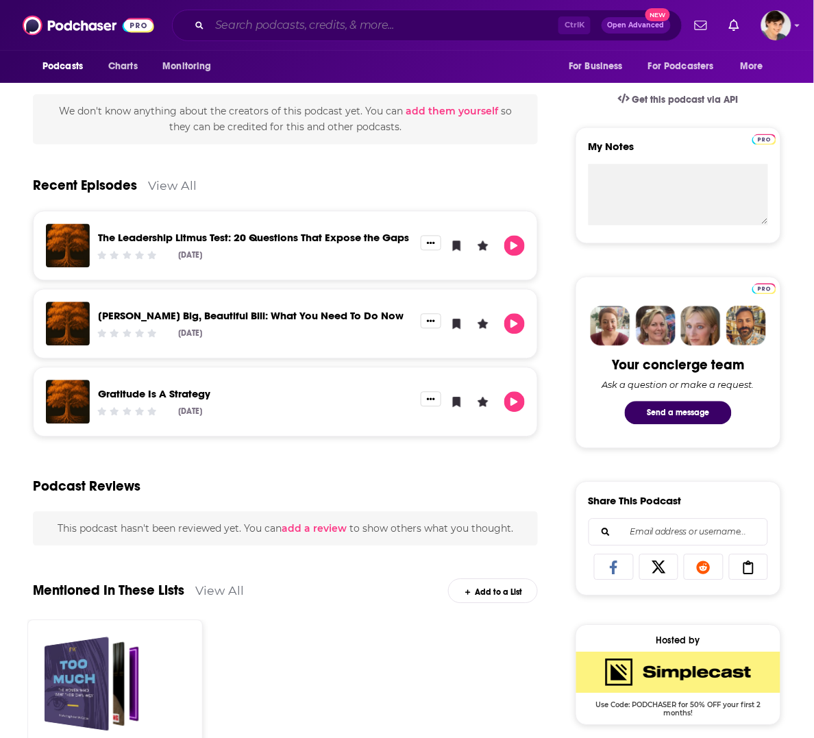
click at [329, 25] on input "Search podcasts, credits, & more..." at bounding box center [384, 25] width 349 height 22
paste input "How I Built My Small Business"
type input "How I Built My Small Business"
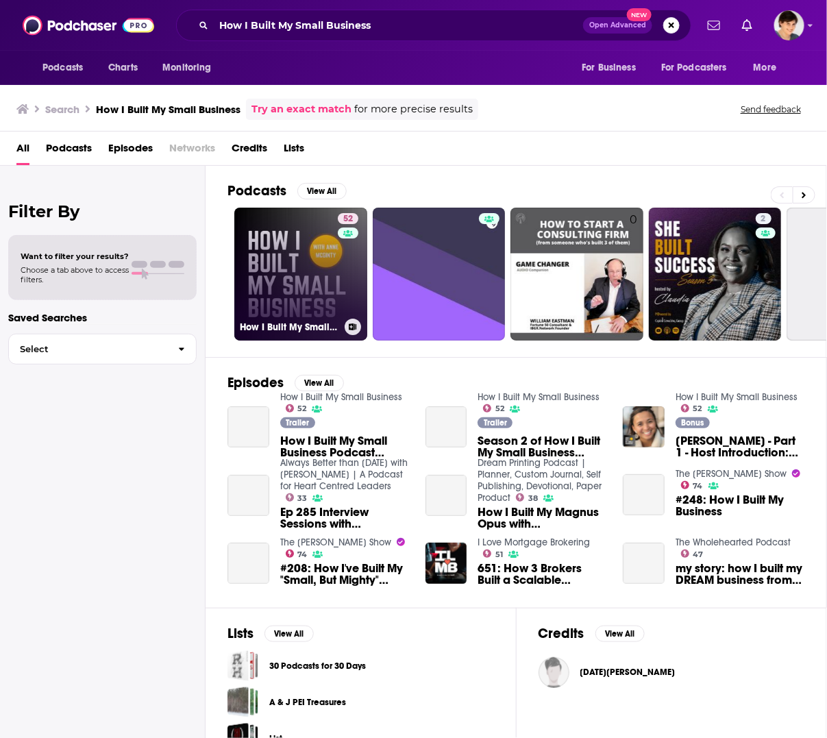
click at [285, 301] on link "52 How I Built My Small Business" at bounding box center [300, 274] width 133 height 133
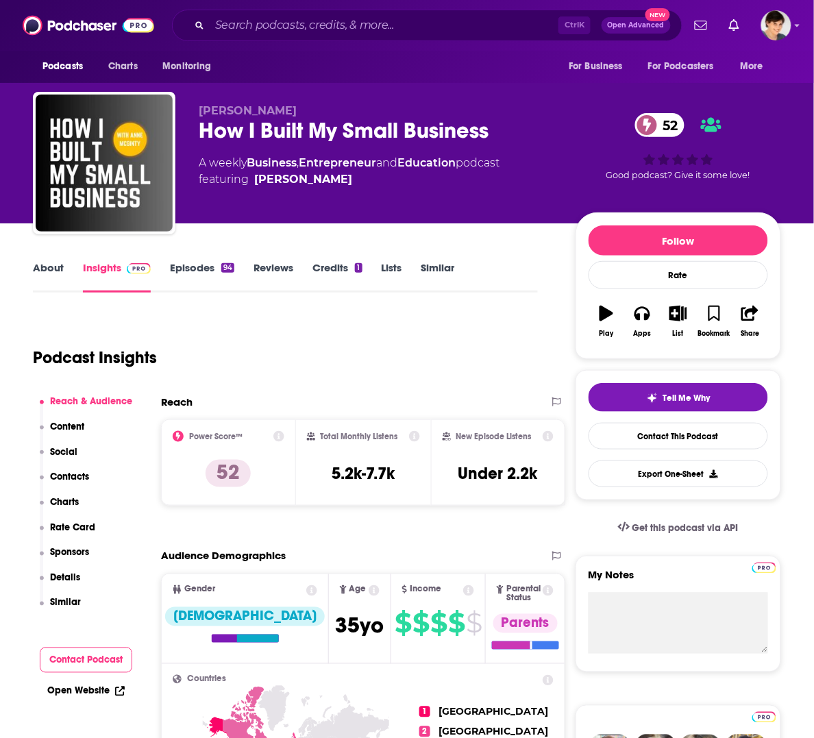
click at [51, 278] on link "About" at bounding box center [48, 277] width 31 height 32
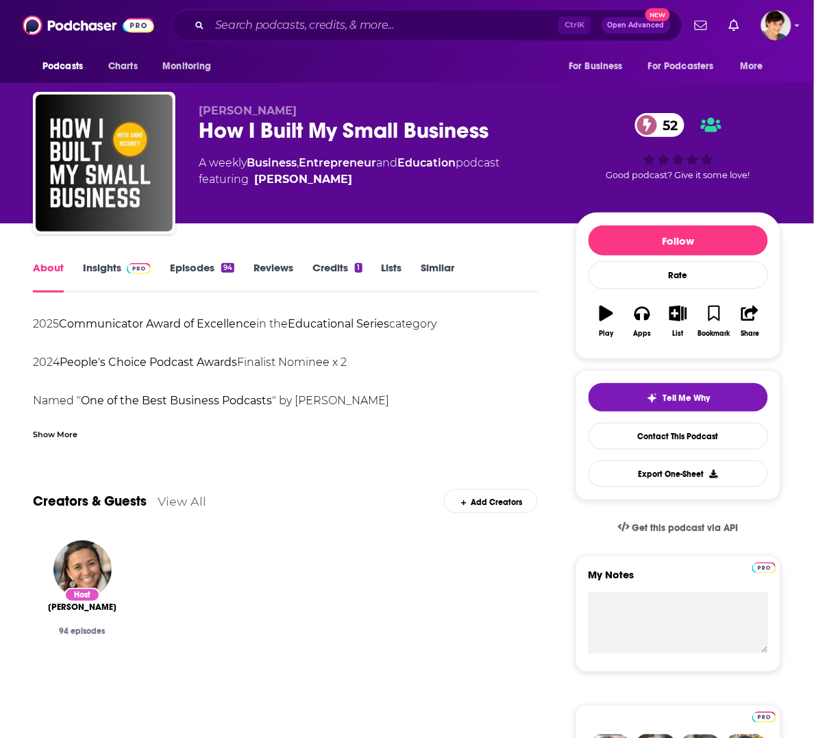
click at [62, 436] on div "Show More" at bounding box center [55, 433] width 45 height 13
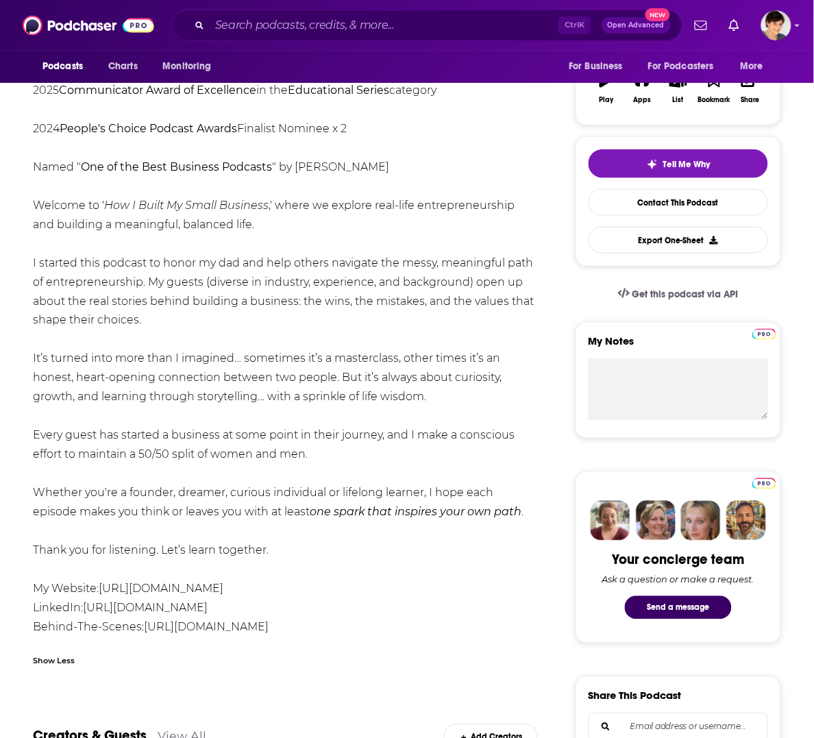
scroll to position [257, 0]
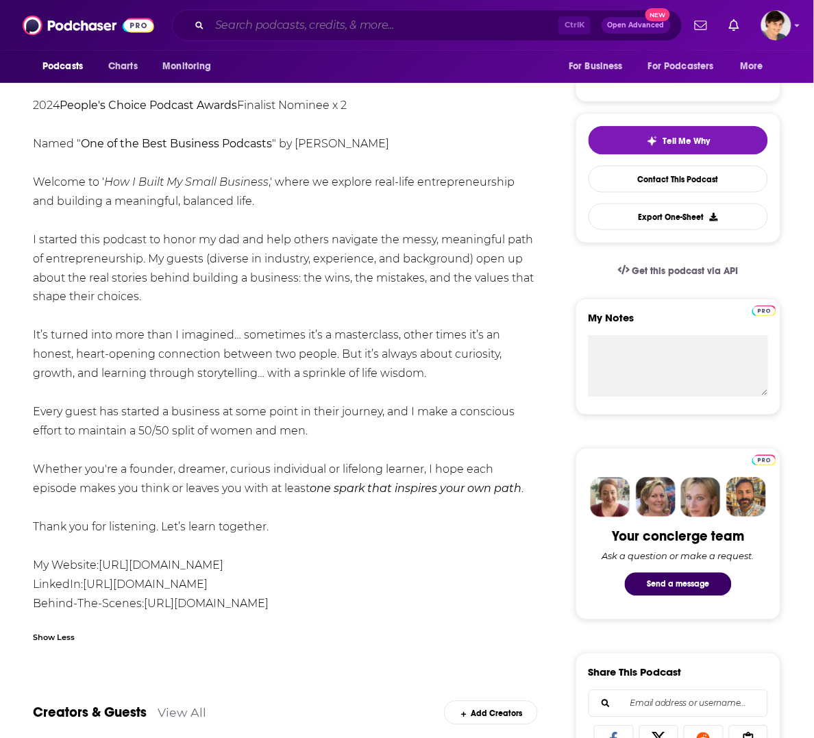
click at [403, 28] on input "Search podcasts, credits, & more..." at bounding box center [384, 25] width 349 height 22
click at [120, 269] on div "2025 Communicator Award of Excellence in the Educational Series category 2024 P…" at bounding box center [285, 336] width 505 height 556
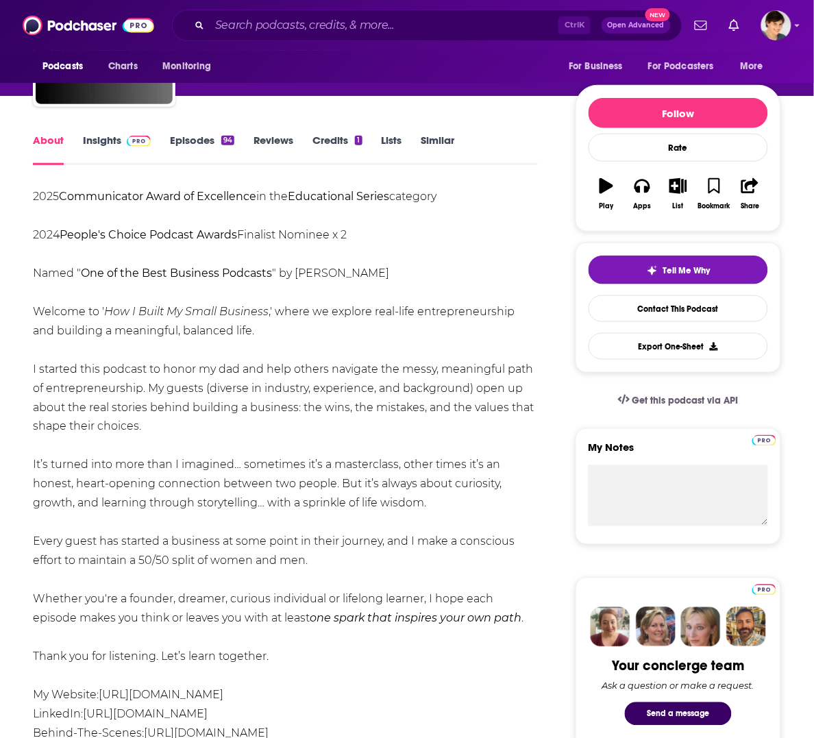
scroll to position [0, 0]
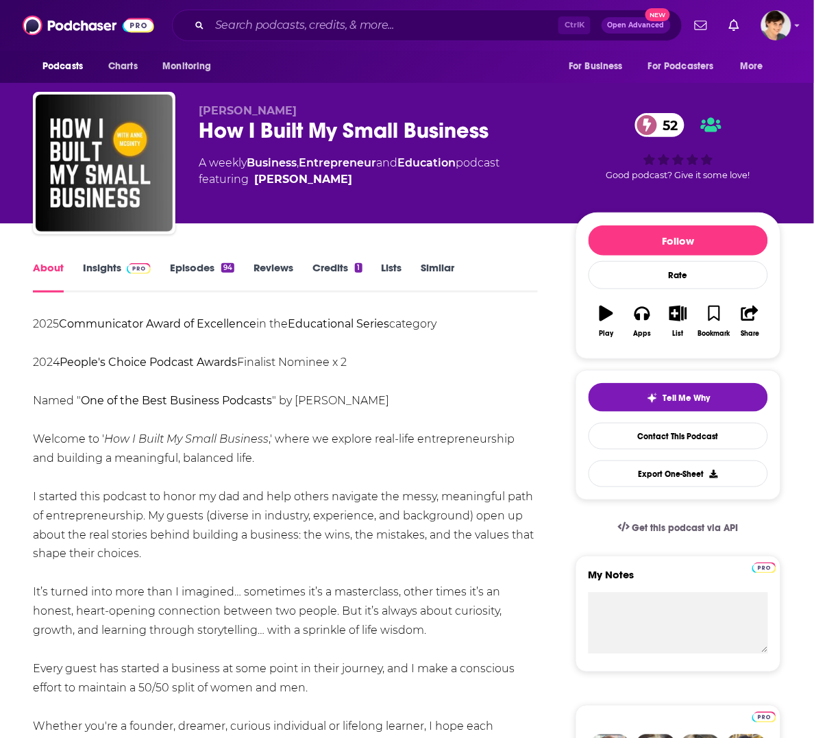
click at [244, 123] on div "How I Built My Small Business 52" at bounding box center [376, 130] width 355 height 27
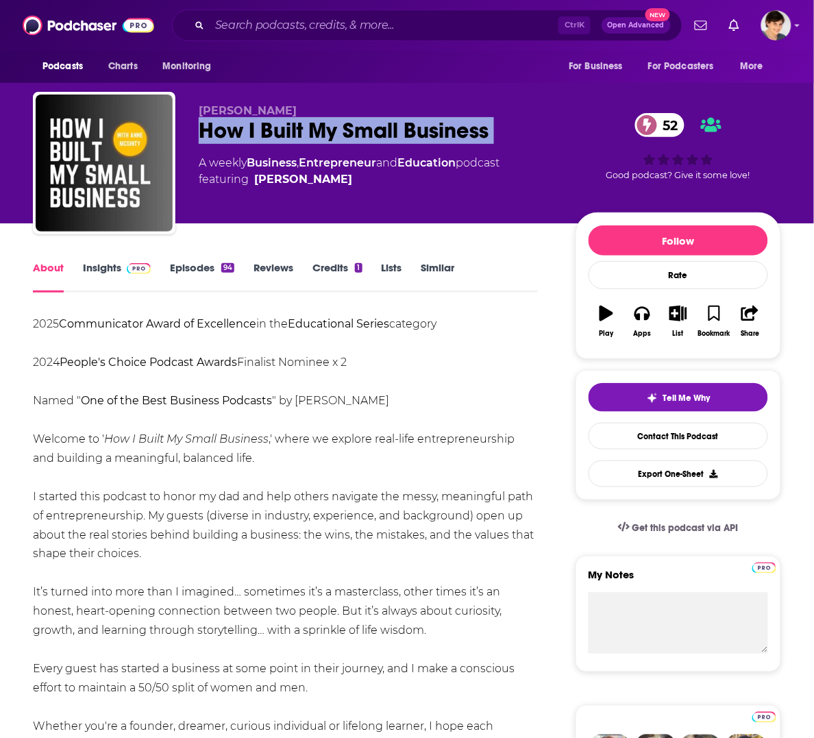
click at [244, 123] on div "How I Built My Small Business 52" at bounding box center [376, 130] width 355 height 27
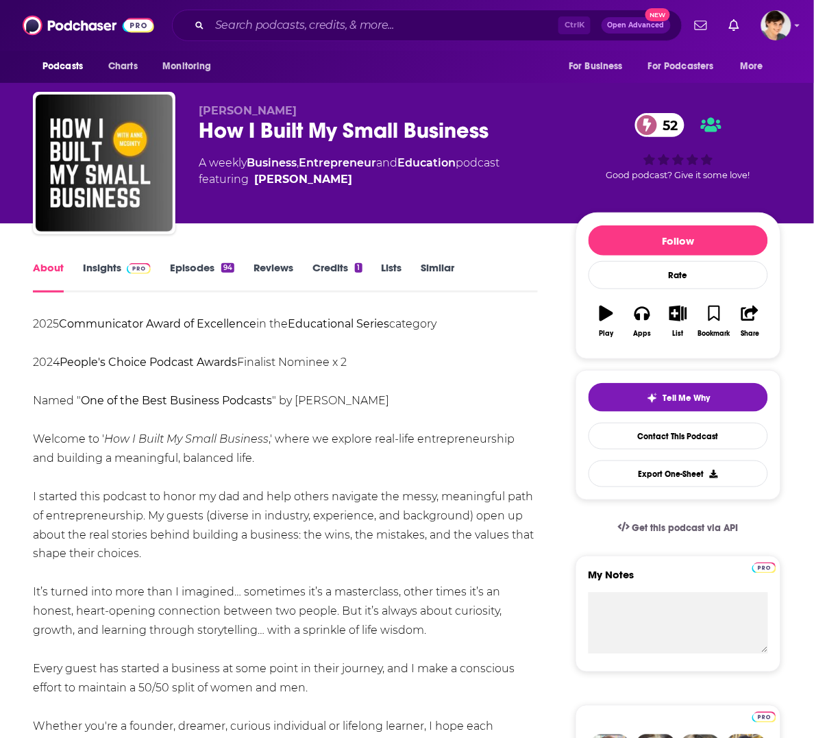
click at [212, 360] on b "People's Choice Podcast Awards" at bounding box center [148, 362] width 177 height 13
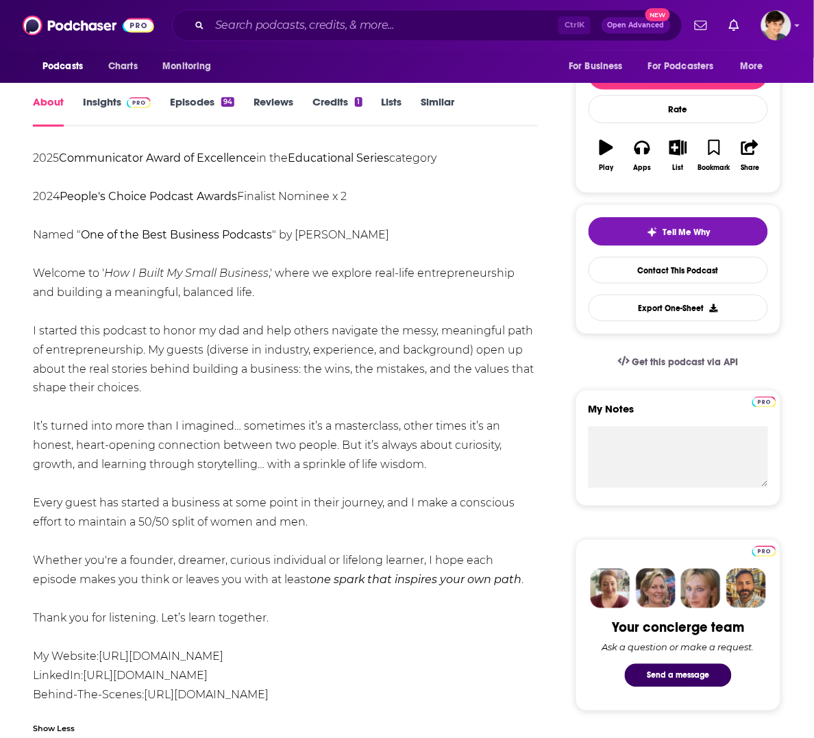
scroll to position [171, 0]
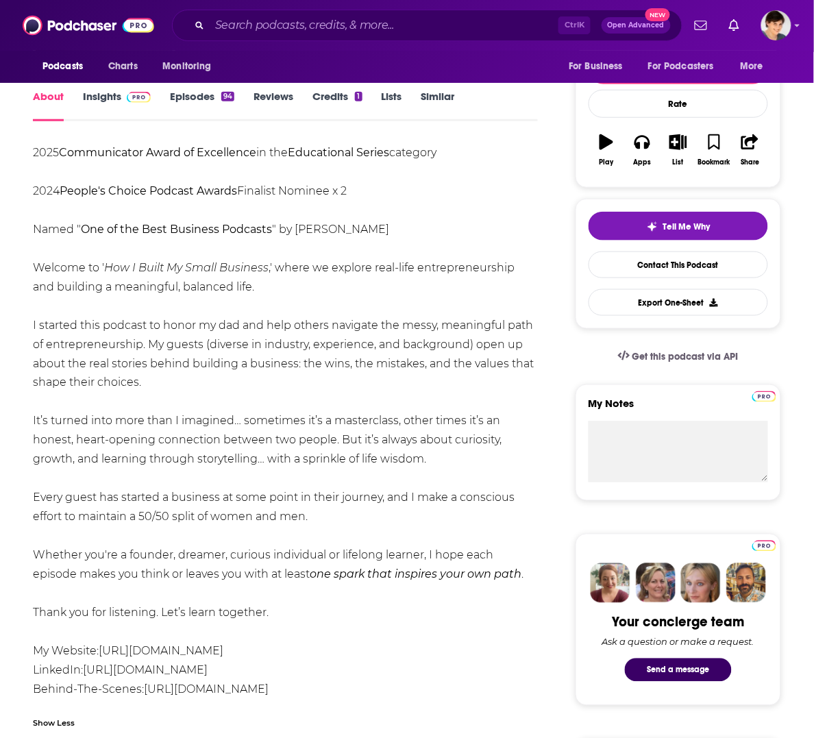
drag, startPoint x: 456, startPoint y: 456, endPoint x: 36, endPoint y: 269, distance: 459.6
click at [36, 269] on div "2025 Communicator Award of Excellence in the Educational Series category 2024 P…" at bounding box center [285, 421] width 505 height 556
click at [80, 96] on div "About" at bounding box center [58, 106] width 50 height 32
click at [90, 97] on link "Insights" at bounding box center [117, 106] width 68 height 32
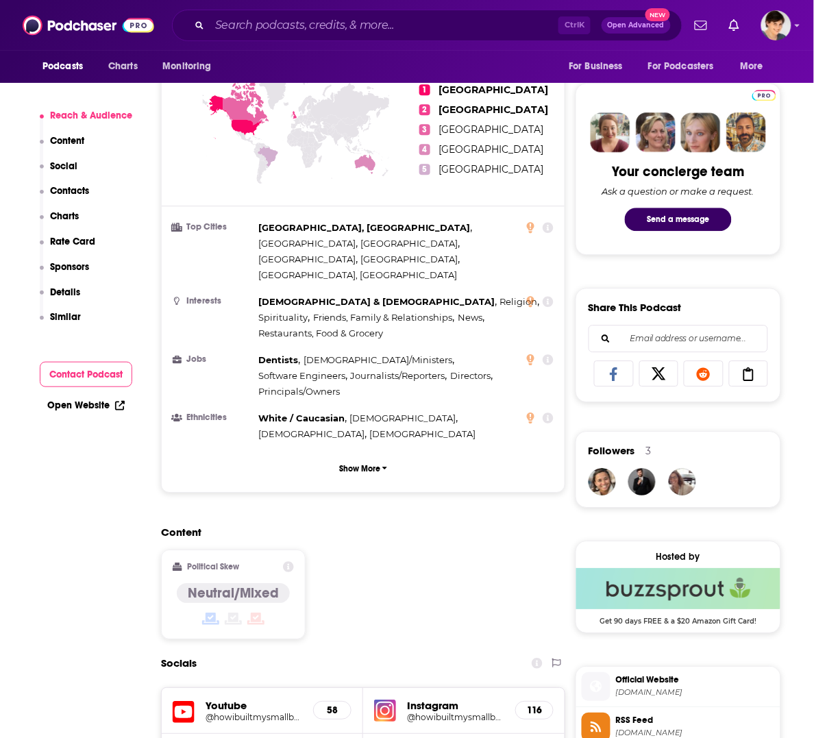
scroll to position [856, 0]
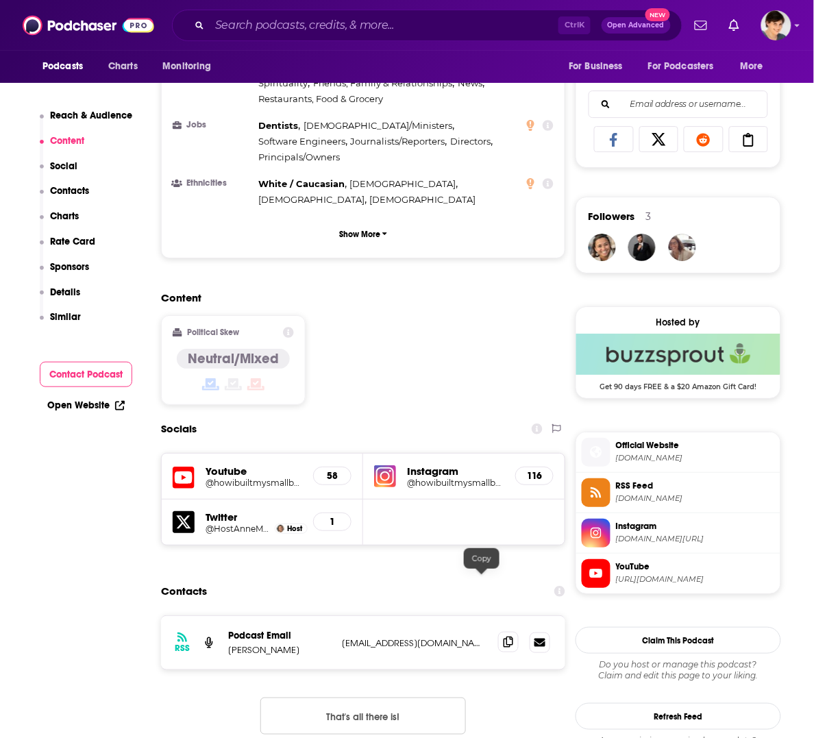
click at [503, 636] on icon at bounding box center [508, 641] width 10 height 11
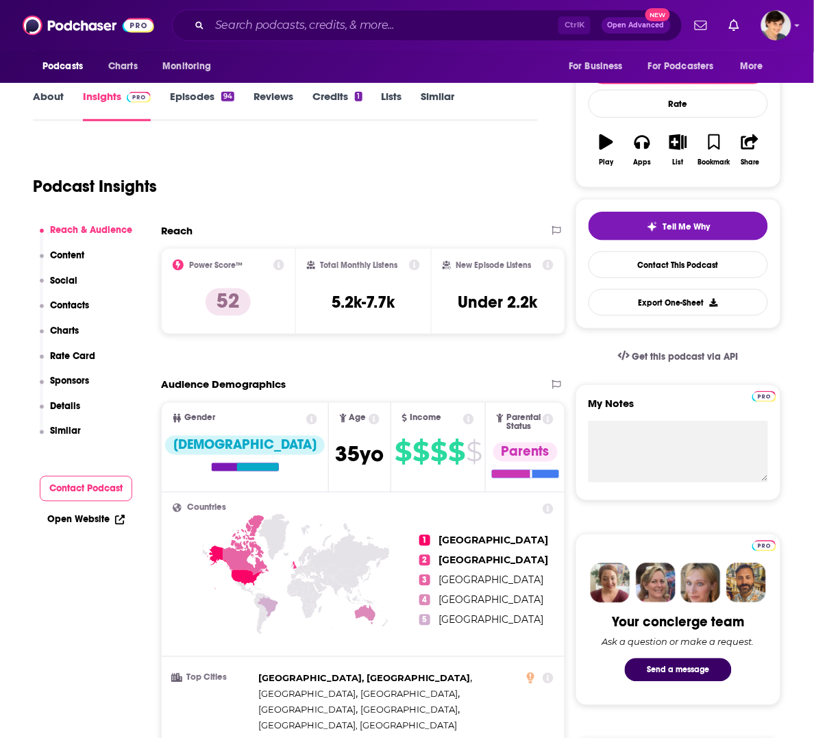
scroll to position [0, 0]
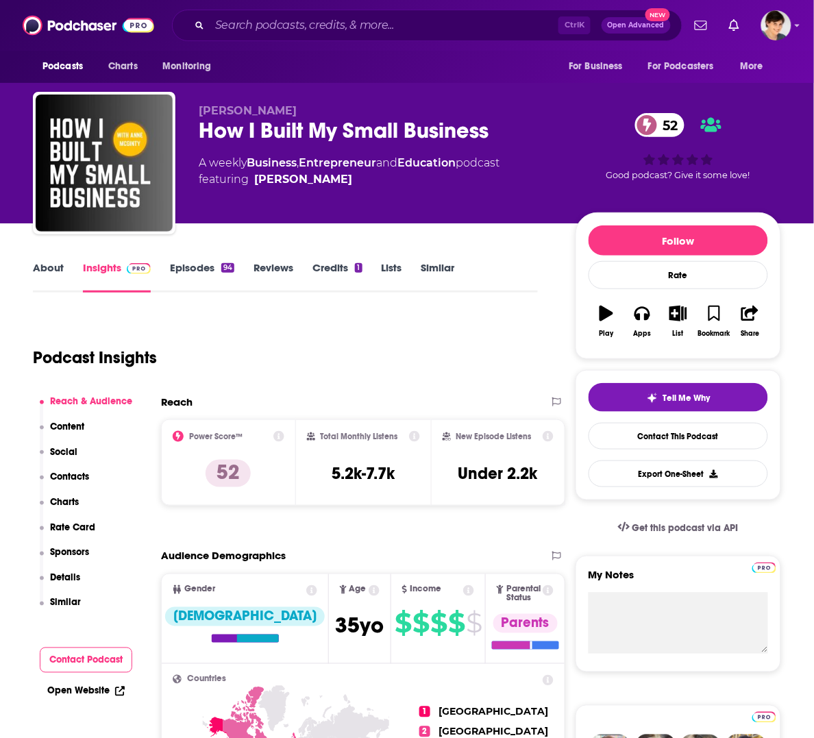
click at [238, 108] on span "[PERSON_NAME]" at bounding box center [248, 110] width 98 height 13
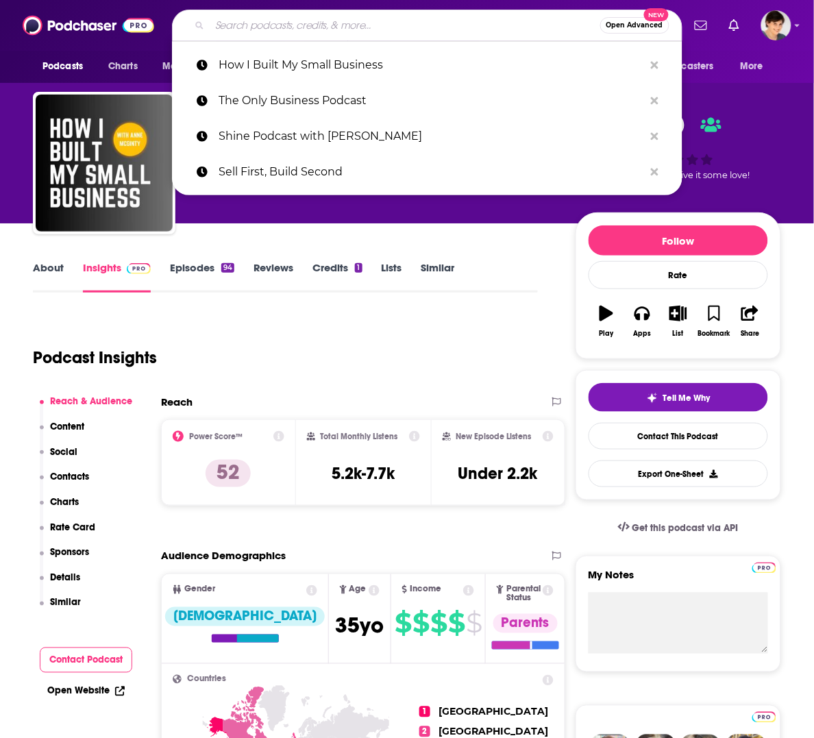
click at [295, 21] on input "Search podcasts, credits, & more..." at bounding box center [405, 25] width 390 height 22
paste input "The Everyday Entrepreneur Podcast"
type input "The Everyday Entrepreneur Podcast"
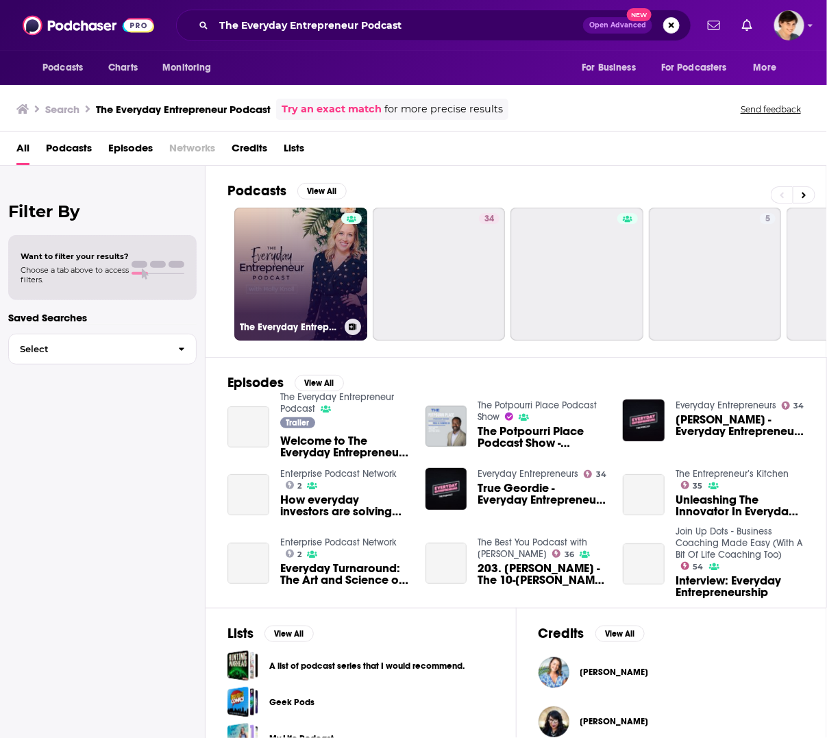
click at [278, 271] on link "The Everyday Entrepreneur Podcast" at bounding box center [300, 274] width 133 height 133
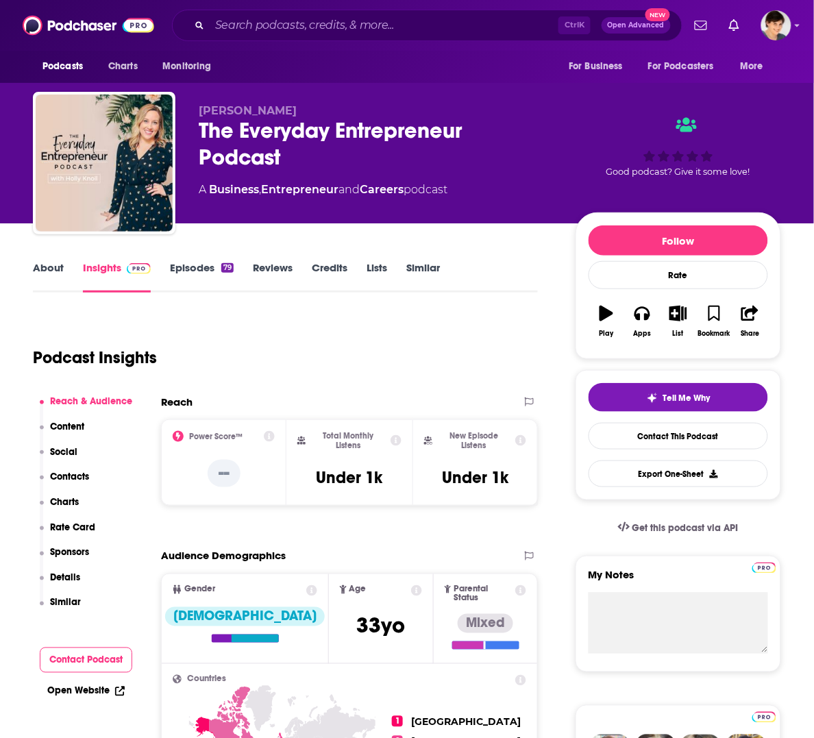
click at [45, 259] on div "About Insights Episodes 79 Reviews Credits Lists Similar" at bounding box center [285, 276] width 505 height 34
click at [41, 269] on link "About" at bounding box center [48, 277] width 31 height 32
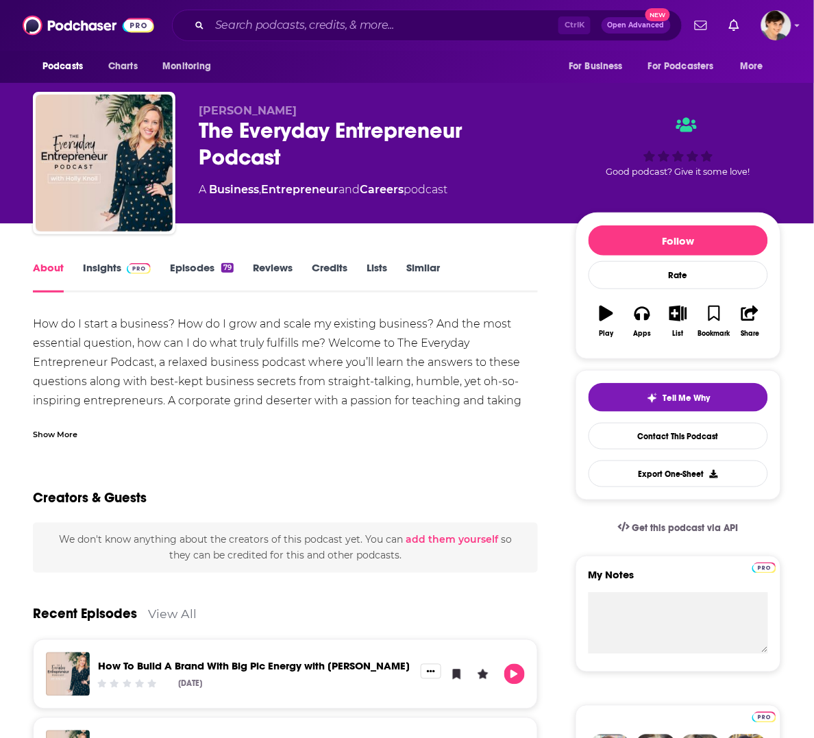
click at [65, 432] on div "Show More" at bounding box center [55, 433] width 45 height 13
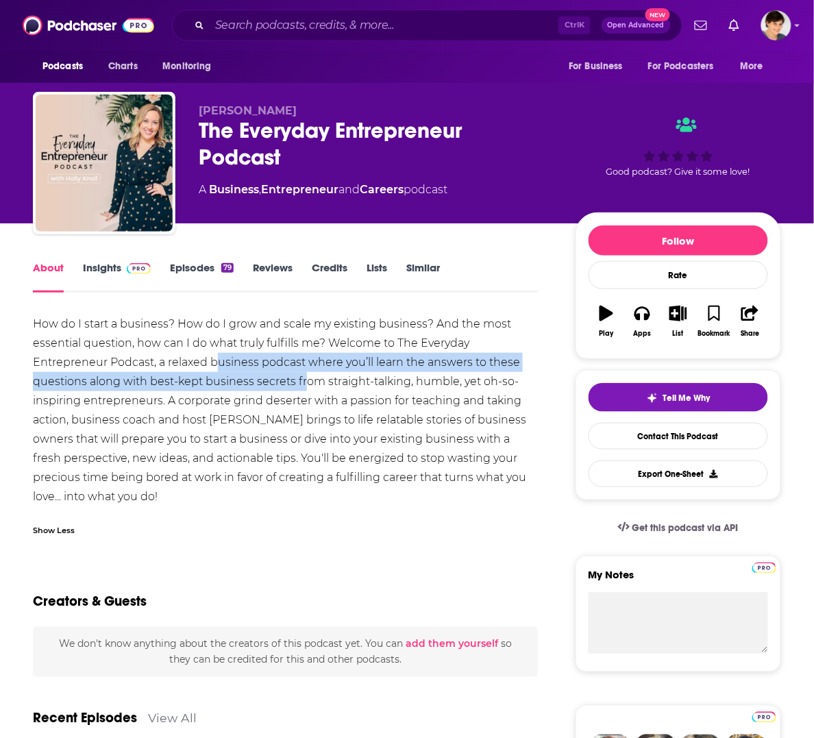
drag, startPoint x: 214, startPoint y: 368, endPoint x: 305, endPoint y: 382, distance: 92.1
click at [305, 382] on div "How do I start a business? How do I grow and scale my existing business? And th…" at bounding box center [285, 410] width 505 height 192
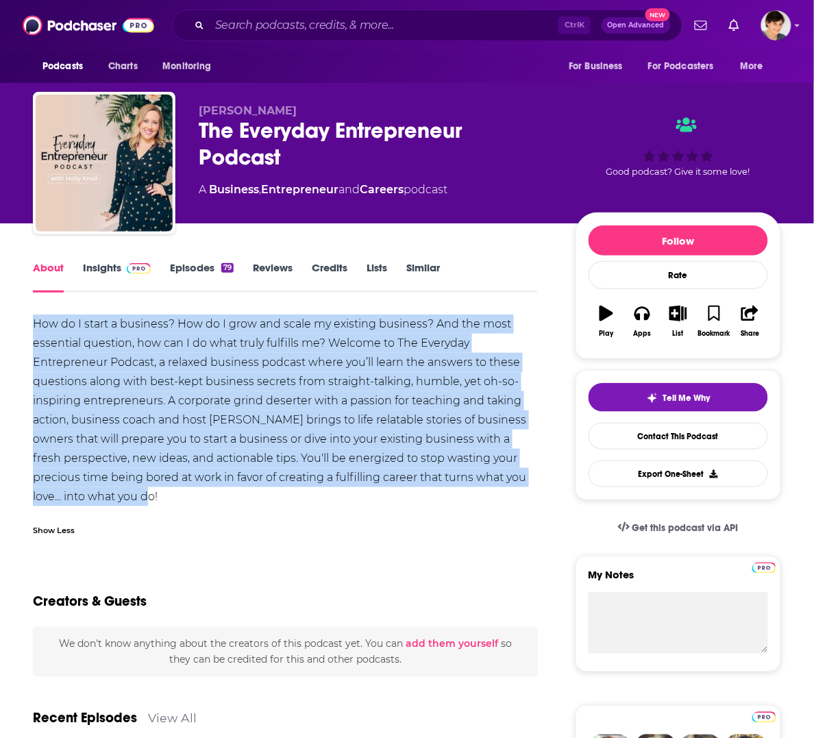
drag, startPoint x: 145, startPoint y: 492, endPoint x: 32, endPoint y: 327, distance: 200.1
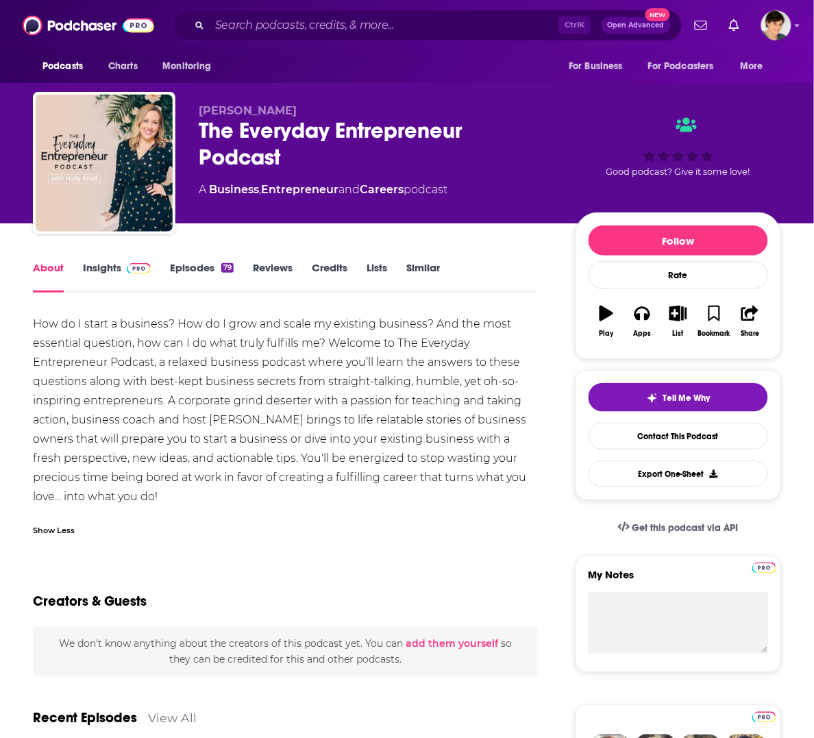
click at [264, 155] on div "The Everyday Entrepreneur Podcast" at bounding box center [376, 143] width 355 height 53
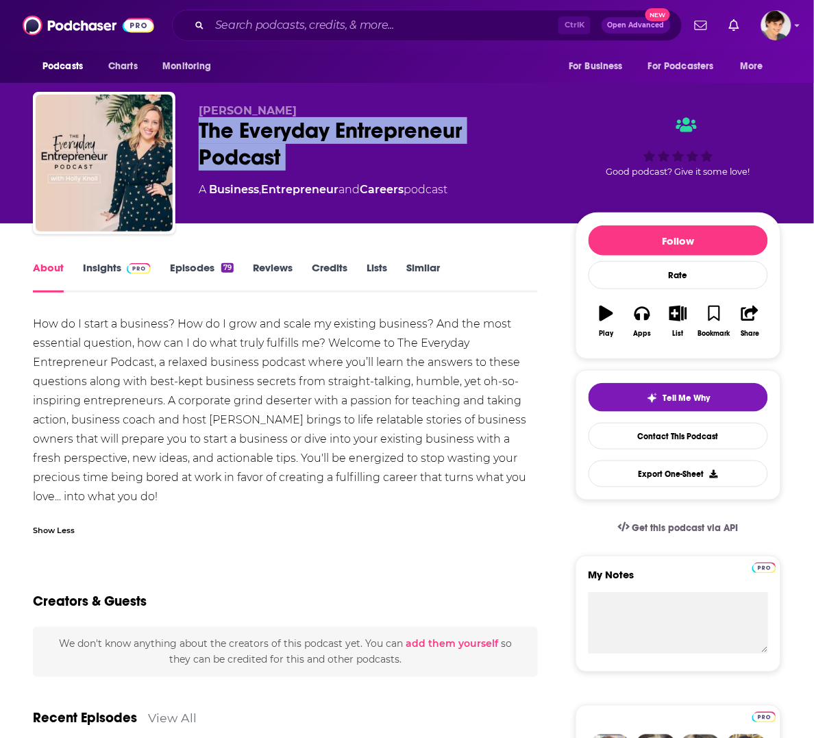
click at [264, 155] on div "The Everyday Entrepreneur Podcast" at bounding box center [376, 143] width 355 height 53
click at [225, 119] on div "The Everyday Entrepreneur Podcast" at bounding box center [376, 143] width 355 height 53
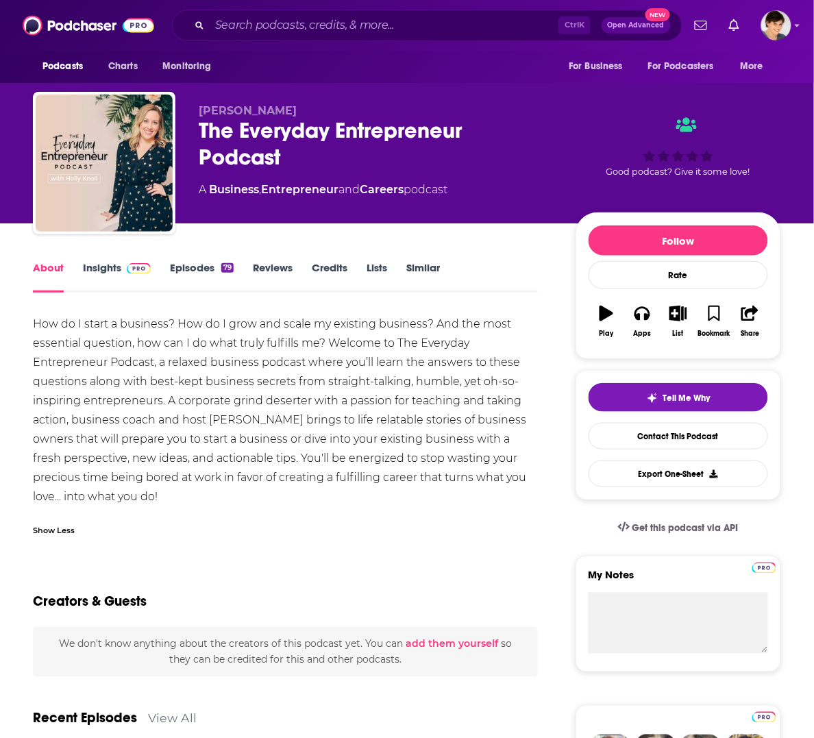
click at [226, 110] on span "[PERSON_NAME]" at bounding box center [248, 110] width 98 height 13
click at [242, 15] on input "Search podcasts, credits, & more..." at bounding box center [384, 25] width 349 height 22
click at [190, 473] on div "How do I start a business? How do I grow and scale my existing business? And th…" at bounding box center [285, 410] width 505 height 192
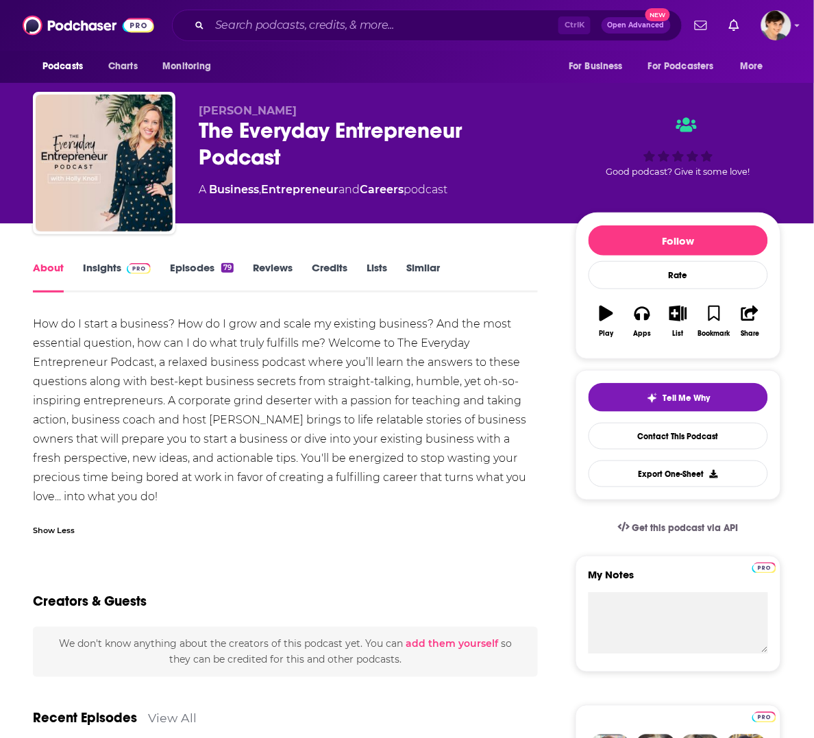
click at [103, 267] on link "Insights" at bounding box center [117, 277] width 68 height 32
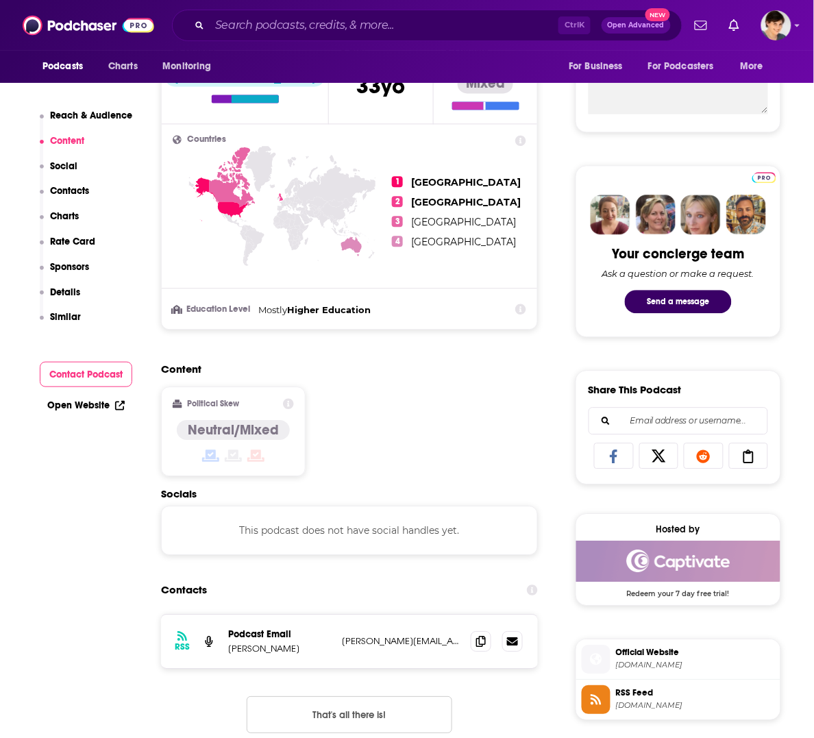
scroll to position [771, 0]
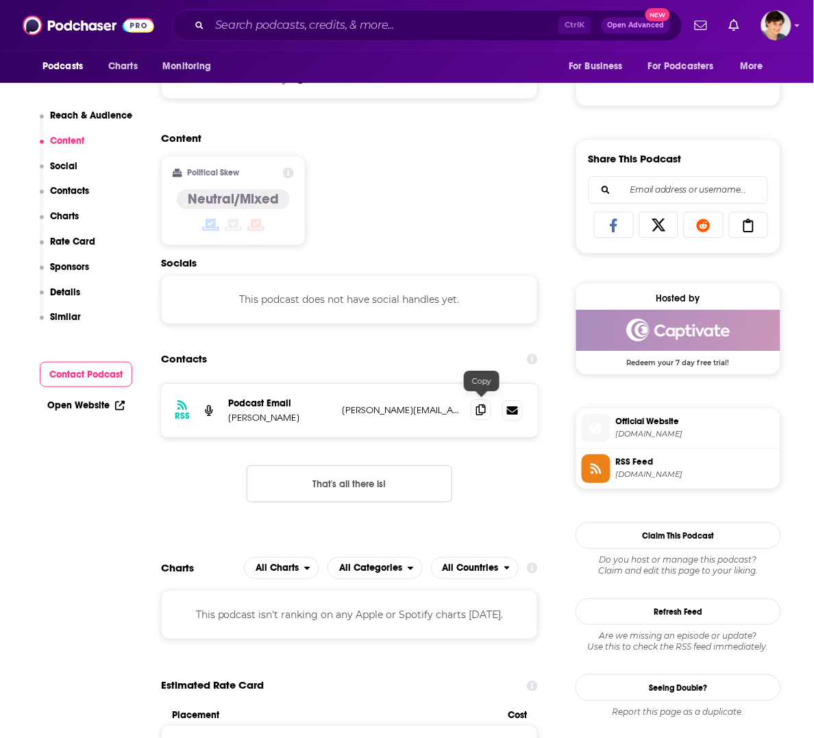
click at [476, 404] on icon at bounding box center [481, 409] width 10 height 11
click at [474, 149] on div "Content Political Skew Neutral/Mixed" at bounding box center [349, 194] width 377 height 125
click at [377, 23] on input "Search podcasts, credits, & more..." at bounding box center [384, 25] width 349 height 22
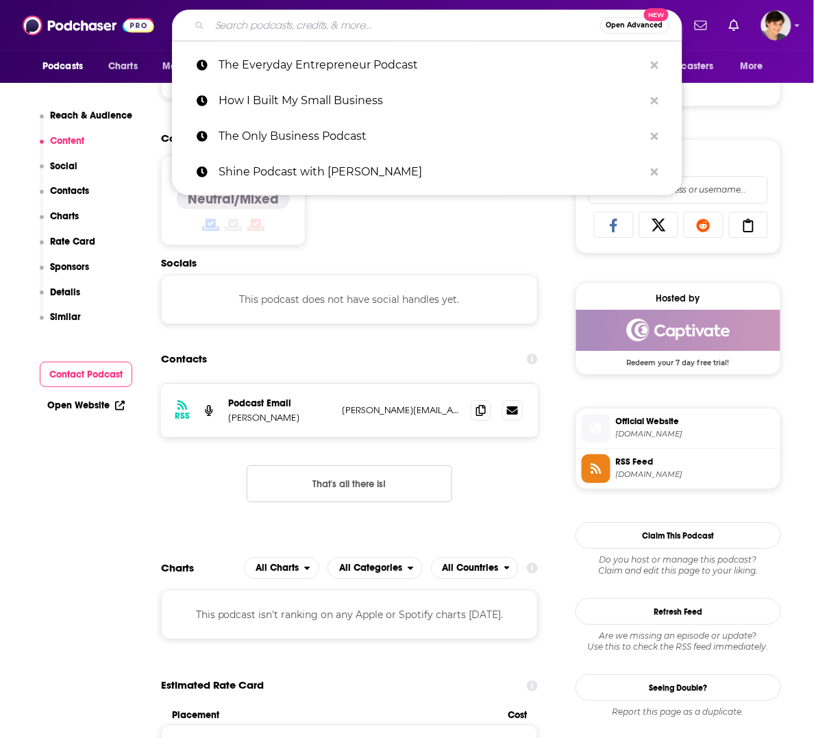
paste input "The Bigger Life Podcast"
type input "The Bigger Life Podcast"
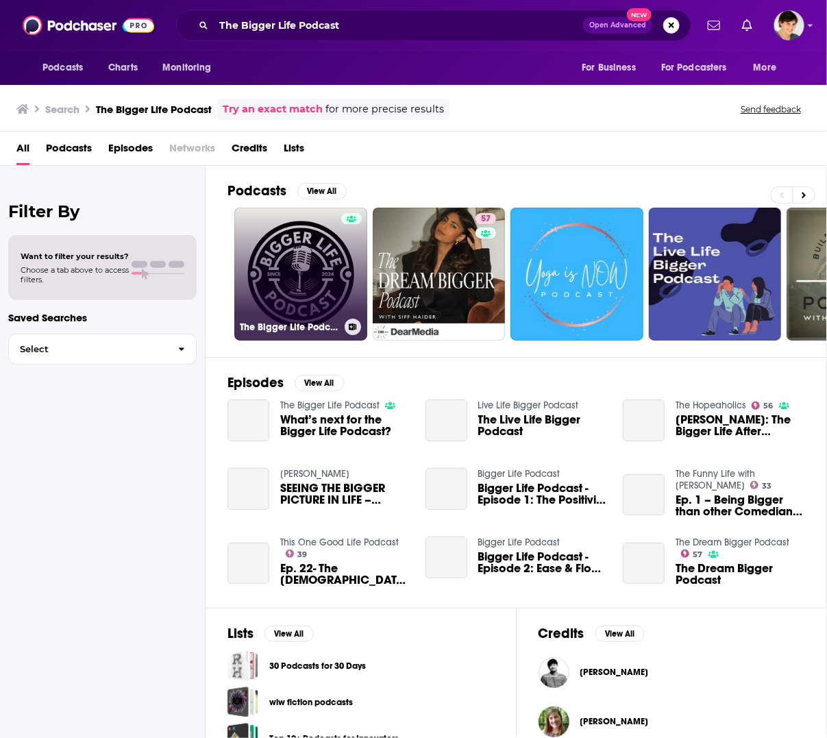
click at [275, 265] on link "The Bigger Life Podcast" at bounding box center [300, 274] width 133 height 133
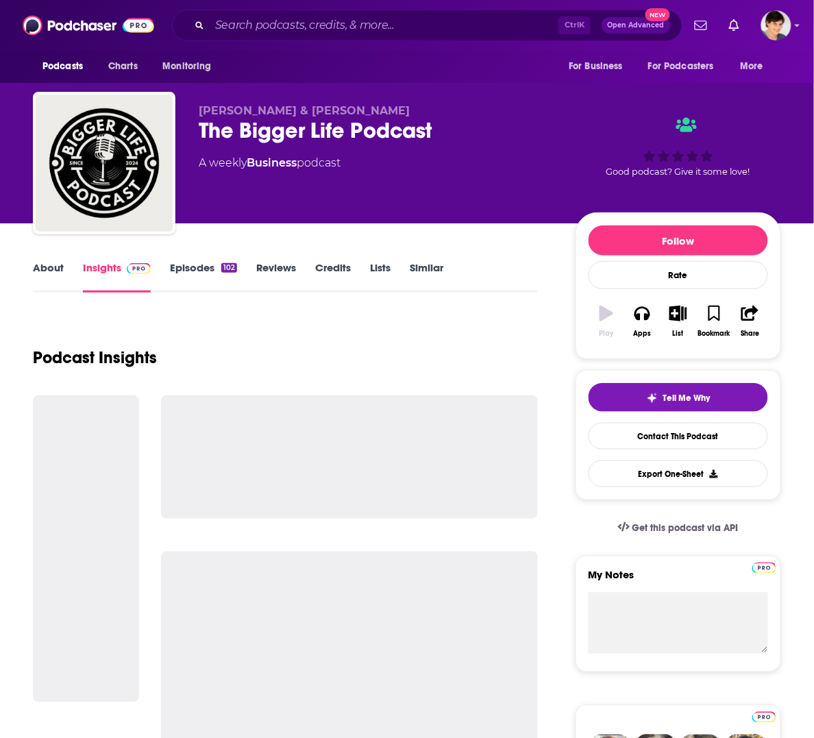
click at [293, 125] on div "The Bigger Life Podcast" at bounding box center [376, 130] width 355 height 27
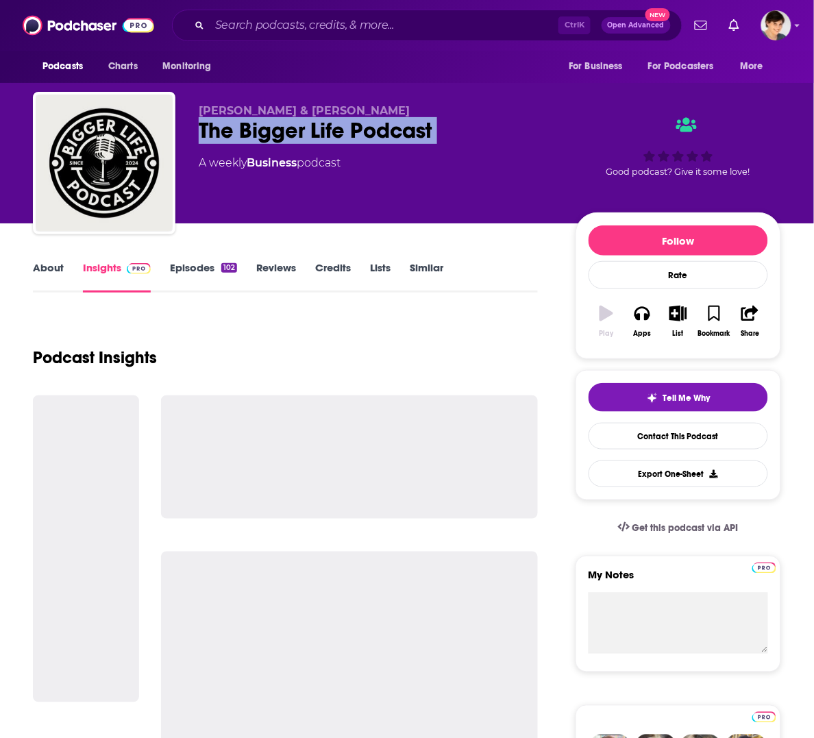
click at [293, 125] on div "The Bigger Life Podcast" at bounding box center [376, 130] width 355 height 27
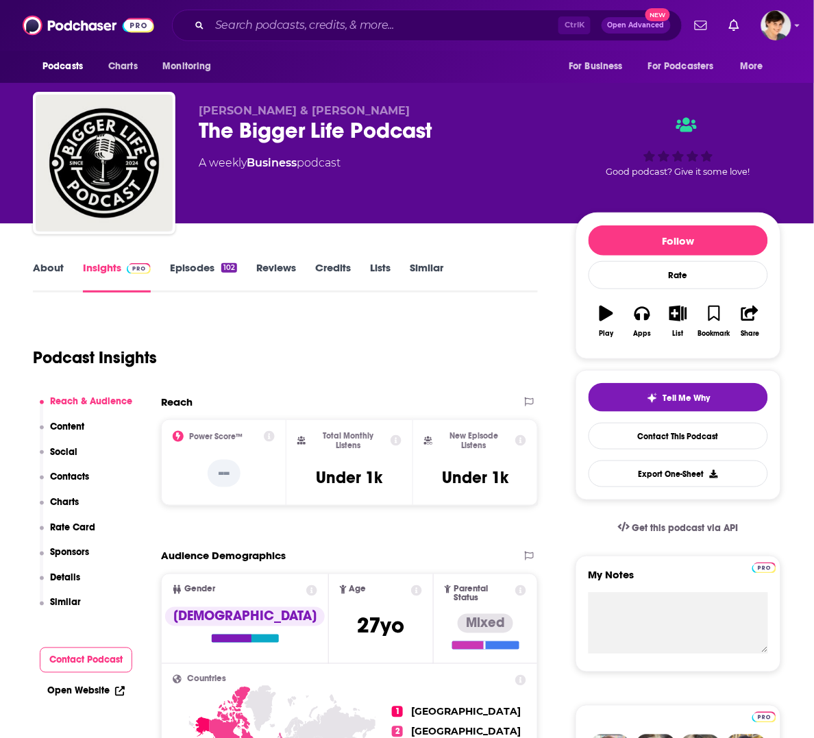
click at [330, 349] on div "Podcast Insights" at bounding box center [280, 349] width 494 height 70
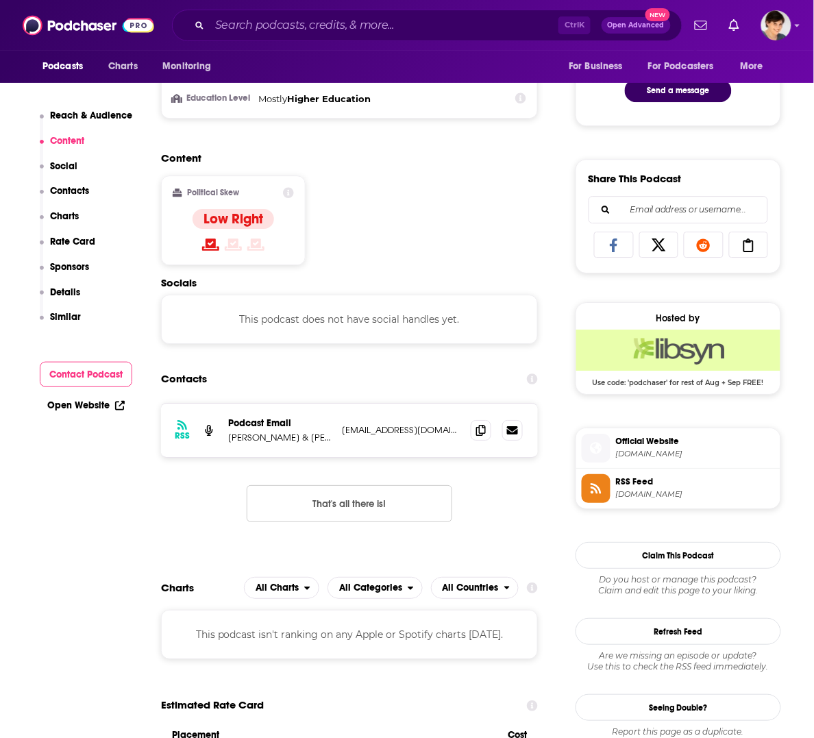
scroll to position [771, 0]
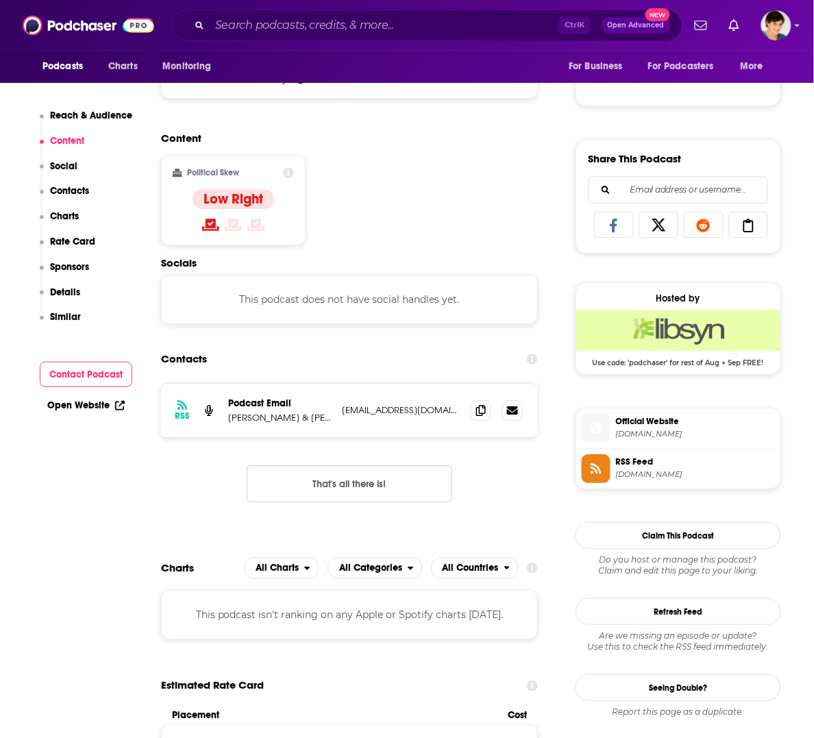
click at [470, 405] on div "RSS Podcast Email [PERSON_NAME] & [PERSON_NAME] [EMAIL_ADDRESS][DOMAIN_NAME] [E…" at bounding box center [349, 410] width 377 height 53
click at [471, 404] on div "RSS Podcast Email [PERSON_NAME] & [PERSON_NAME] [EMAIL_ADDRESS][DOMAIN_NAME] [E…" at bounding box center [349, 410] width 377 height 53
click at [477, 404] on icon at bounding box center [481, 409] width 10 height 11
click at [385, 158] on div "Content Political Skew Low Right" at bounding box center [349, 194] width 377 height 125
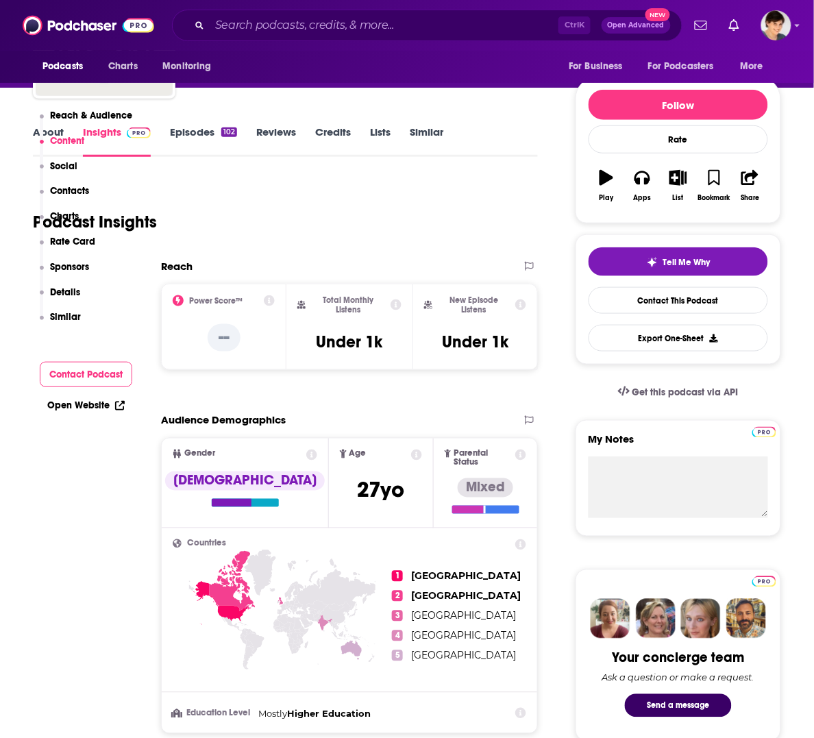
scroll to position [0, 0]
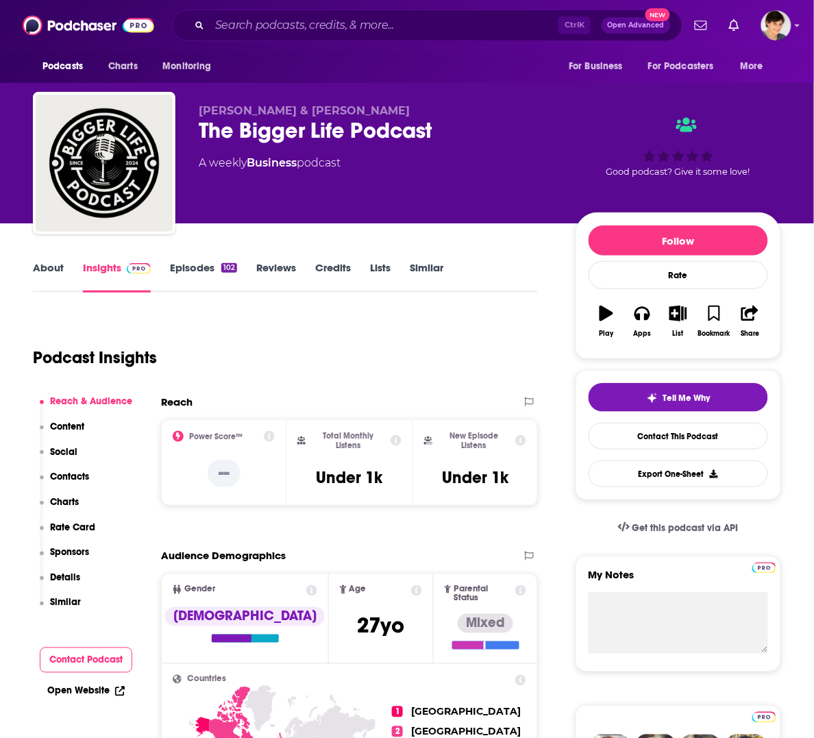
click at [46, 262] on link "About" at bounding box center [48, 277] width 31 height 32
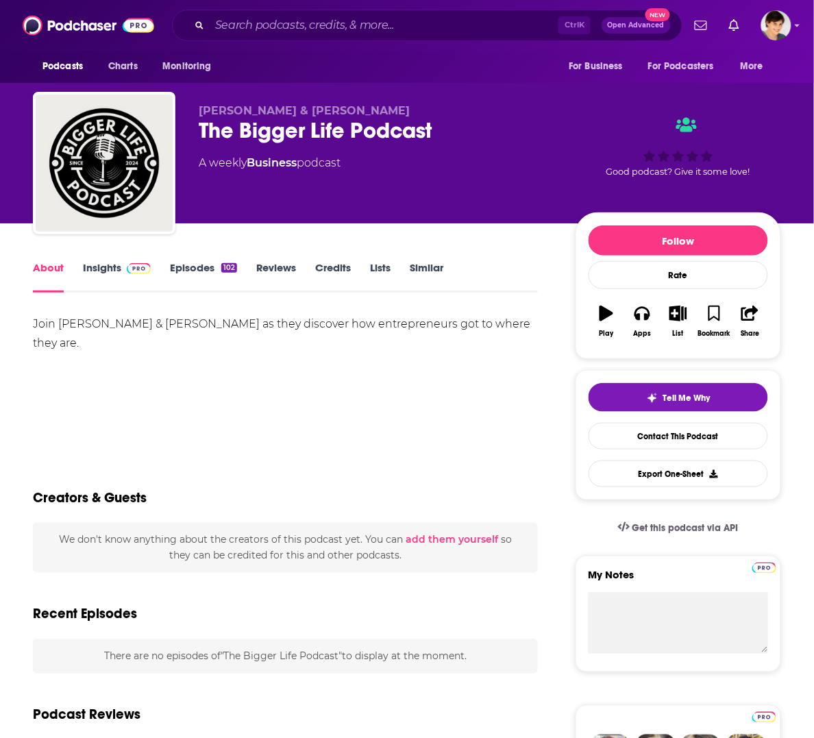
drag, startPoint x: 57, startPoint y: 344, endPoint x: 14, endPoint y: 326, distance: 46.7
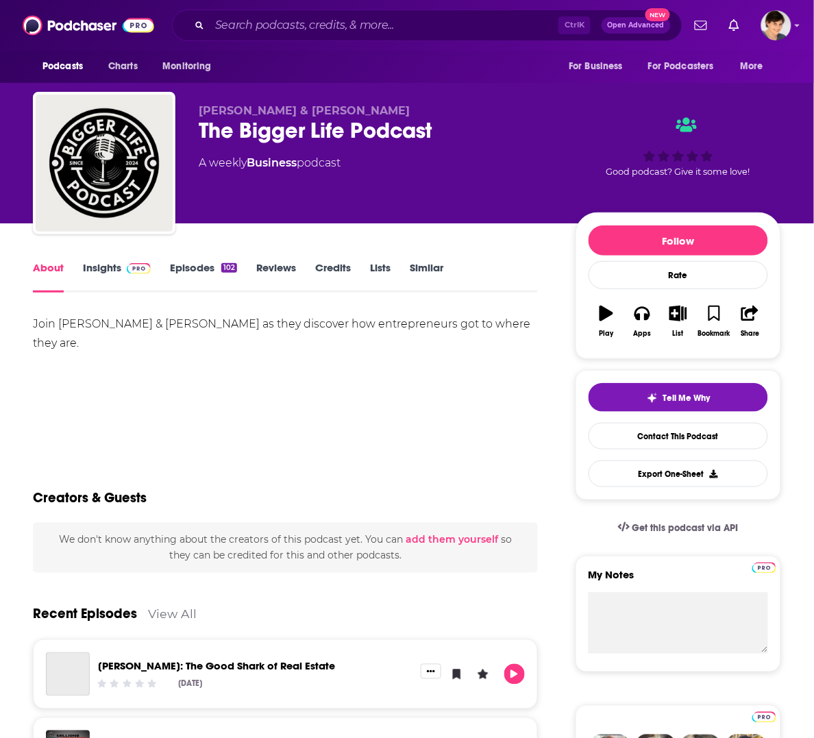
click at [251, 114] on span "[PERSON_NAME] & [PERSON_NAME]" at bounding box center [304, 110] width 211 height 13
drag, startPoint x: 199, startPoint y: 110, endPoint x: 416, endPoint y: 111, distance: 217.1
click at [416, 111] on p "[PERSON_NAME] & [PERSON_NAME]" at bounding box center [376, 110] width 355 height 13
click at [300, 377] on div "Join [PERSON_NAME] & [PERSON_NAME] as they discover how entrepreneurs got to wh…" at bounding box center [285, 362] width 505 height 96
click at [90, 264] on link "Insights" at bounding box center [117, 277] width 68 height 32
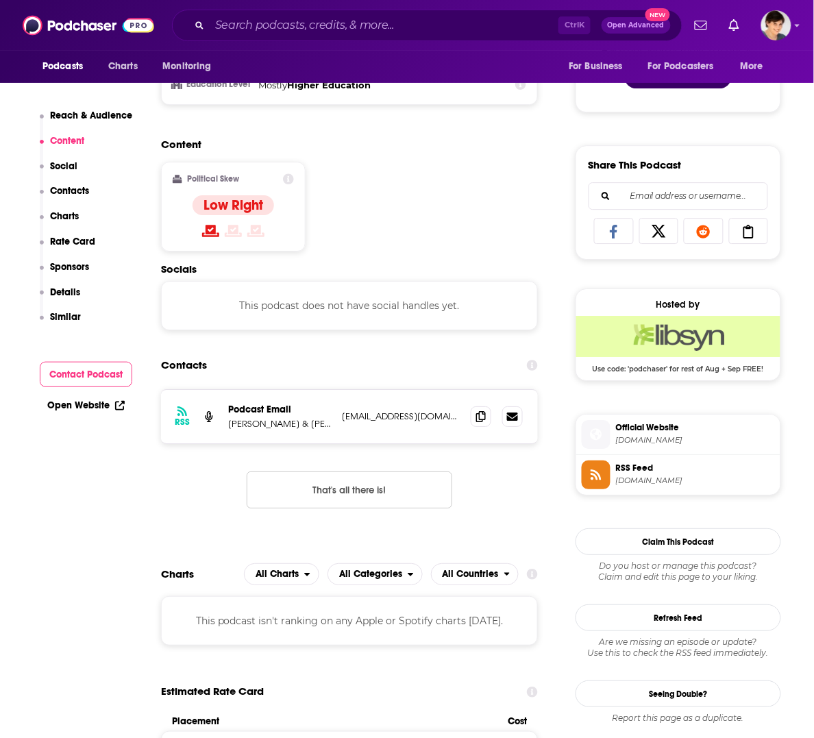
scroll to position [771, 0]
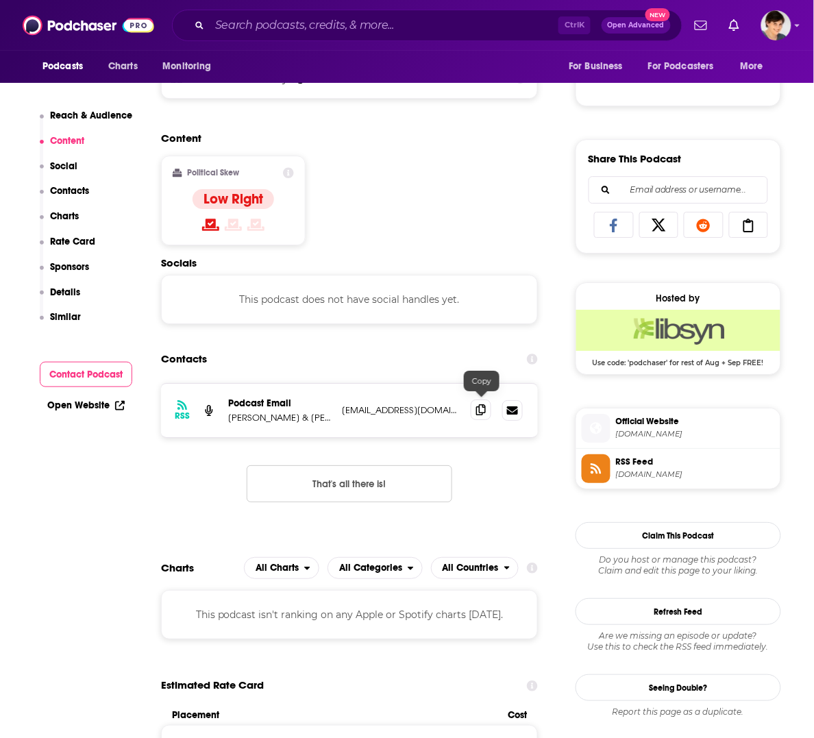
click at [484, 404] on icon at bounding box center [481, 409] width 10 height 11
click at [381, 242] on div "Content Political Skew Low Right" at bounding box center [349, 194] width 377 height 125
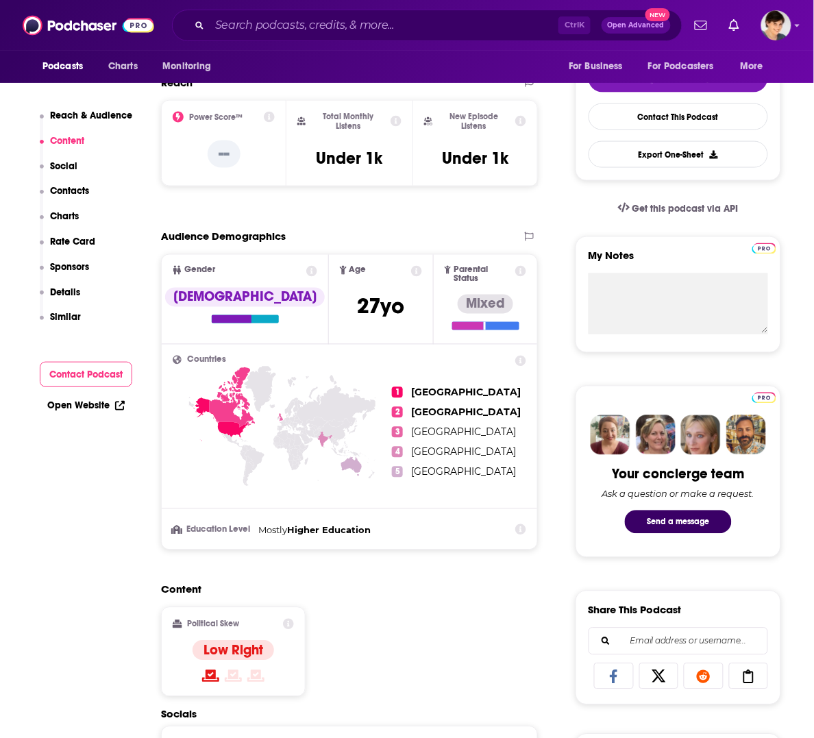
scroll to position [257, 0]
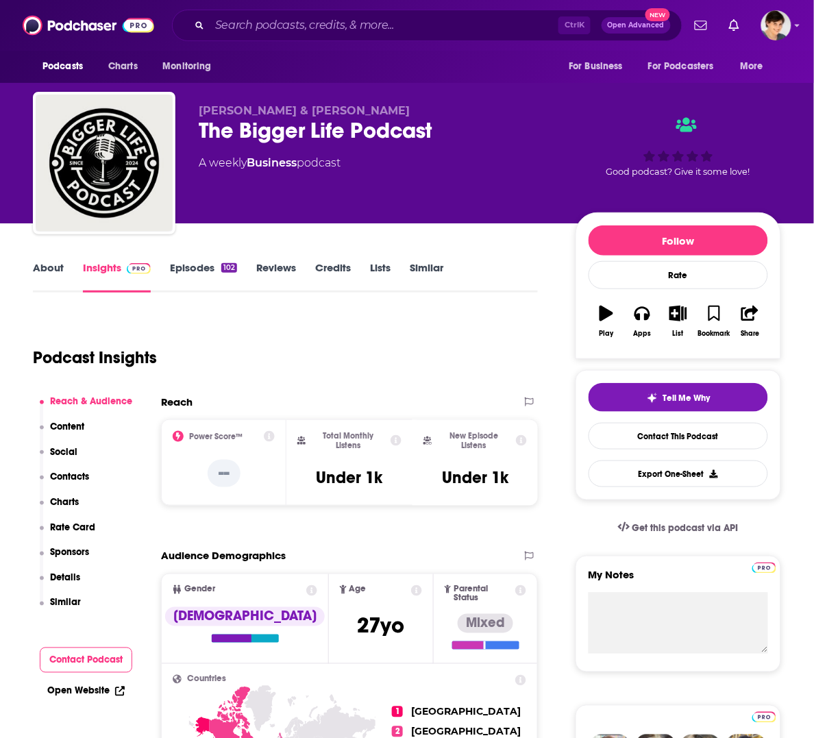
click at [47, 264] on link "About" at bounding box center [48, 277] width 31 height 32
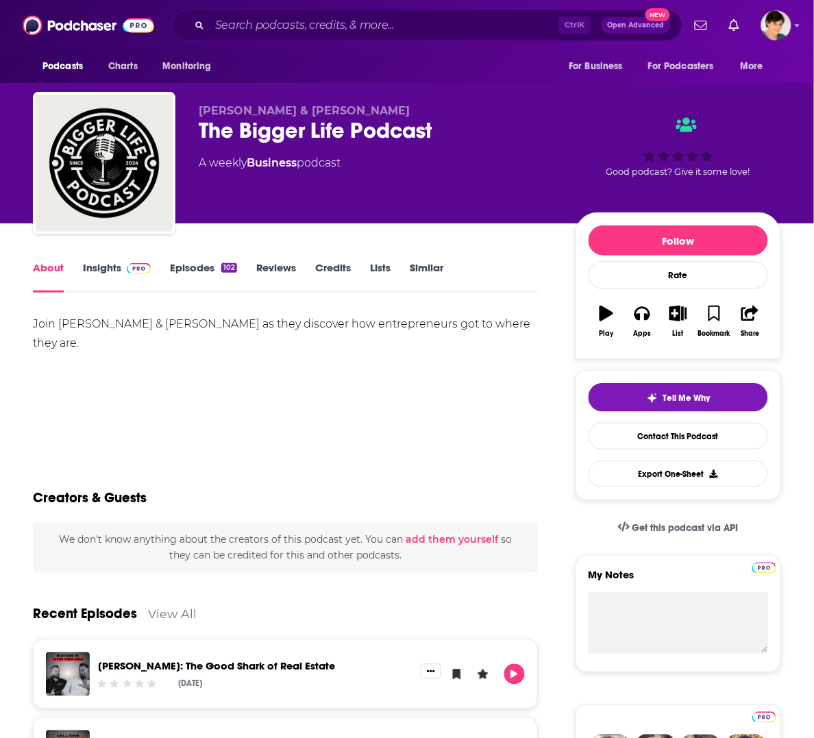
click at [43, 269] on link "About" at bounding box center [48, 277] width 31 height 32
click at [396, 410] on div "Join [PERSON_NAME] & [PERSON_NAME] as they discover how entrepreneurs got to wh…" at bounding box center [285, 362] width 505 height 96
click at [319, 32] on input "Search podcasts, credits, & more..." at bounding box center [384, 25] width 349 height 22
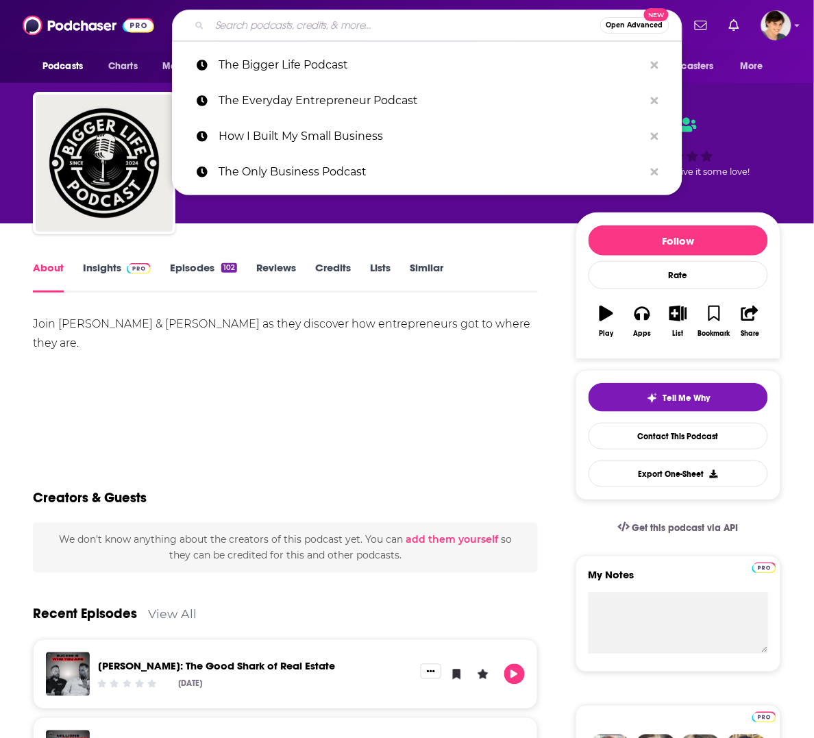
paste input "The Build with Jeff Kallil"
type input "The Build with Jeff Kallil"
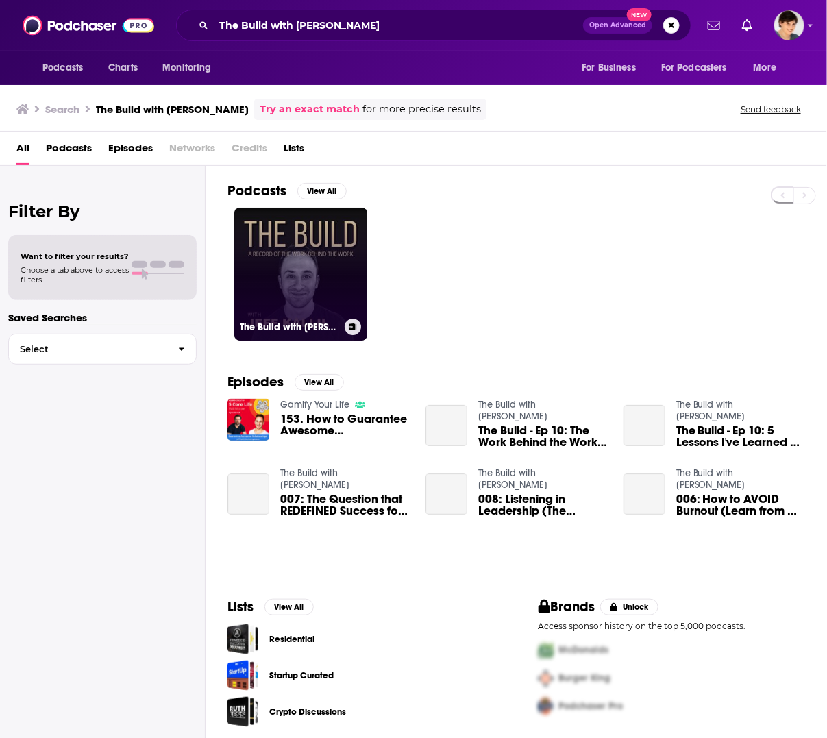
click at [269, 273] on link "The Build with Jeff Kallil" at bounding box center [300, 274] width 133 height 133
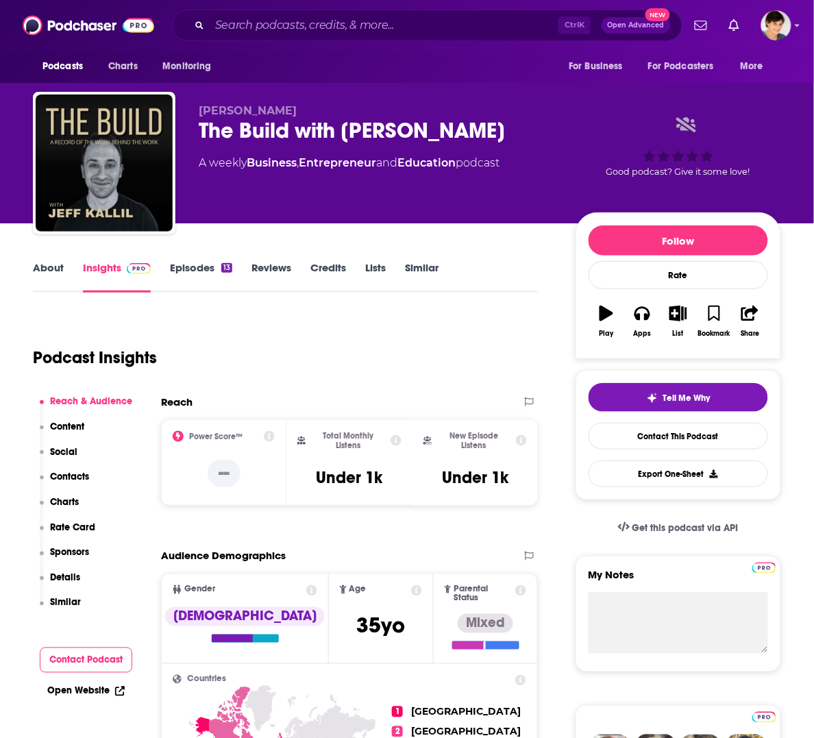
click at [195, 262] on link "Episodes 13" at bounding box center [201, 277] width 62 height 32
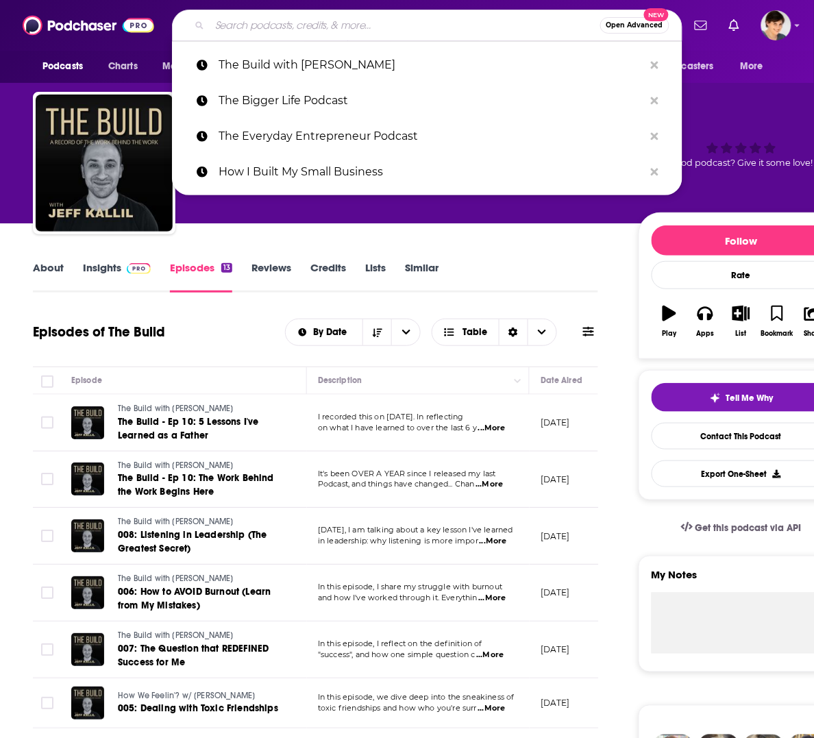
click at [382, 21] on input "Search podcasts, credits, & more..." at bounding box center [405, 25] width 390 height 22
paste input "Female Founder World"
type input "Female Founder World"
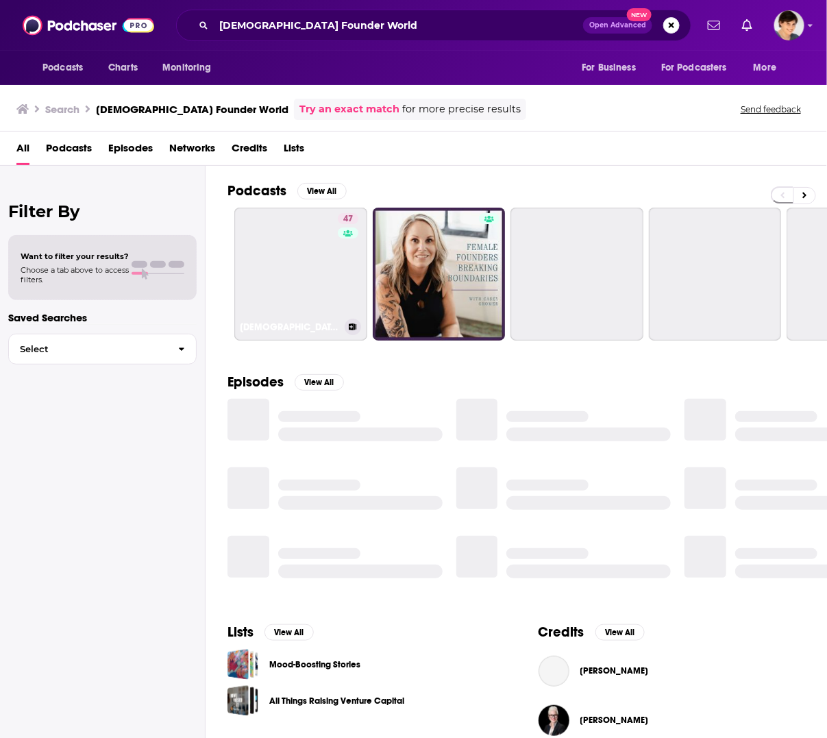
click at [276, 252] on link "47 Female Founder World" at bounding box center [300, 274] width 133 height 133
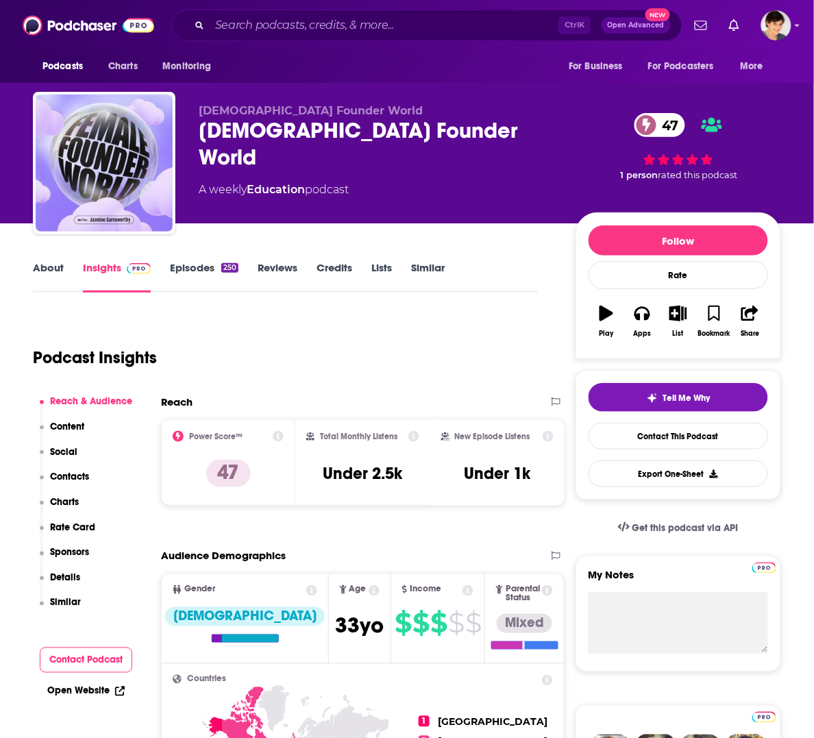
click at [46, 269] on link "About" at bounding box center [48, 277] width 31 height 32
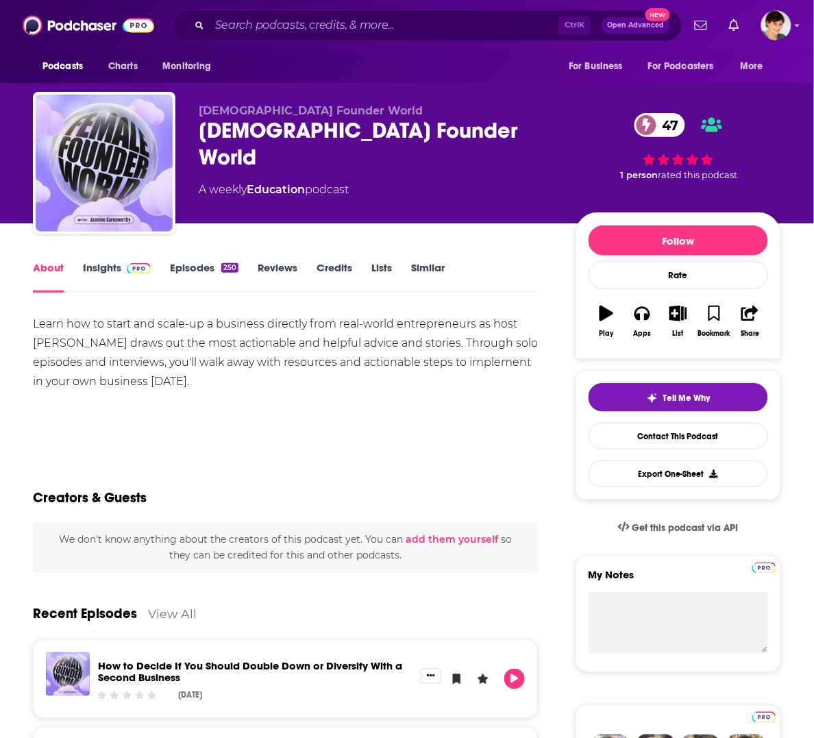
click at [295, 134] on div "Female Founder World 47" at bounding box center [376, 143] width 355 height 53
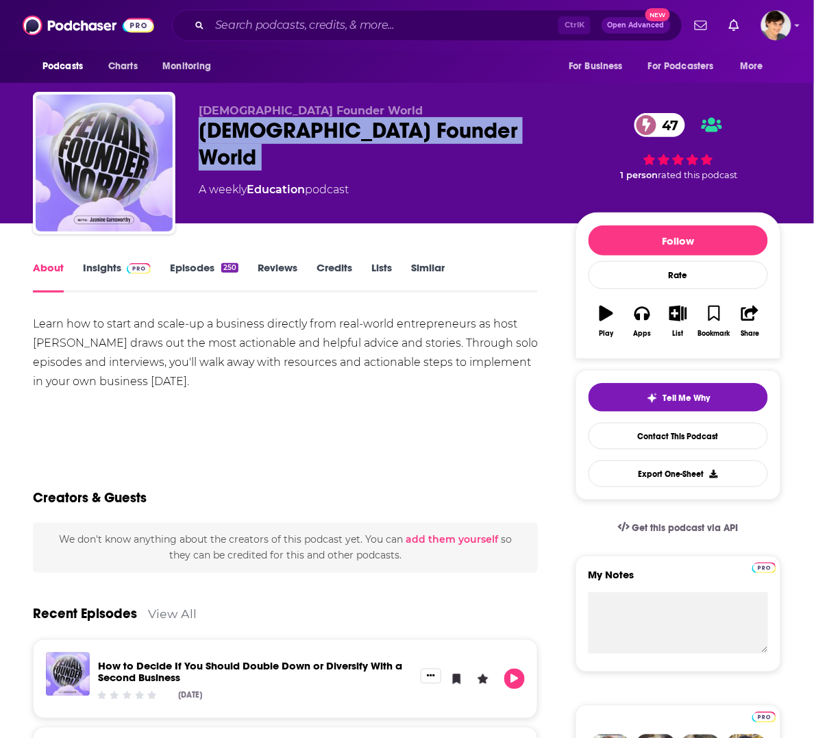
click at [295, 134] on div "Female Founder World 47" at bounding box center [376, 143] width 355 height 53
copy div "Female Founder World 47"
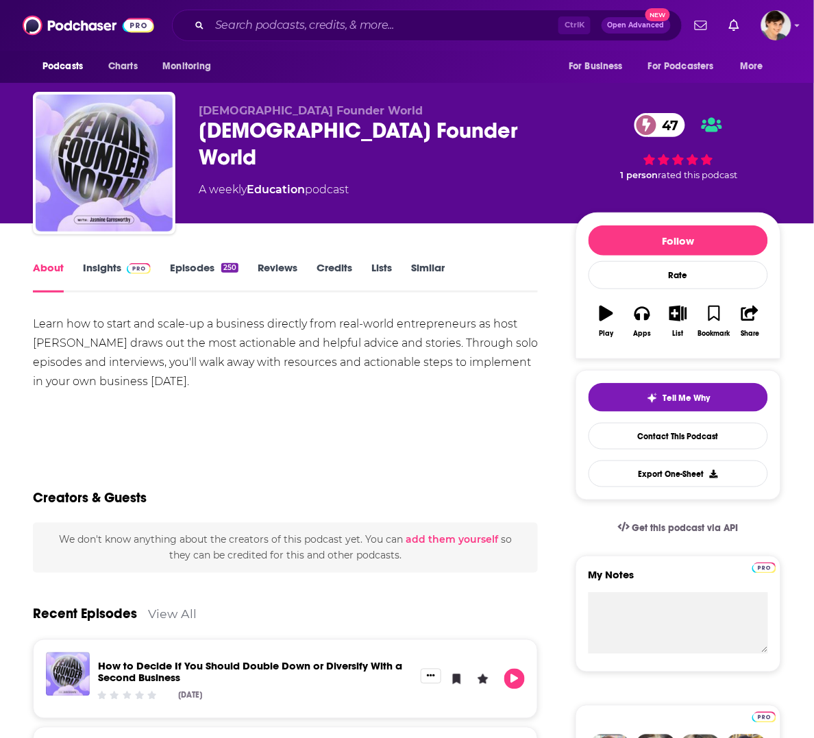
click at [365, 334] on div "Learn how to start and scale-up a business directly from real-world entrepreneu…" at bounding box center [285, 352] width 505 height 77
click at [364, 334] on div "Learn how to start and scale-up a business directly from real-world entrepreneu…" at bounding box center [285, 352] width 505 height 77
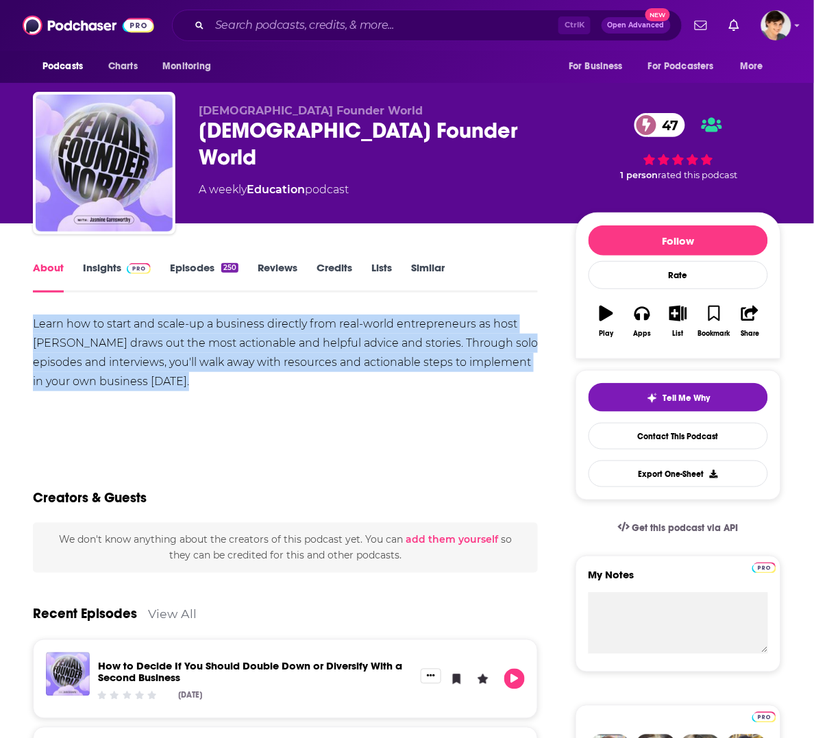
click at [364, 334] on div "Learn how to start and scale-up a business directly from real-world entrepreneu…" at bounding box center [285, 352] width 505 height 77
copy div "Learn how to start and scale-up a business directly from real-world entrepreneu…"
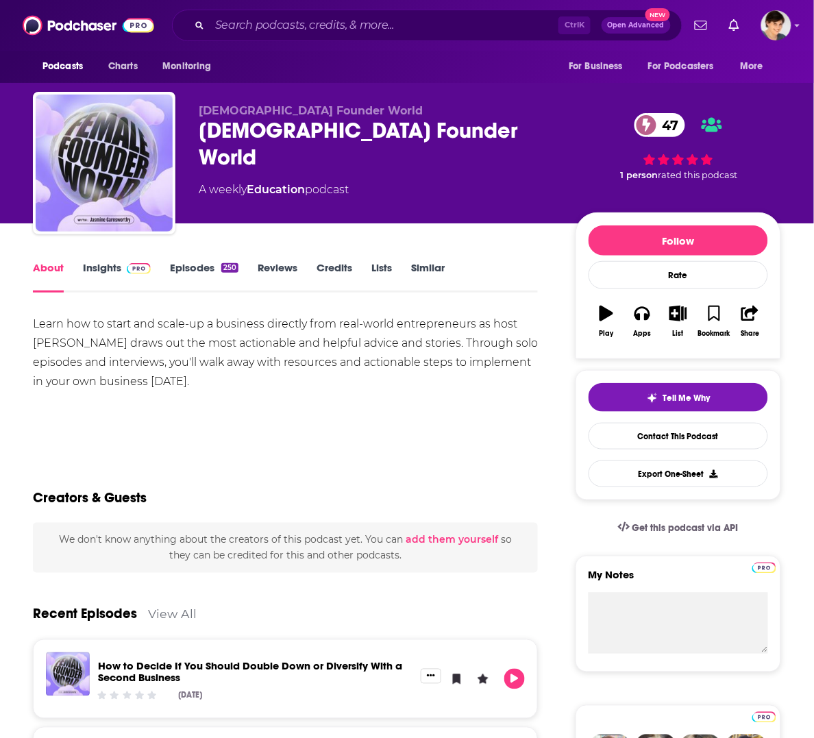
click at [305, 113] on span "Female Founder World" at bounding box center [311, 110] width 224 height 13
drag, startPoint x: 22, startPoint y: 345, endPoint x: 152, endPoint y: 345, distance: 130.1
copy div "Jasmine Garnsworthy"
drag, startPoint x: 368, startPoint y: 347, endPoint x: 380, endPoint y: 349, distance: 12.6
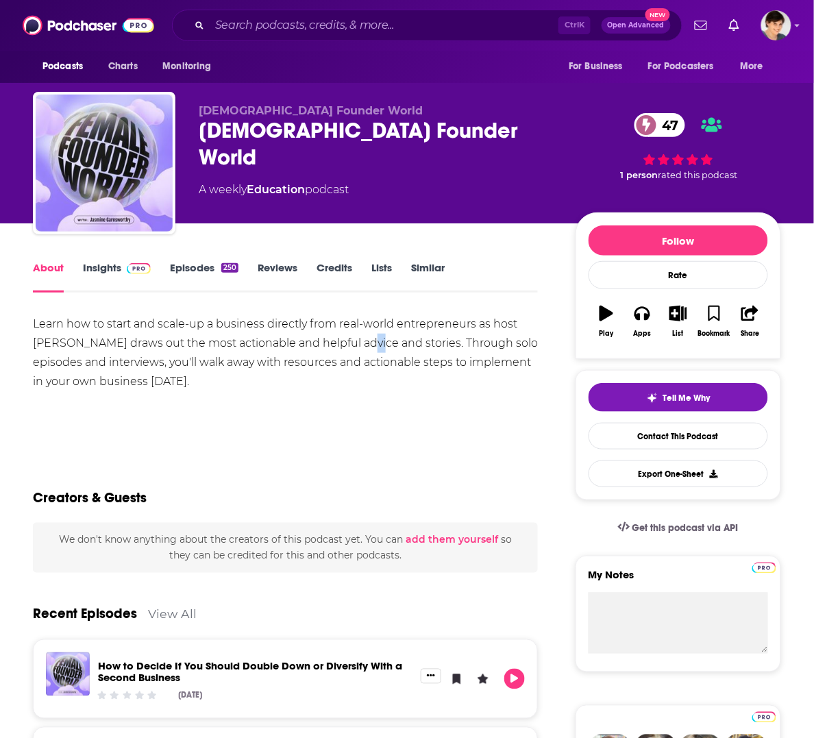
click at [380, 350] on div "Learn how to start and scale-up a business directly from real-world entrepreneu…" at bounding box center [285, 352] width 505 height 77
click at [104, 262] on link "Insights" at bounding box center [117, 277] width 68 height 32
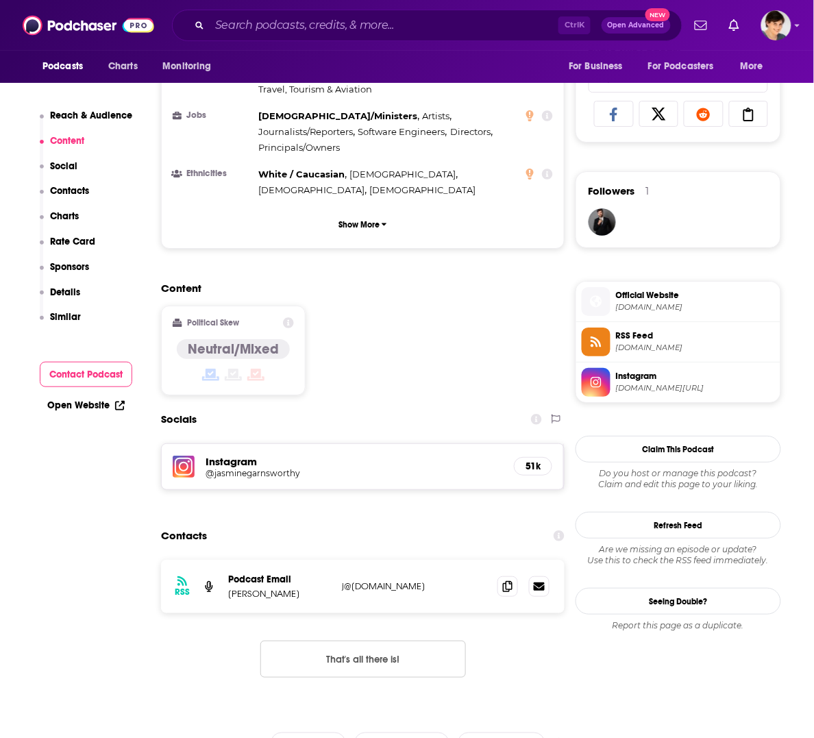
scroll to position [942, 0]
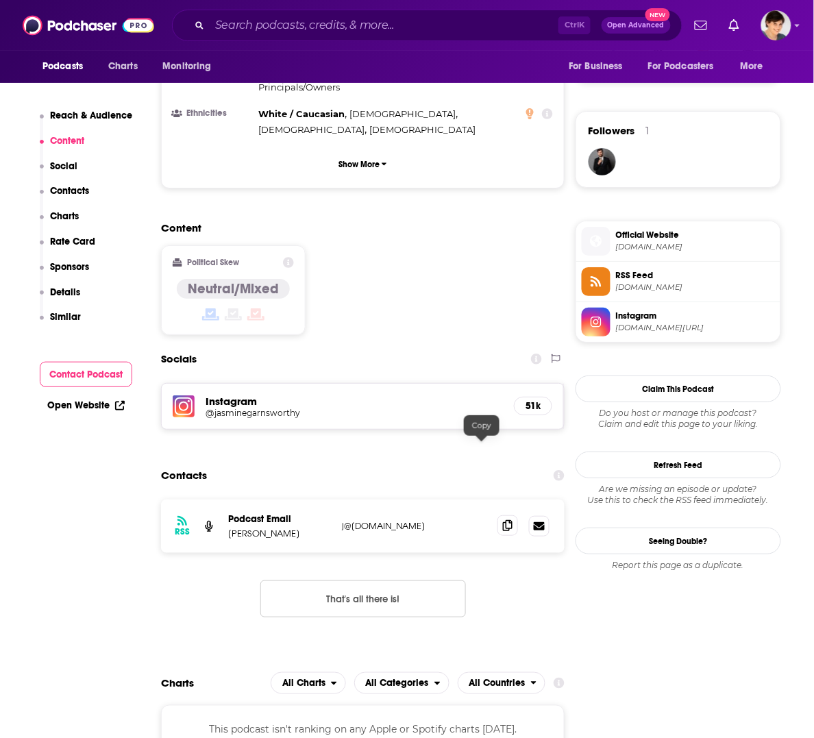
click at [497, 515] on span at bounding box center [507, 525] width 21 height 21
click at [382, 24] on input "Search podcasts, credits, & more..." at bounding box center [384, 25] width 349 height 22
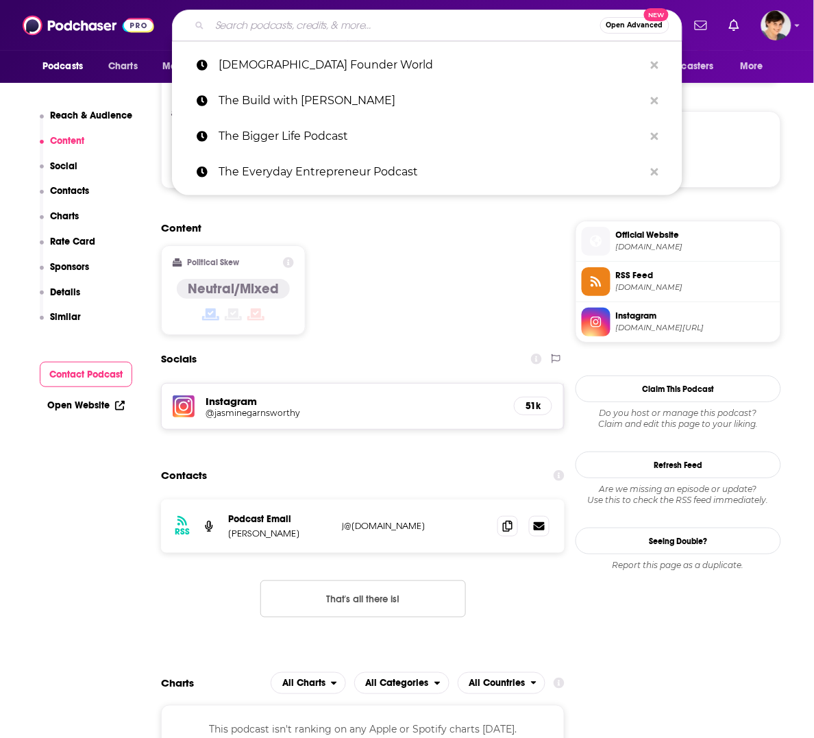
paste input "optYOUmize"
type input "optYOUmize"
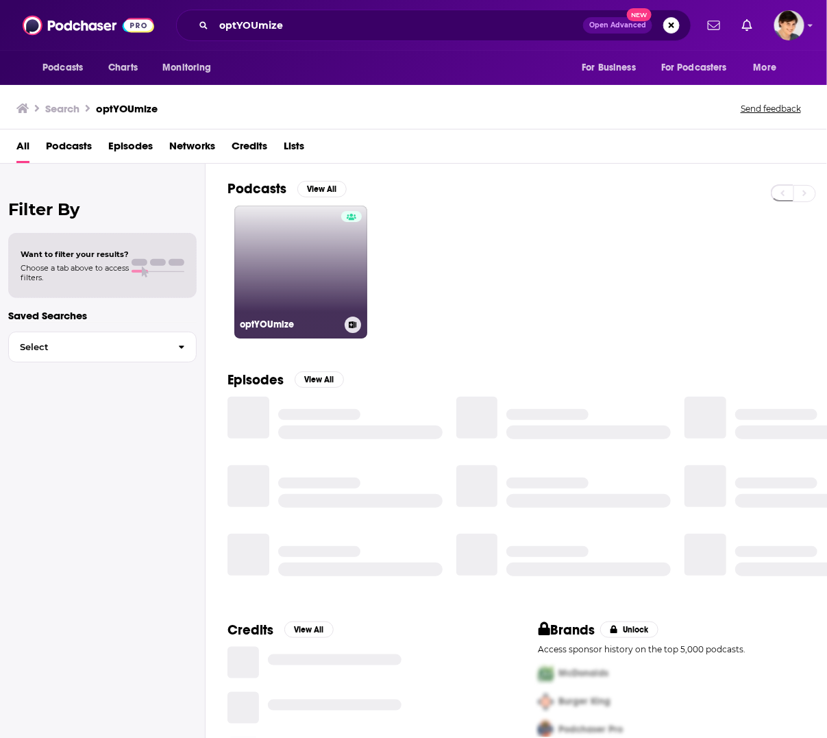
click at [302, 249] on link "optYOUmize" at bounding box center [300, 271] width 133 height 133
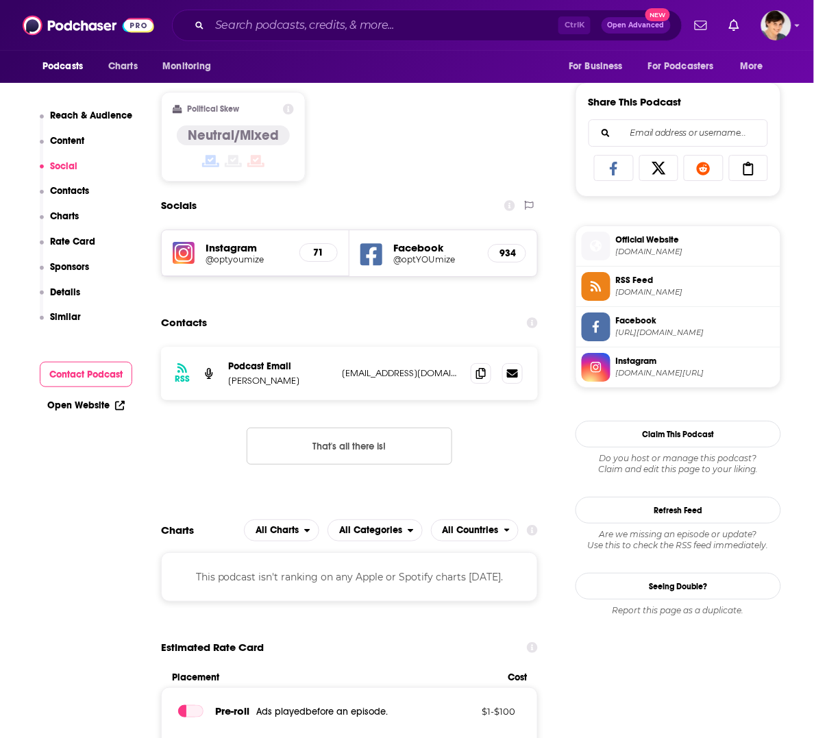
scroll to position [856, 0]
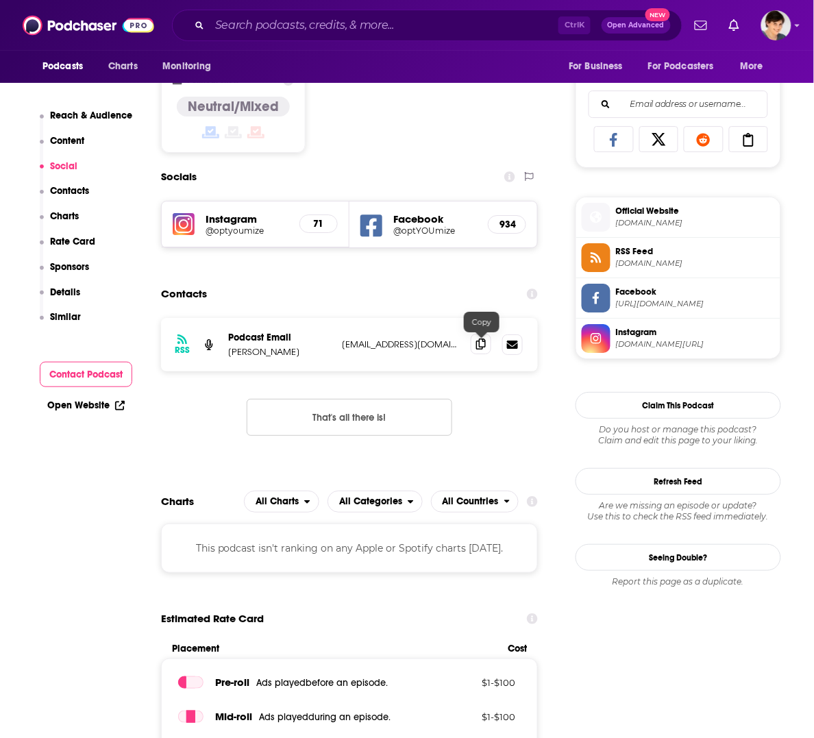
click at [479, 347] on icon at bounding box center [481, 343] width 10 height 11
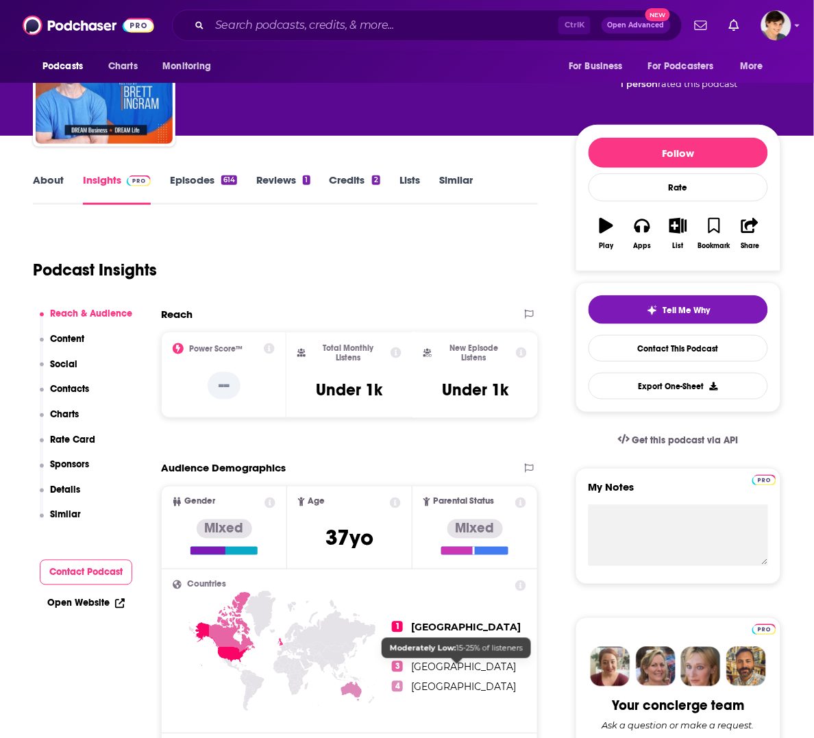
scroll to position [0, 0]
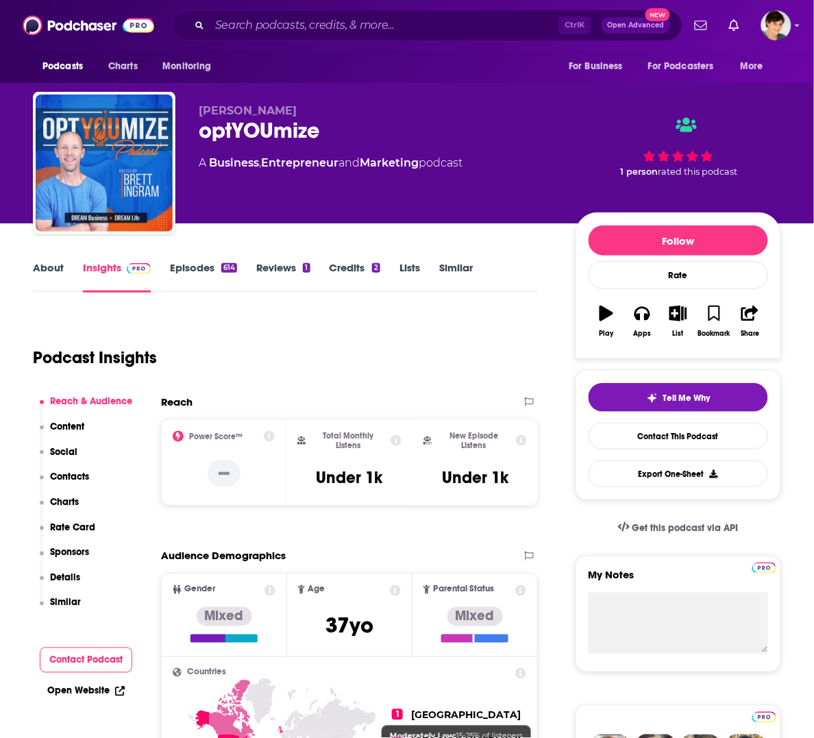
click at [433, 348] on div "Podcast Insights" at bounding box center [280, 349] width 494 height 70
click at [55, 264] on link "About" at bounding box center [48, 277] width 31 height 32
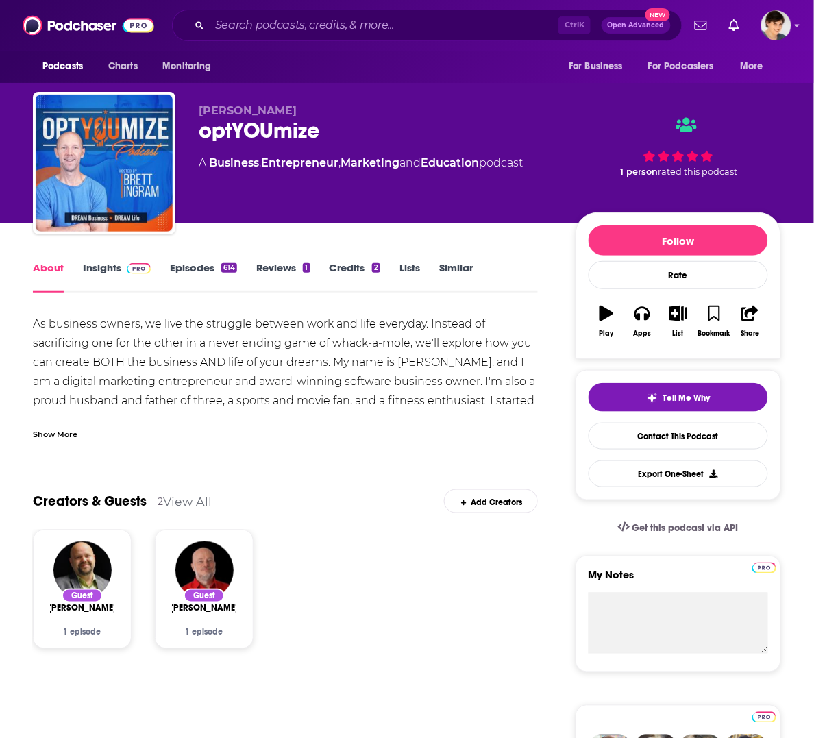
click at [251, 138] on div "optYOUmize" at bounding box center [376, 130] width 355 height 27
copy div "optYOUmize"
click at [245, 346] on div "As business owners, we live the struggle between work and life everyday. Instea…" at bounding box center [285, 390] width 505 height 153
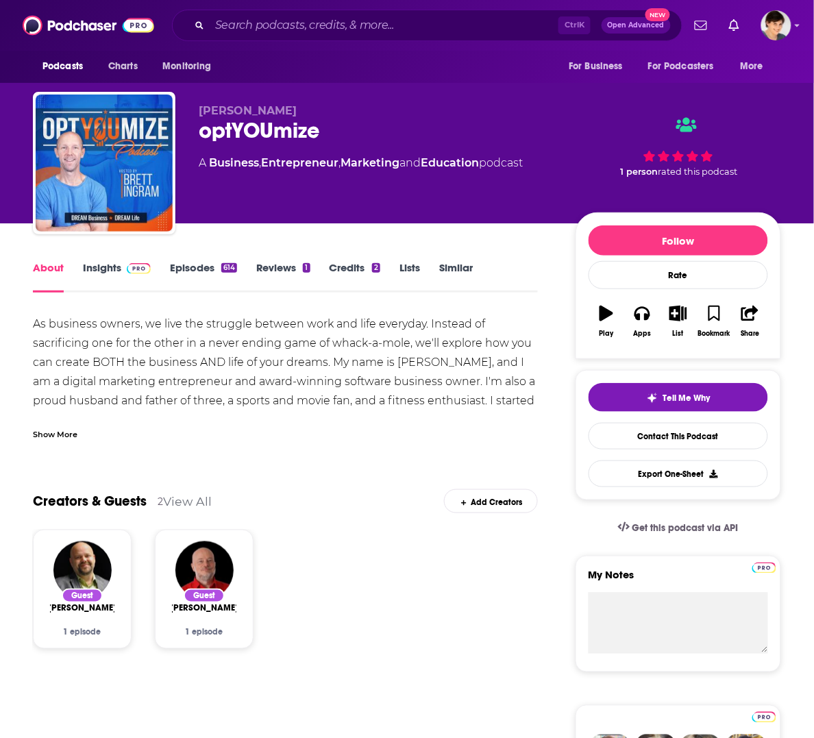
click at [52, 429] on div "Show More" at bounding box center [55, 433] width 45 height 13
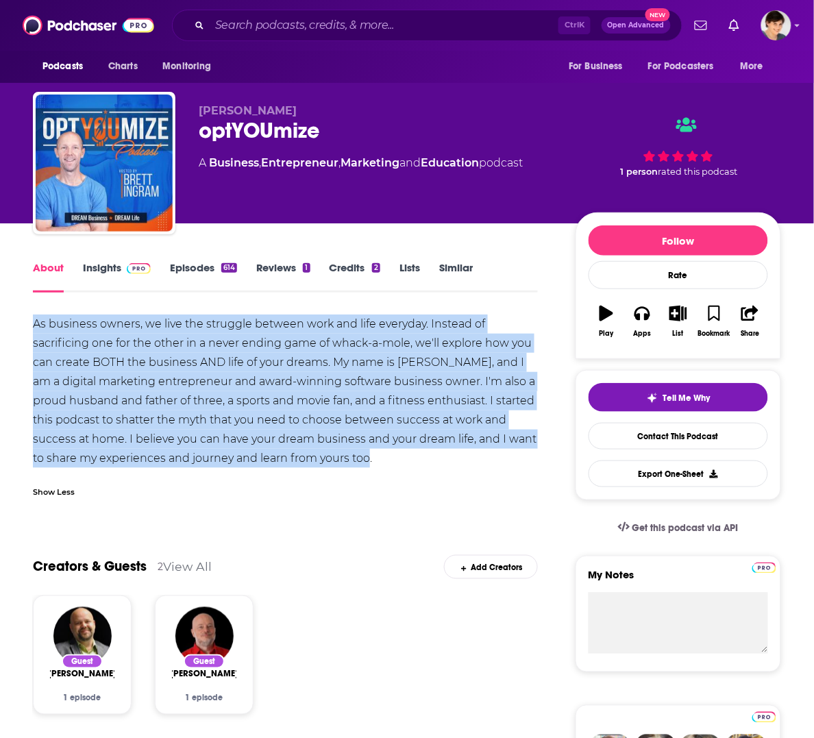
drag, startPoint x: 419, startPoint y: 459, endPoint x: 32, endPoint y: 327, distance: 409.0
click at [33, 327] on div "As business owners, we live the struggle between work and life everyday. Instea…" at bounding box center [285, 390] width 505 height 153
copy div "As business owners, we live the struggle between work and life everyday. Instea…"
click at [334, 447] on div "As business owners, we live the struggle between work and life everyday. Instea…" at bounding box center [285, 390] width 505 height 153
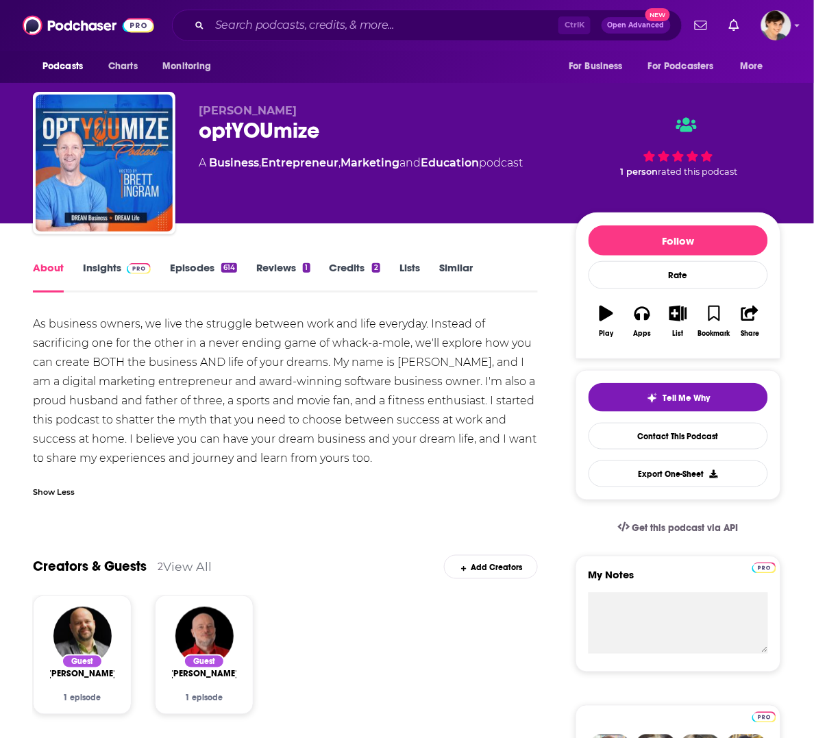
drag, startPoint x: 259, startPoint y: 98, endPoint x: 242, endPoint y: 118, distance: 26.2
click at [259, 98] on div "Brett Ingram optYOUmize A Business , Entrepreneur , Marketing and Education pod…" at bounding box center [407, 166] width 748 height 148
click at [242, 113] on span "Brett Ingram" at bounding box center [248, 110] width 98 height 13
copy span "Ingram"
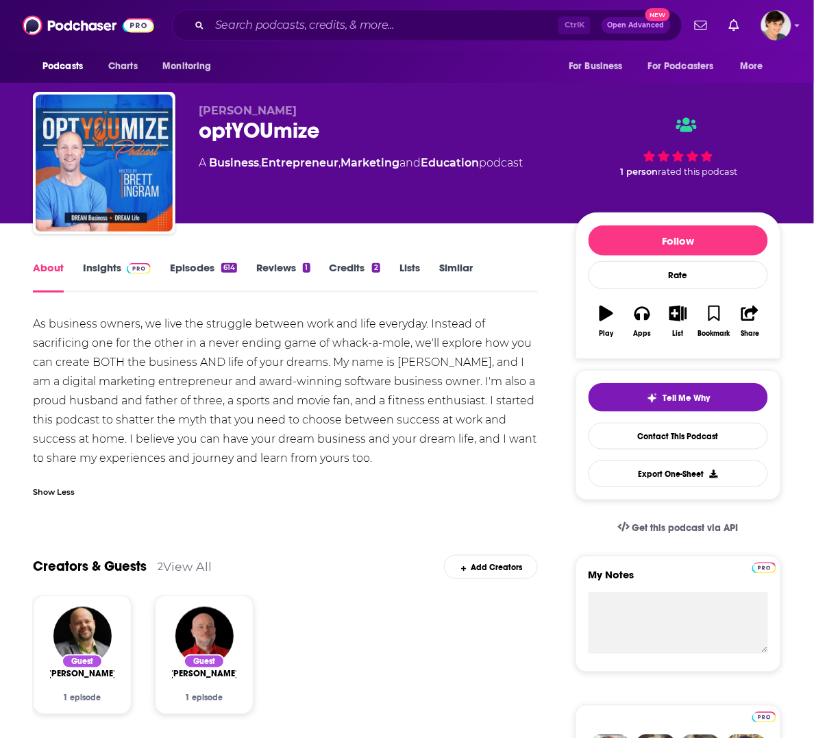
click at [206, 108] on span "Brett Ingram" at bounding box center [248, 110] width 98 height 13
copy p "Brett Ingram"
click at [405, 522] on div "Creators & Guests 2 View All Add Creators" at bounding box center [285, 558] width 505 height 73
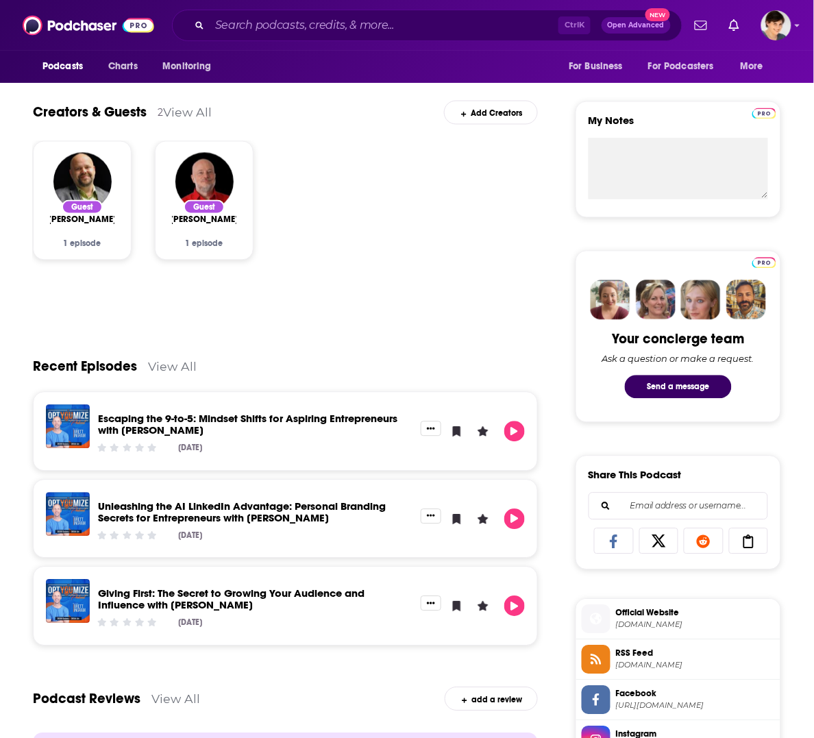
scroll to position [514, 0]
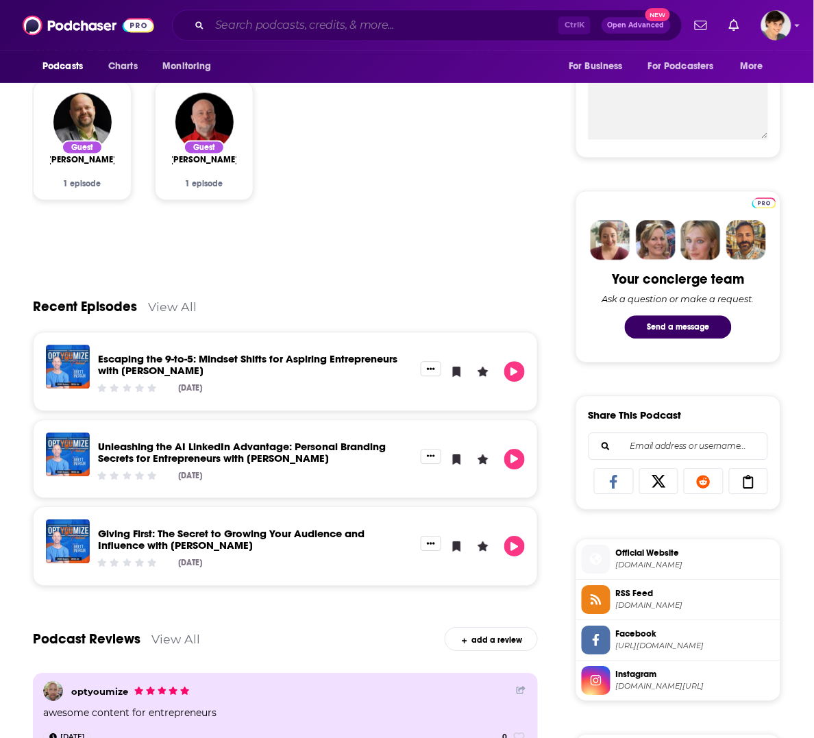
click at [300, 24] on input "Search podcasts, credits, & more..." at bounding box center [384, 25] width 349 height 22
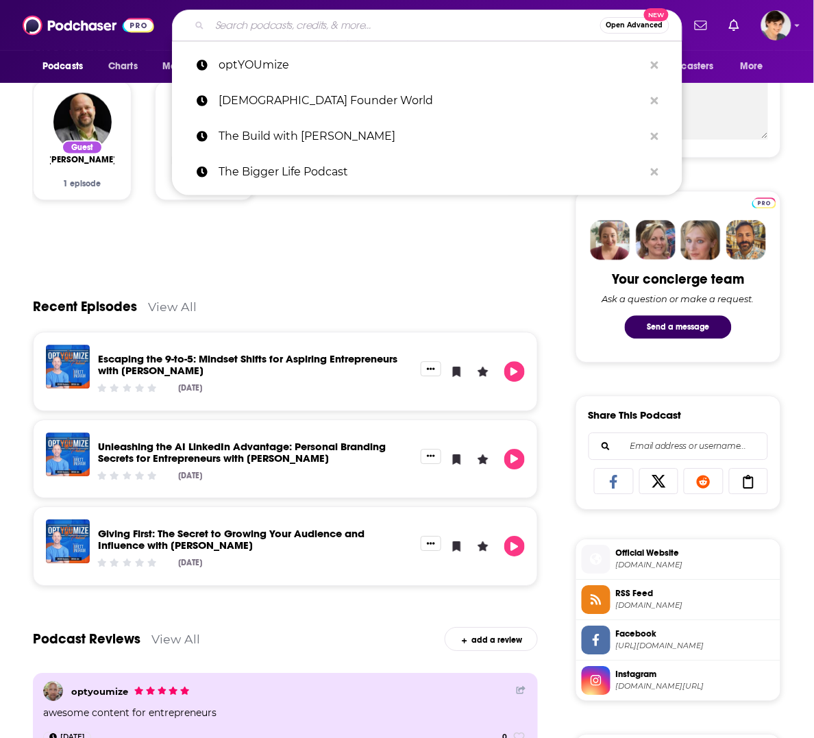
paste input "Raising Your Business: For Moms Growing Their Business and Raising Their Family"
type input "Raising Your Business: For Moms Growing Their Business and Raising Their Family"
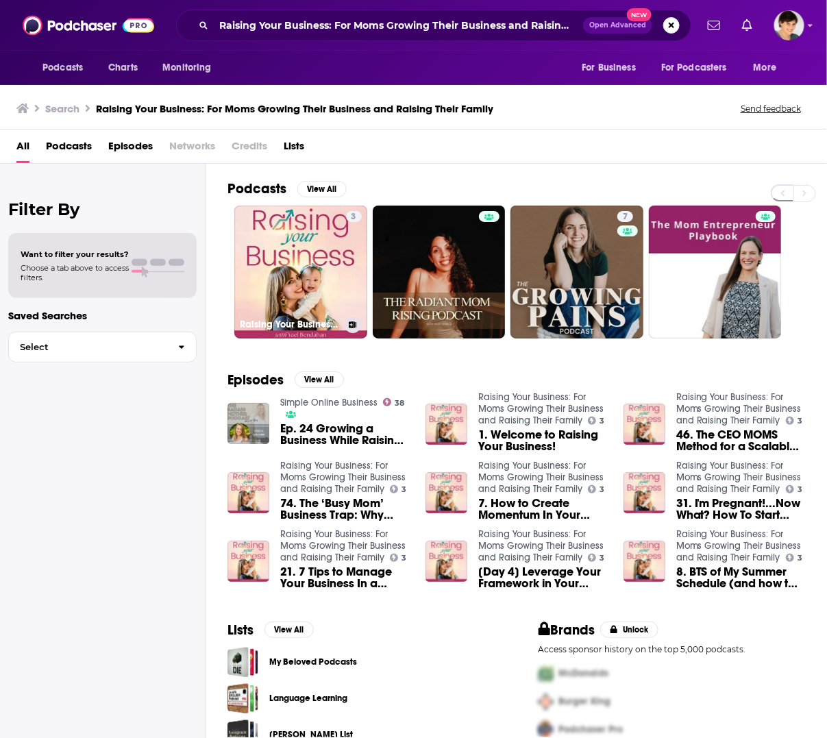
click at [308, 243] on link "3 Raising Your Business: For Moms Growing Their Business and Raising Their Fami…" at bounding box center [300, 271] width 133 height 133
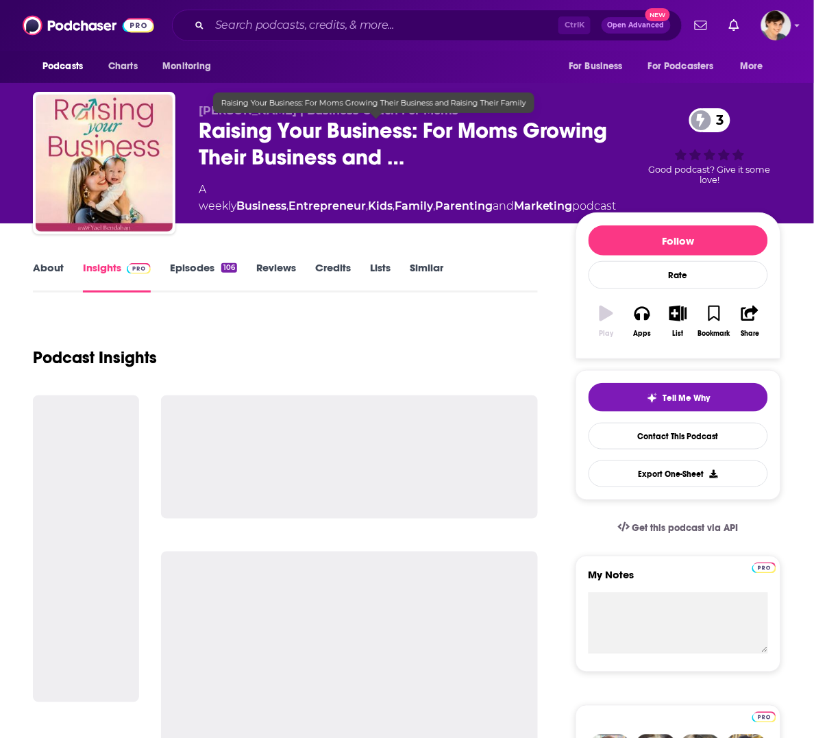
click at [290, 154] on span "Raising Your Business: For Moms Growing Their Business and …" at bounding box center [408, 143] width 418 height 53
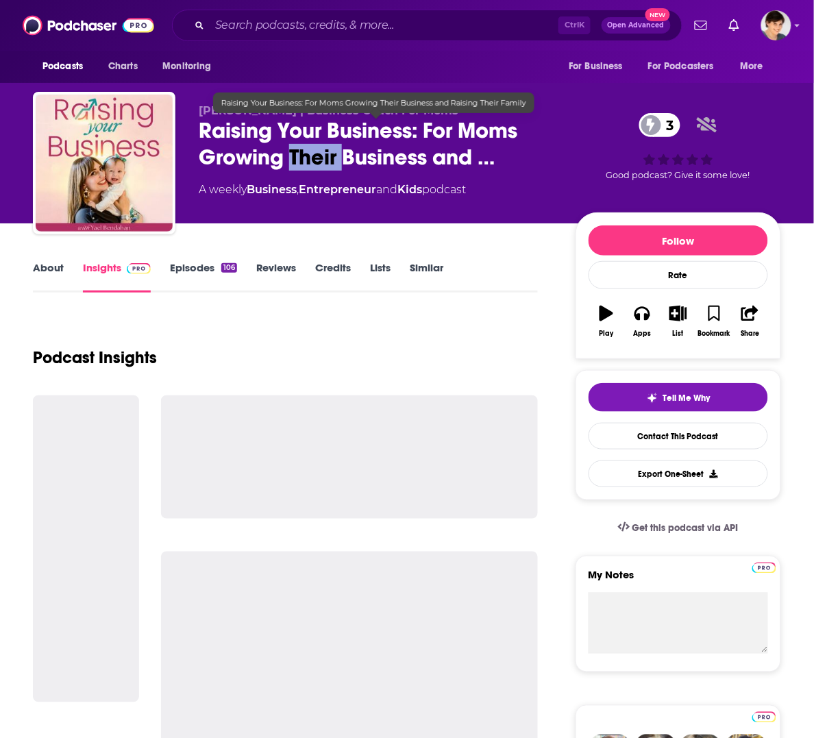
click at [290, 154] on span "Raising Your Business: For Moms Growing Their Business and …" at bounding box center [376, 143] width 355 height 53
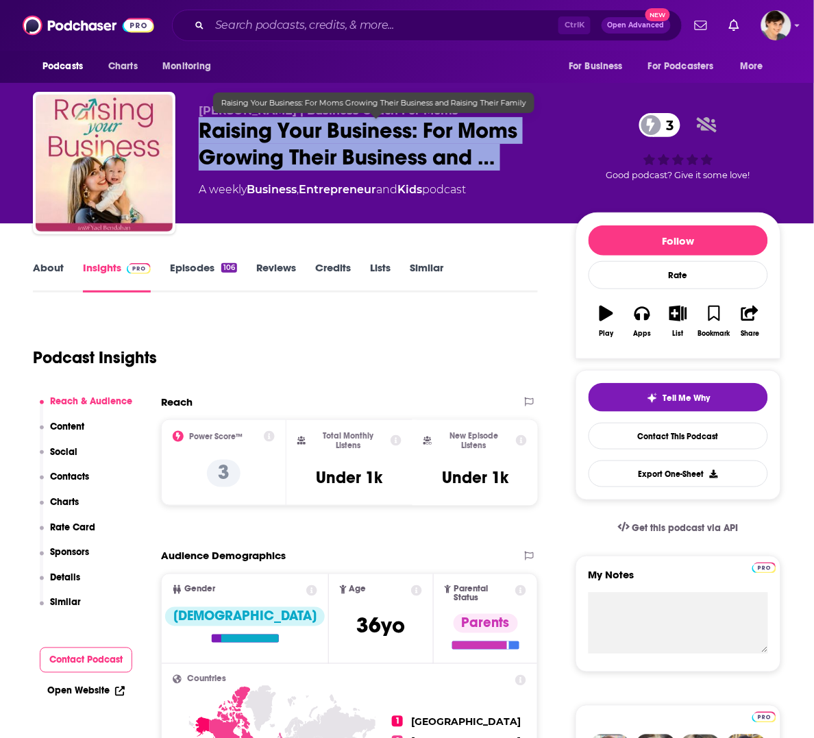
click at [290, 154] on span "Raising Your Business: For Moms Growing Their Business and …" at bounding box center [376, 143] width 355 height 53
click at [289, 136] on span "Raising Your Business: For Moms Growing Their Business and …" at bounding box center [376, 143] width 355 height 53
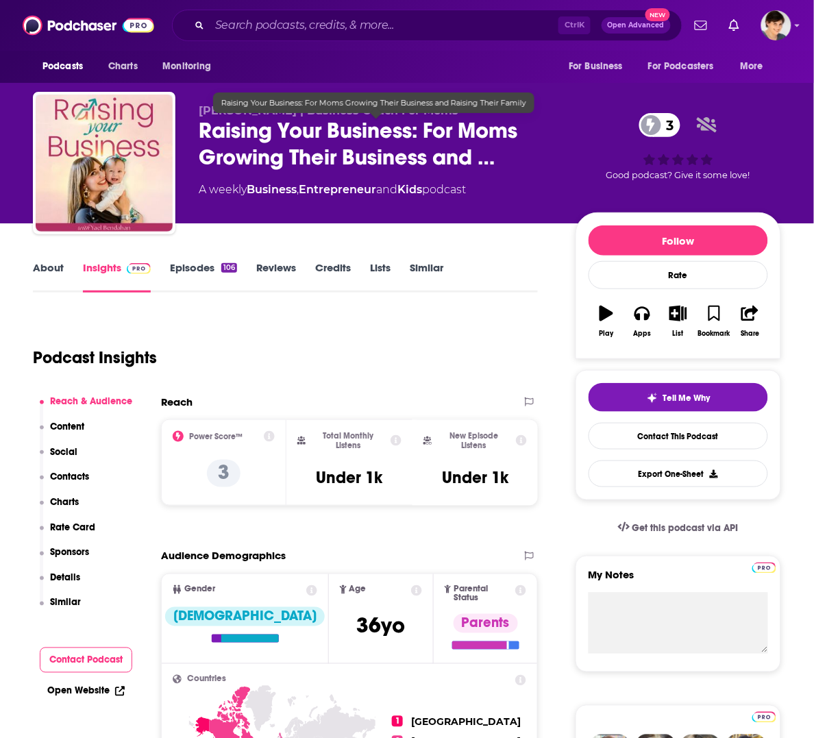
click at [196, 117] on div "Yael Bendahan | Business Coach For Moms Raising Your Business: For Moms Growing…" at bounding box center [407, 166] width 748 height 148
drag, startPoint x: 193, startPoint y: 124, endPoint x: 388, endPoint y: 134, distance: 194.8
click at [388, 134] on div "Yael Bendahan | Business Coach For Moms Raising Your Business: For Moms Growing…" at bounding box center [407, 166] width 748 height 148
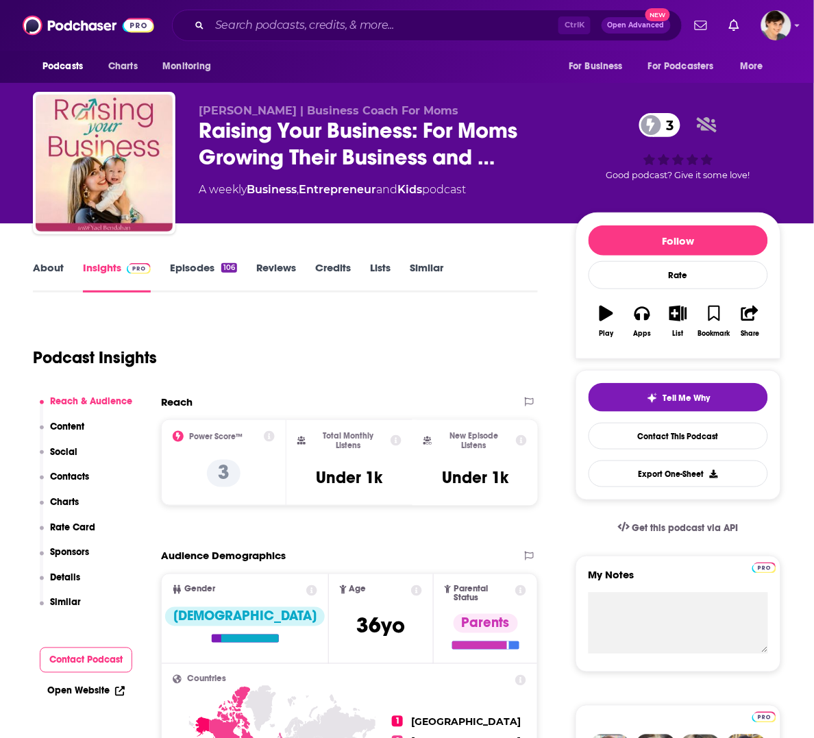
click at [759, 110] on div "3 Good podcast? Give it some love!" at bounding box center [677, 146] width 205 height 85
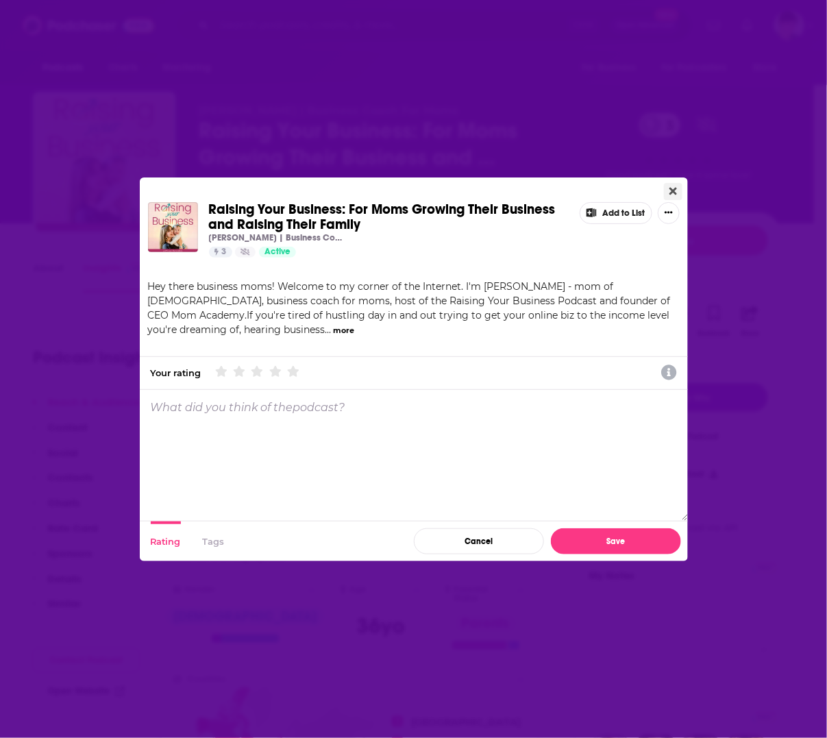
click at [673, 186] on icon "Close" at bounding box center [673, 191] width 8 height 11
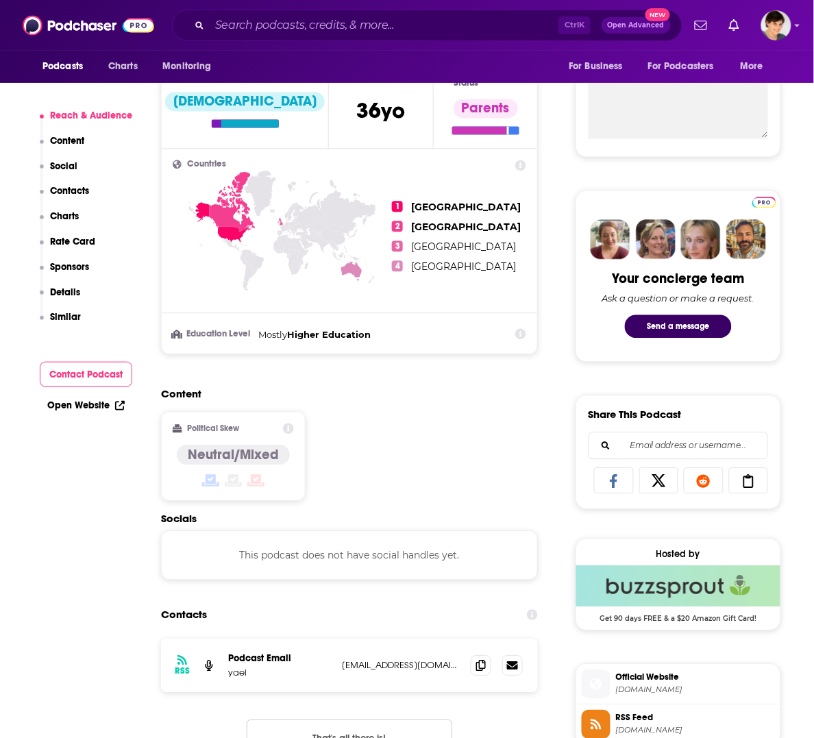
scroll to position [771, 0]
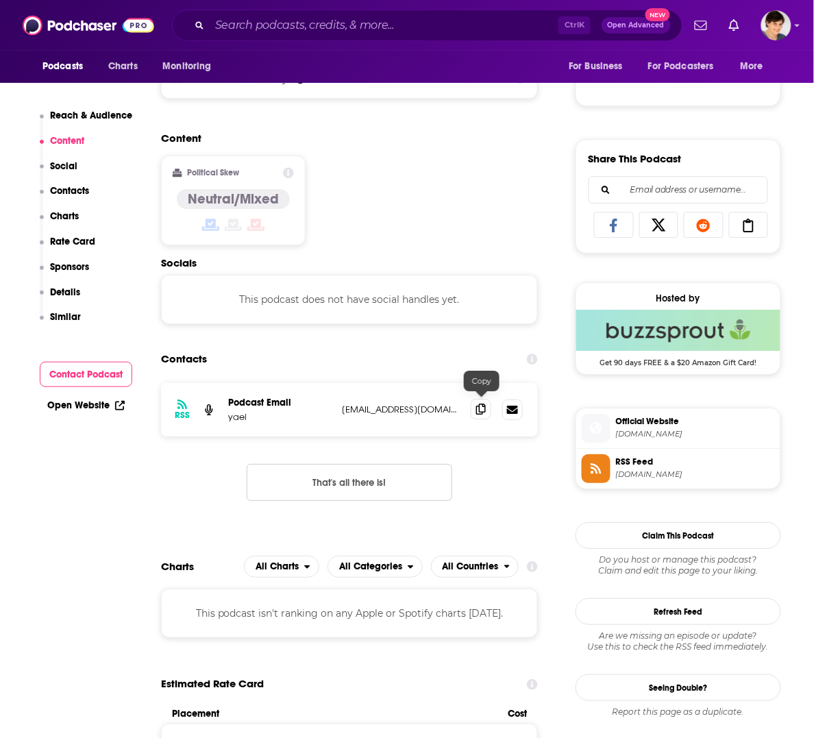
click at [480, 411] on span at bounding box center [481, 409] width 21 height 21
click at [416, 355] on div "Contacts" at bounding box center [349, 359] width 377 height 26
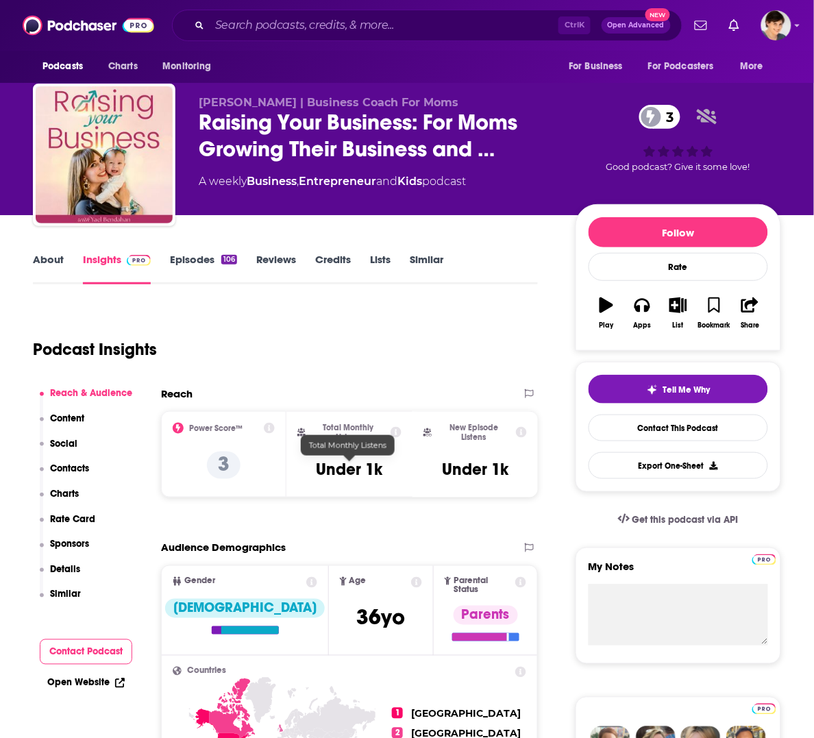
scroll to position [0, 0]
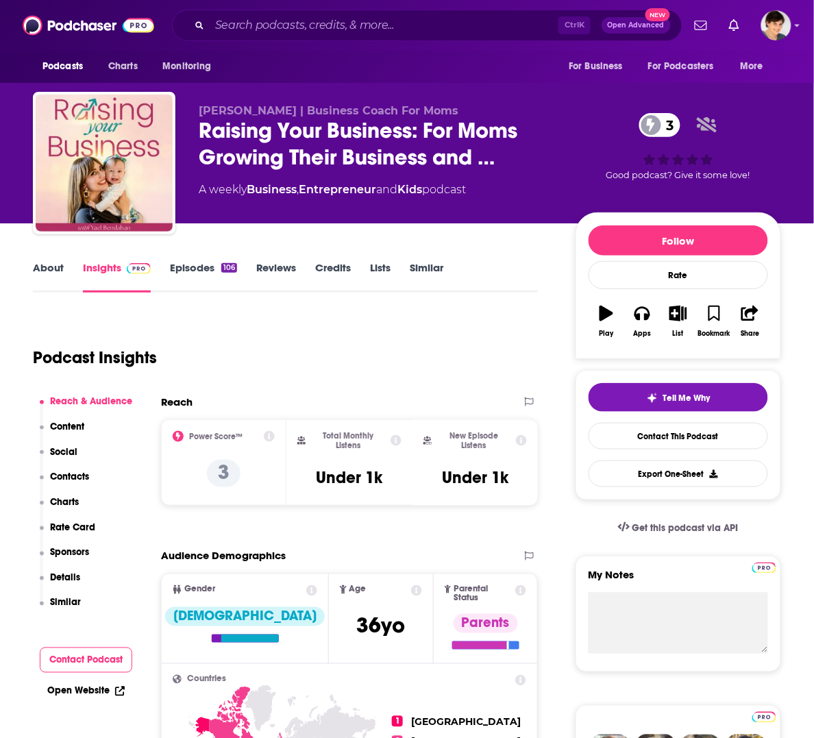
click at [46, 261] on link "About" at bounding box center [48, 277] width 31 height 32
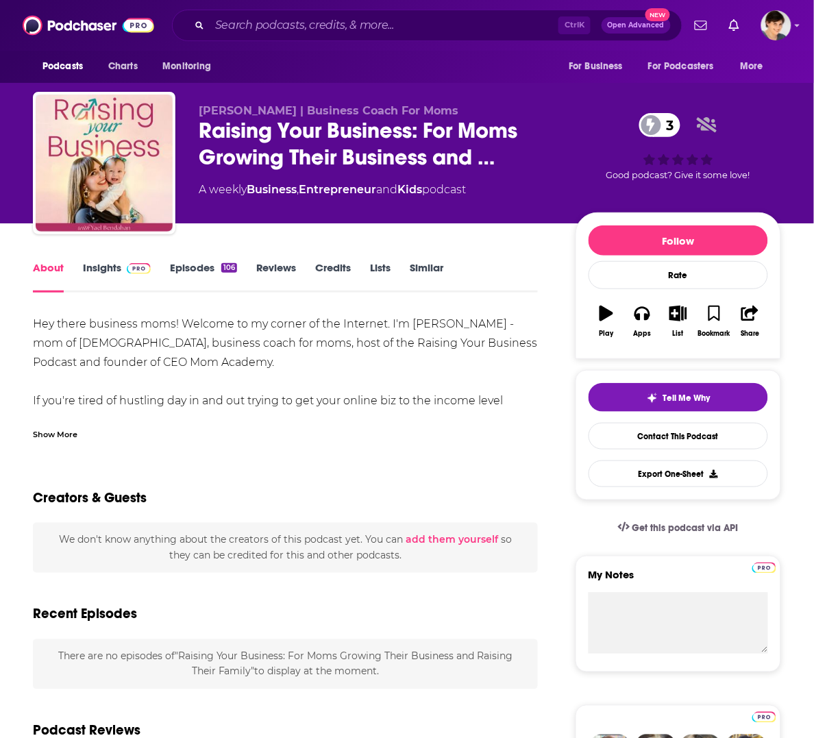
click at [65, 436] on div "Show More" at bounding box center [55, 433] width 45 height 13
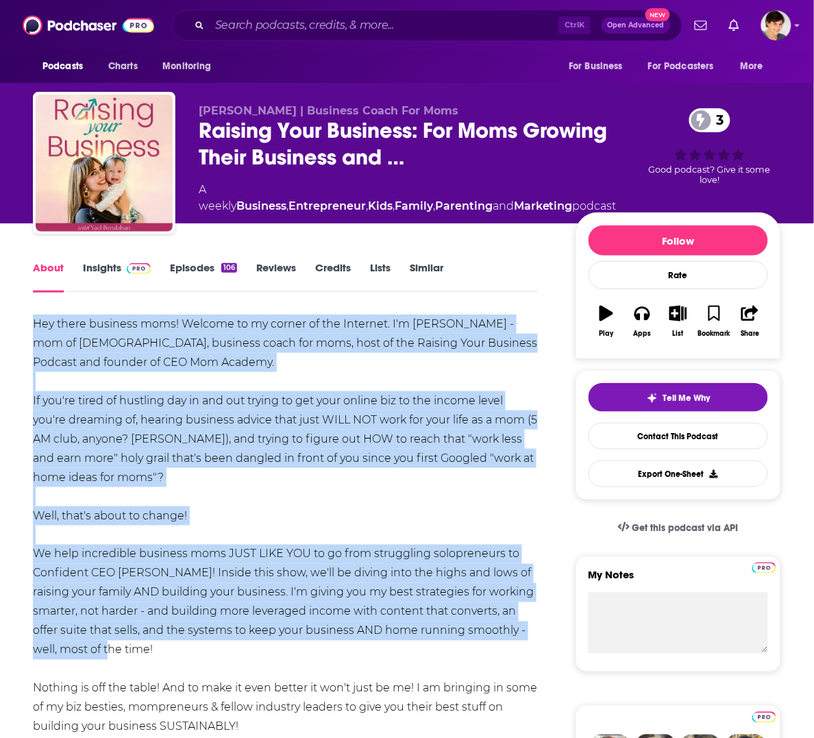
drag, startPoint x: 92, startPoint y: 649, endPoint x: 34, endPoint y: 325, distance: 329.2
click at [34, 325] on div "Hey there business moms! Welcome to my corner of the Internet. I'm Yael Bendaha…" at bounding box center [285, 649] width 505 height 671
copy div "Hey there business moms! Welcome to my corner of the Internet. I'm Yael Bendaha…"
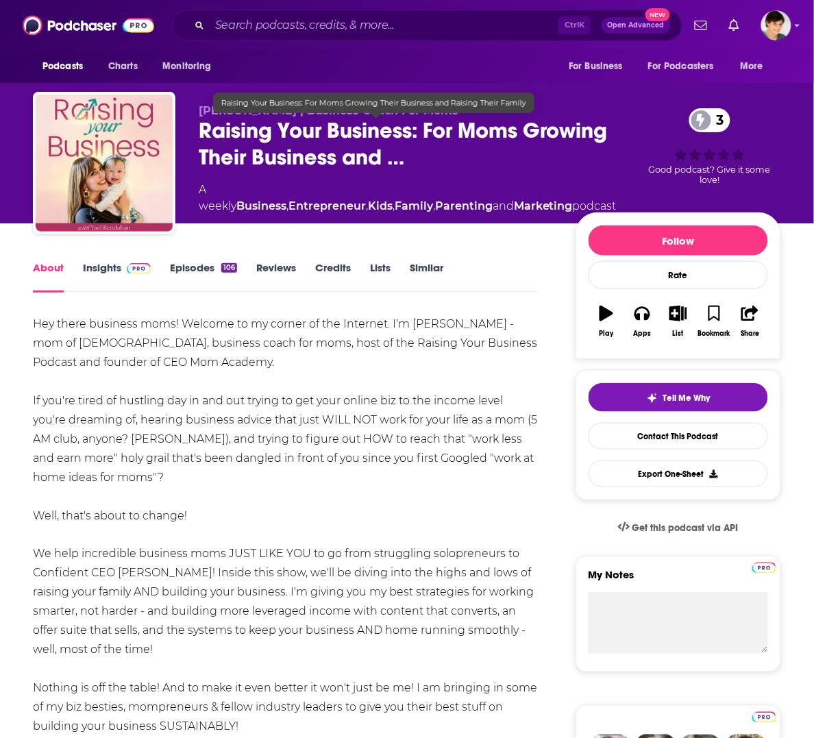
click at [276, 121] on span "Raising Your Business: For Moms Growing Their Business and …" at bounding box center [408, 143] width 418 height 53
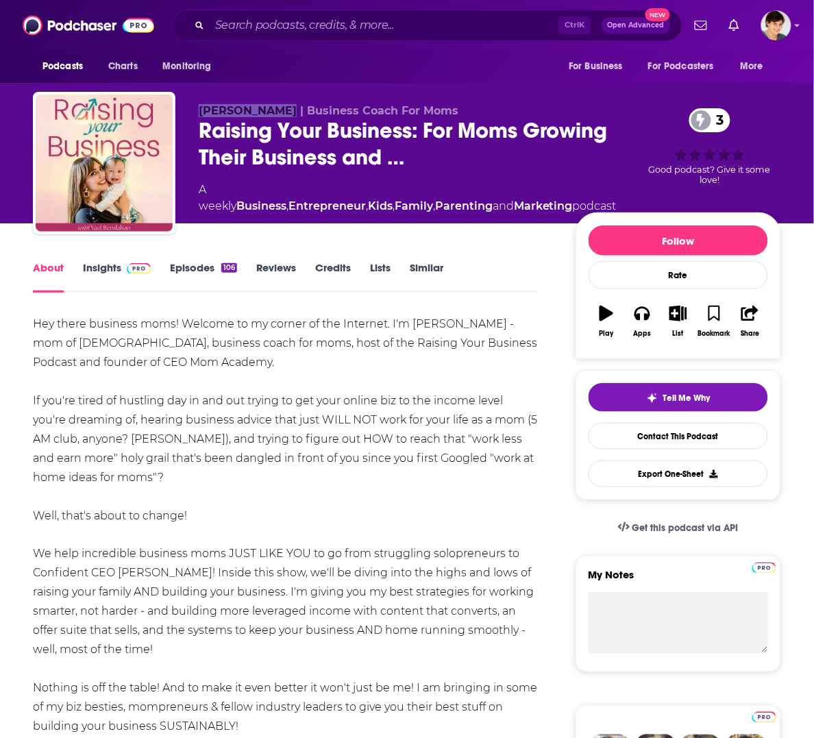
drag, startPoint x: 186, startPoint y: 106, endPoint x: 283, endPoint y: 111, distance: 96.7
click at [283, 111] on div "Yael Bendahan | Business Coach For Moms Raising Your Business: For Moms Growing…" at bounding box center [407, 166] width 748 height 148
copy span "Yael Bendahan"
click at [388, 508] on div "Hey there business moms! Welcome to my corner of the Internet. I'm Yael Bendaha…" at bounding box center [285, 649] width 505 height 671
click at [103, 265] on link "Insights" at bounding box center [117, 277] width 68 height 32
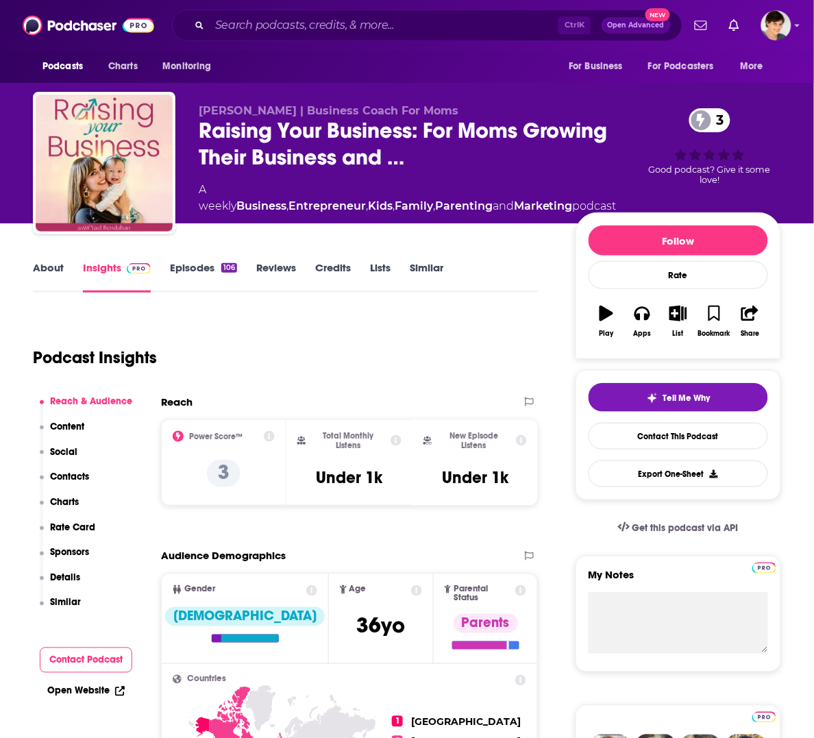
click at [38, 262] on link "About" at bounding box center [48, 277] width 31 height 32
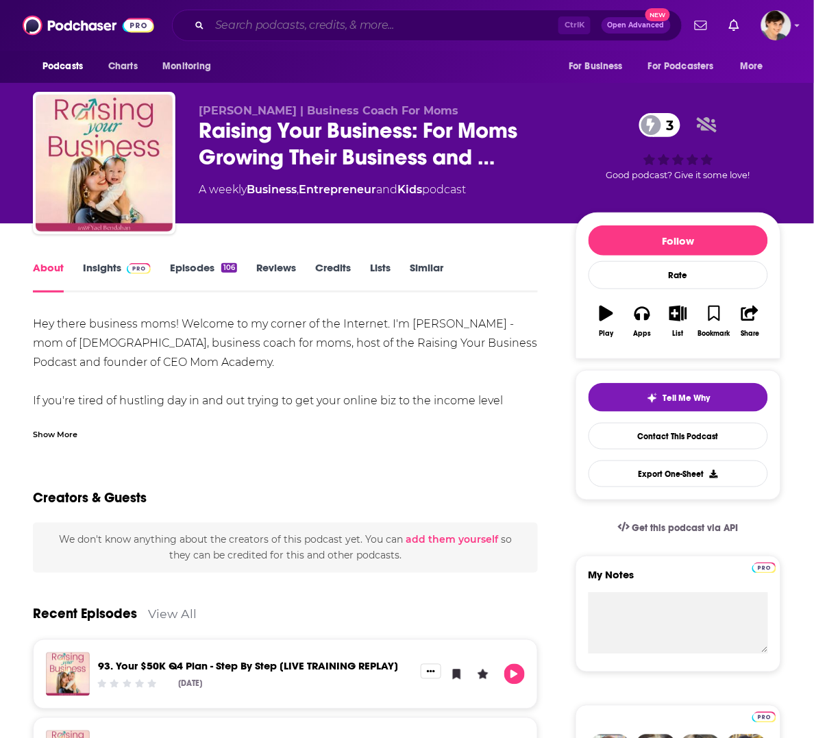
click at [332, 21] on input "Search podcasts, credits, & more..." at bounding box center [384, 25] width 349 height 22
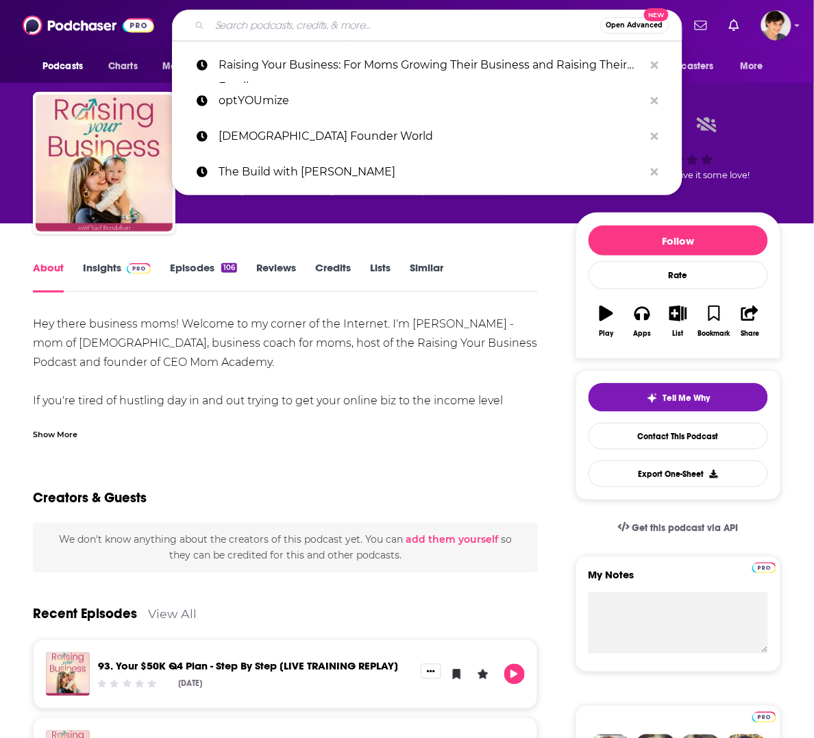
paste input "We're Gonna Make It"
type input "We're Gonna Make It"
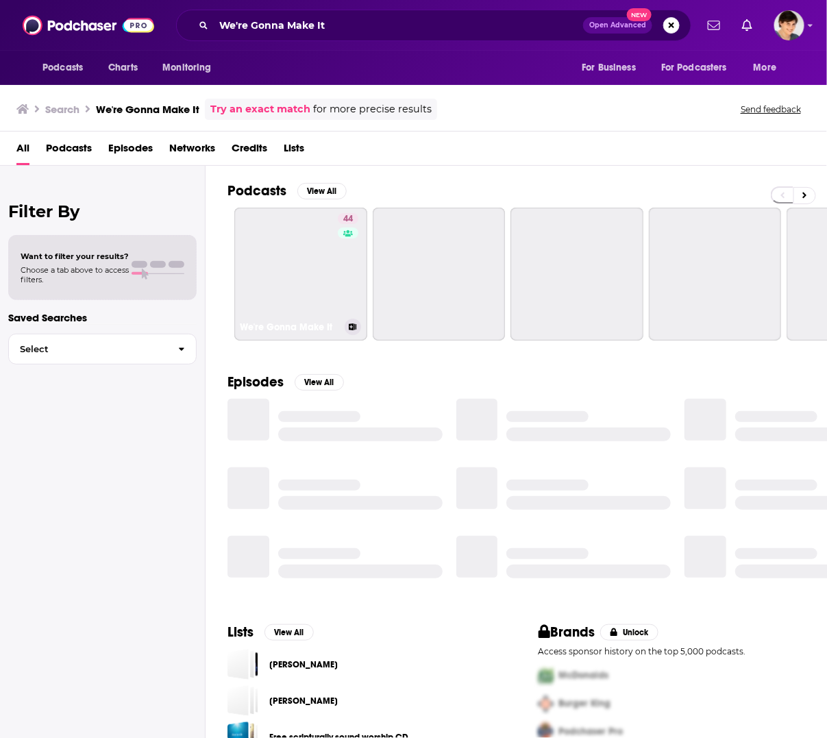
click at [319, 261] on link "44 We're Gonna Make It" at bounding box center [300, 274] width 133 height 133
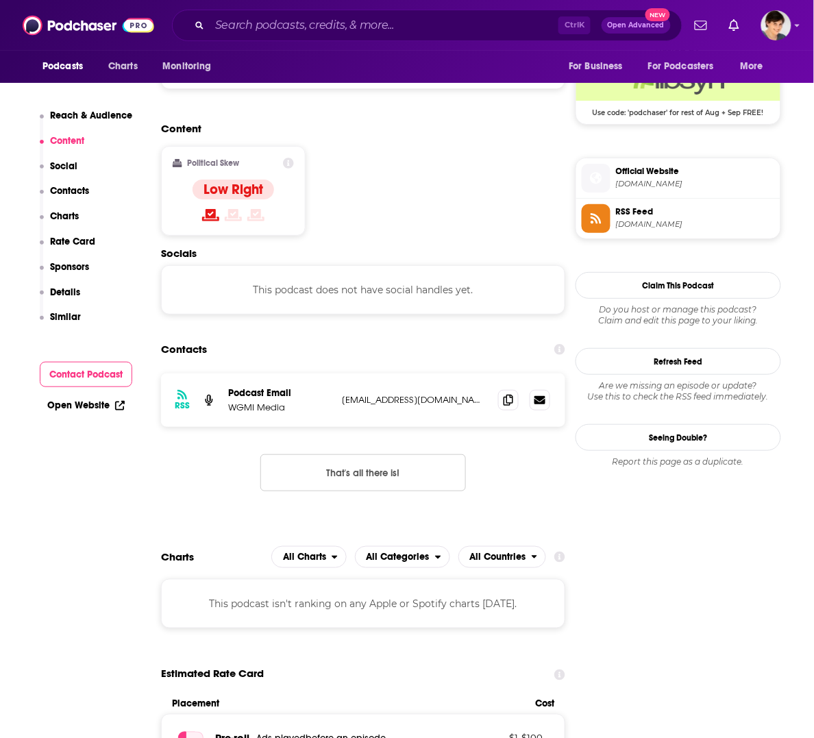
scroll to position [1199, 0]
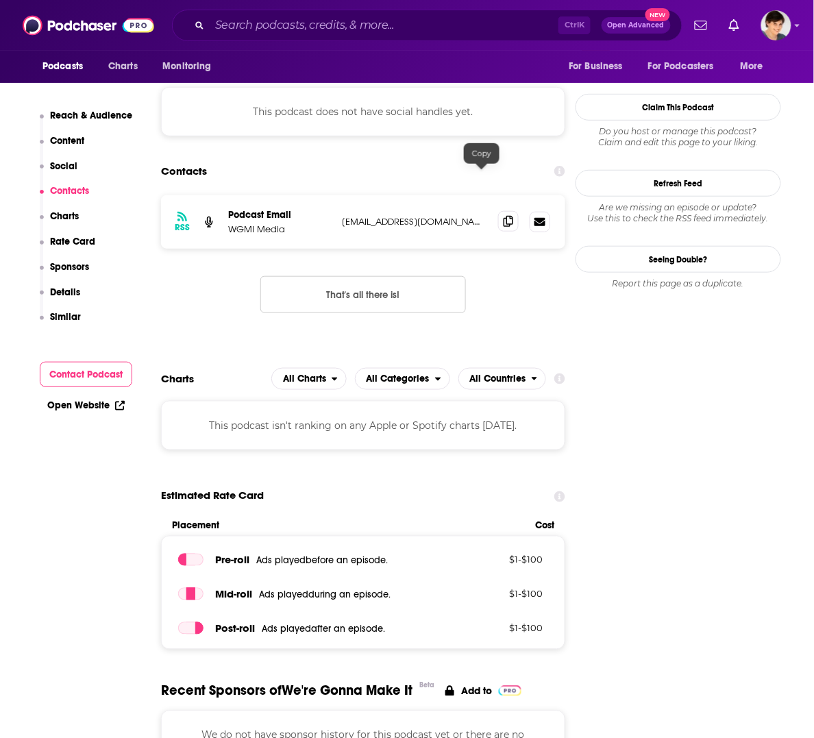
click at [503, 216] on icon at bounding box center [508, 221] width 10 height 11
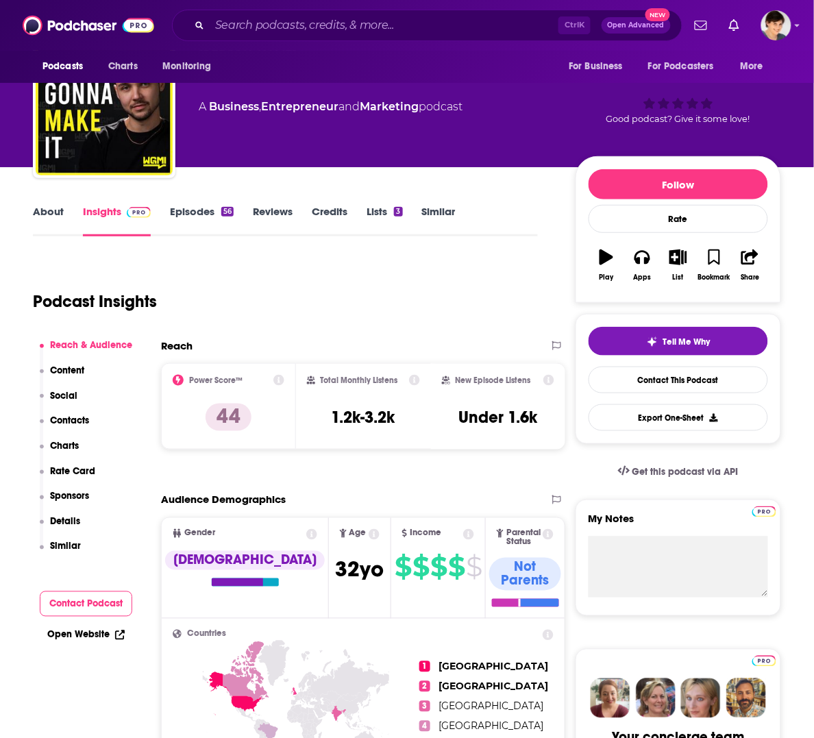
scroll to position [0, 0]
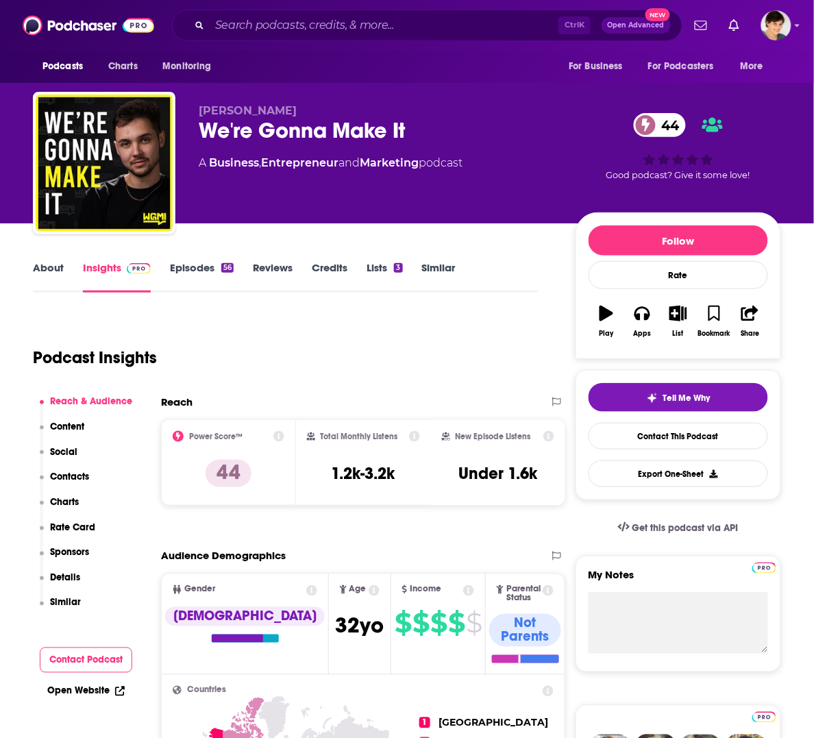
click at [283, 325] on div "Podcast Insights" at bounding box center [280, 349] width 494 height 70
click at [46, 260] on div "About Insights Episodes 56 Reviews Credits Lists 3 Similar" at bounding box center [285, 276] width 505 height 34
click at [47, 271] on link "About" at bounding box center [48, 277] width 31 height 32
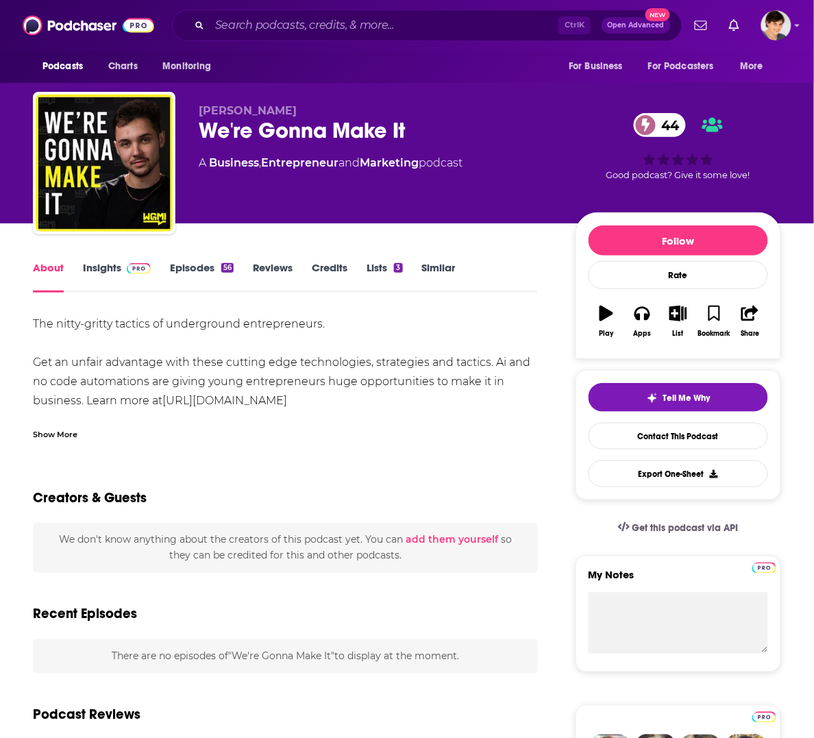
click at [302, 134] on div "We're Gonna Make It 44" at bounding box center [376, 130] width 355 height 27
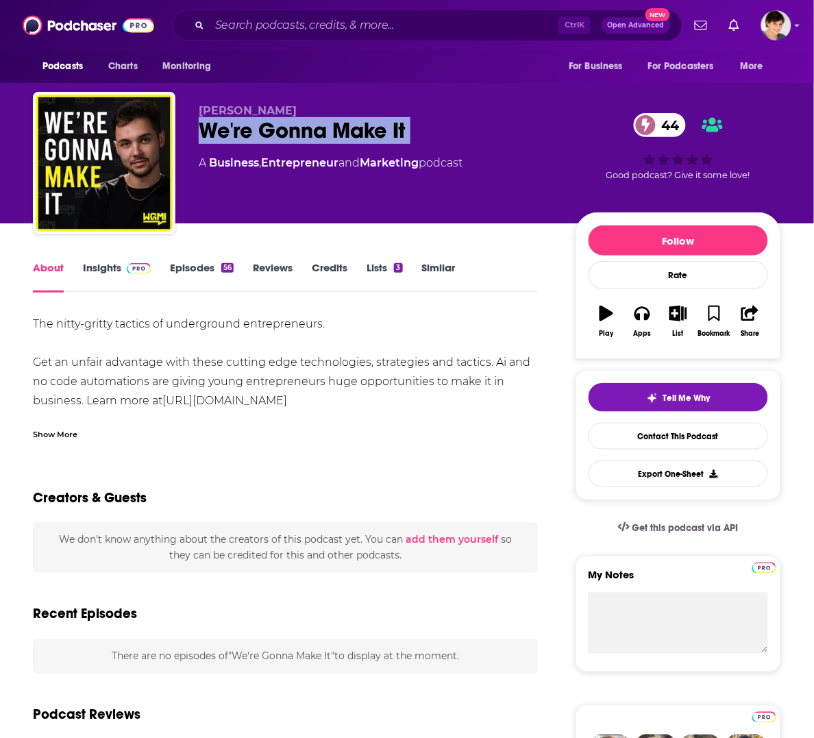
click at [302, 134] on div "We're Gonna Make It 44" at bounding box center [376, 130] width 355 height 27
copy div "We're Gonna Make It 44"
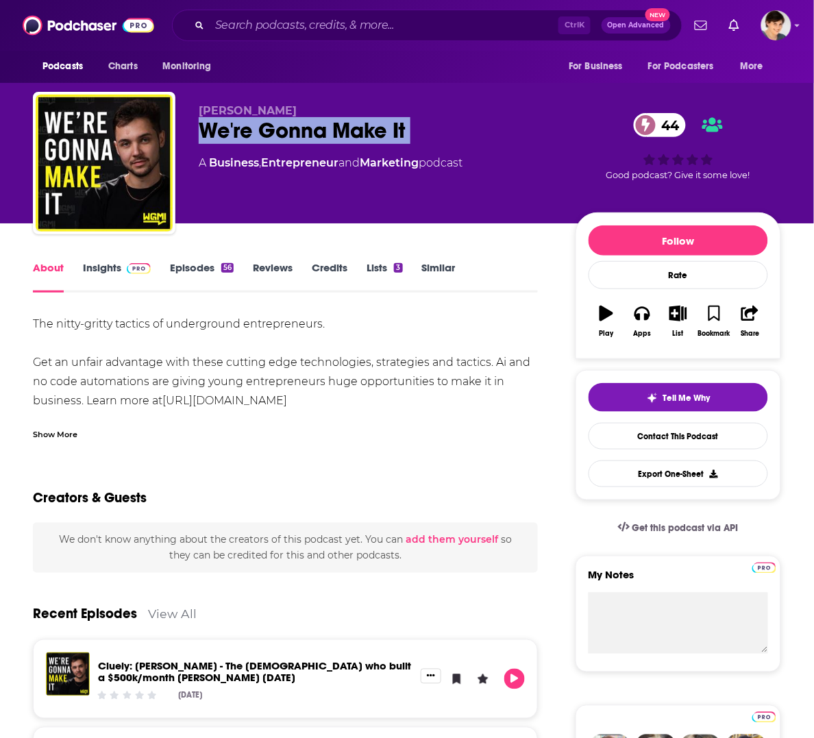
click at [287, 405] on link "https://wgmimedia.com/join-wgmi" at bounding box center [224, 400] width 125 height 13
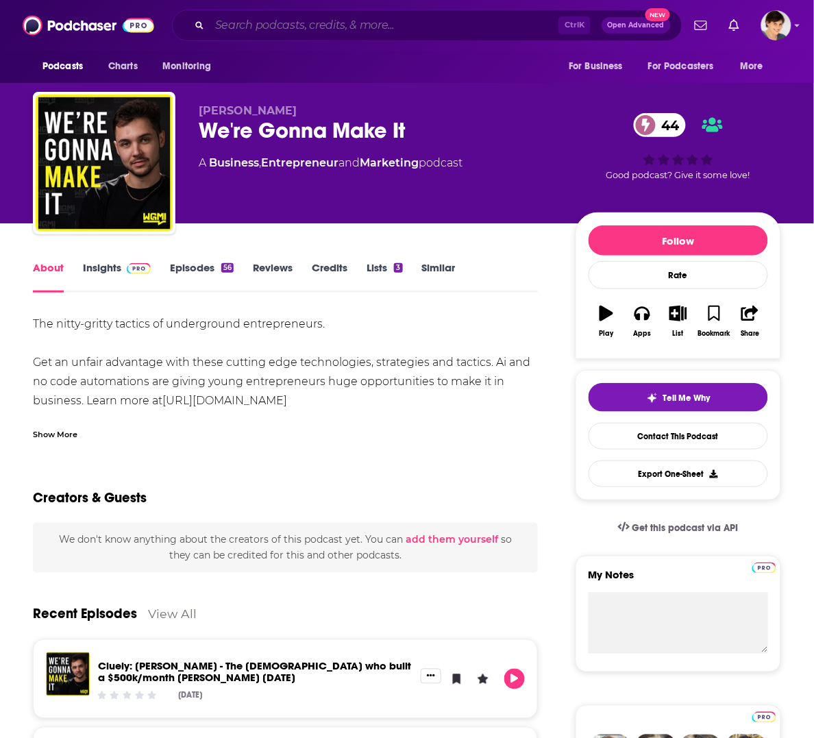
click at [429, 25] on input "Search podcasts, credits, & more..." at bounding box center [384, 25] width 349 height 22
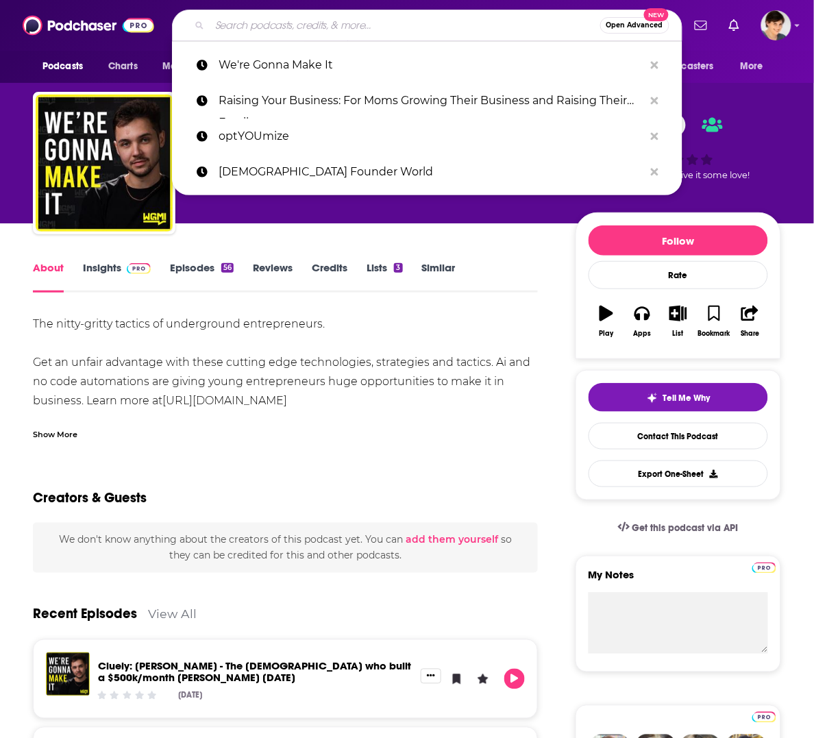
paste input "Think Like an Owner"
type input "Think Like an Owner"
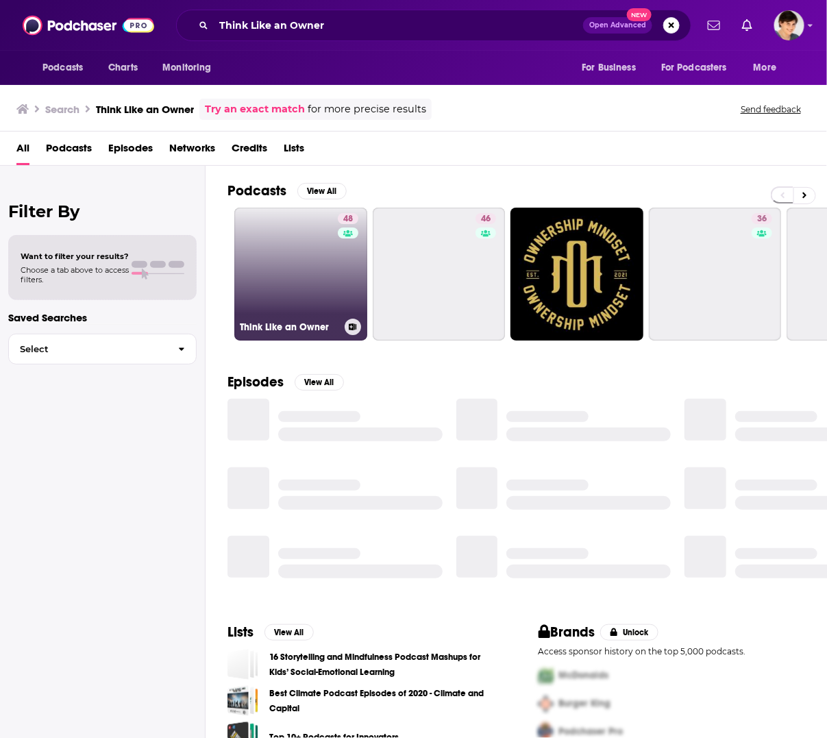
click at [313, 299] on link "48 Think Like an Owner" at bounding box center [300, 274] width 133 height 133
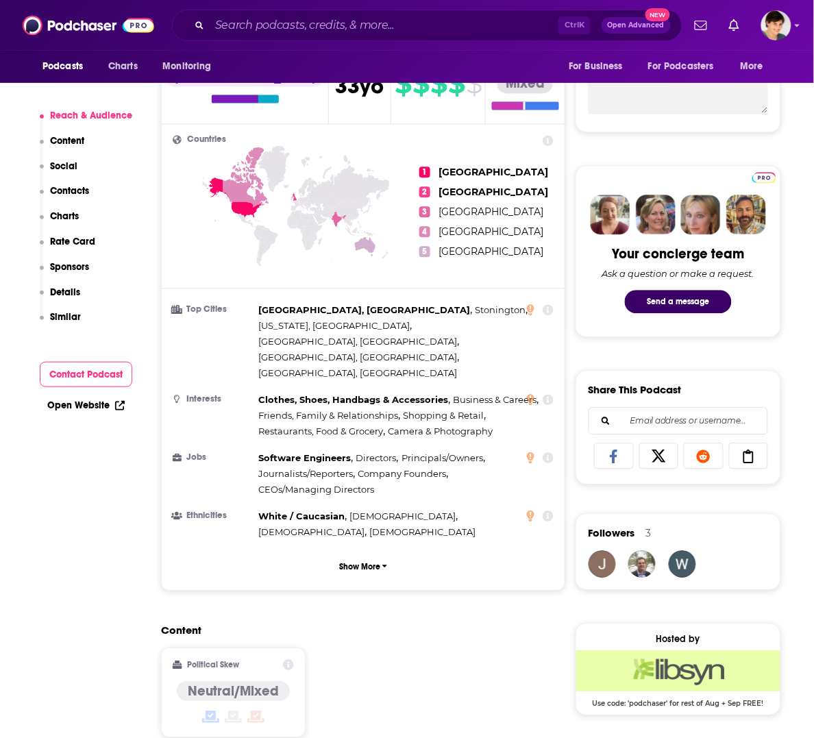
scroll to position [856, 0]
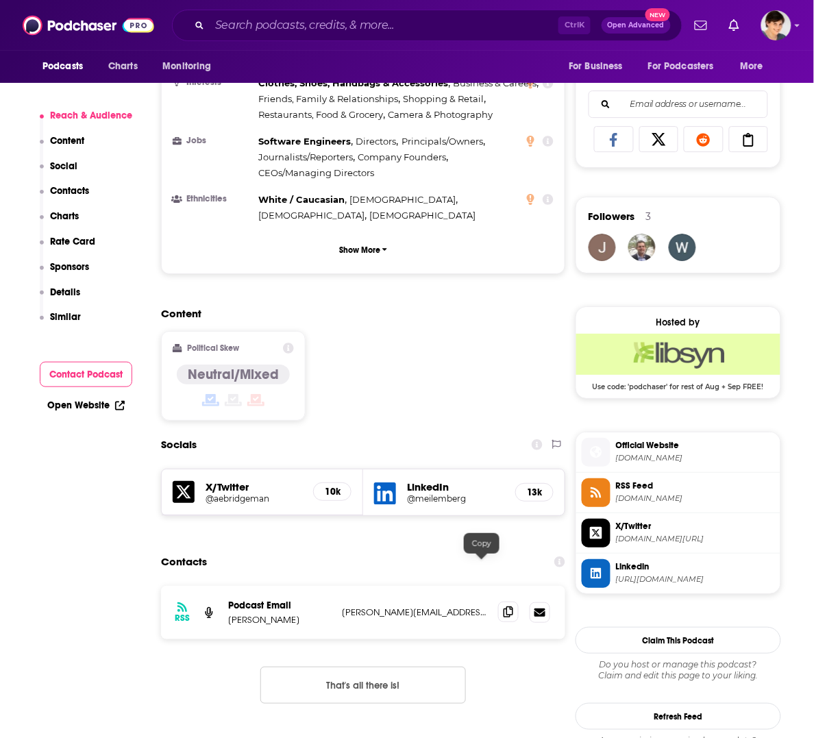
click at [498, 601] on span at bounding box center [508, 611] width 21 height 21
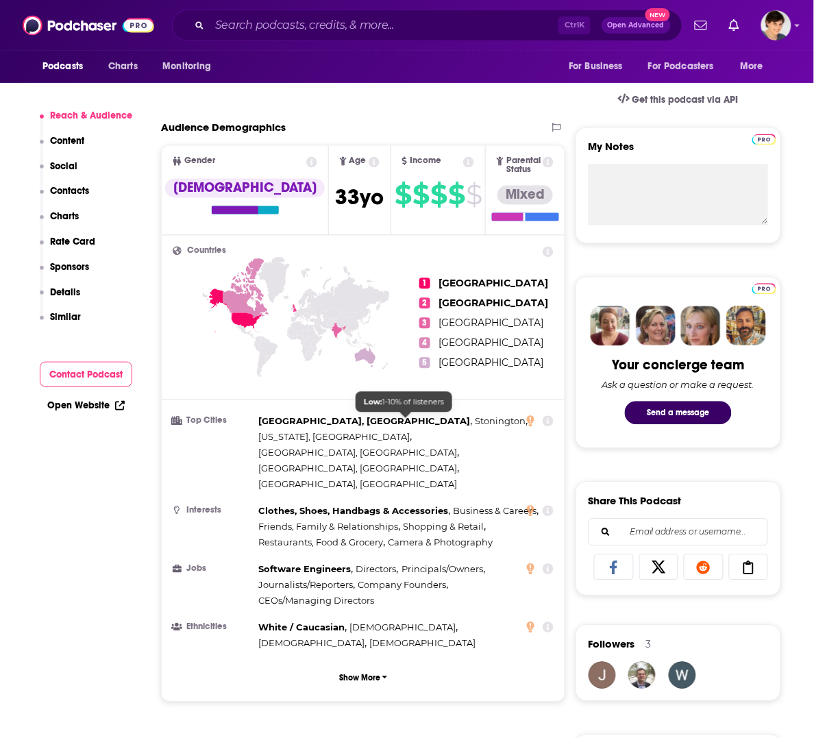
scroll to position [0, 0]
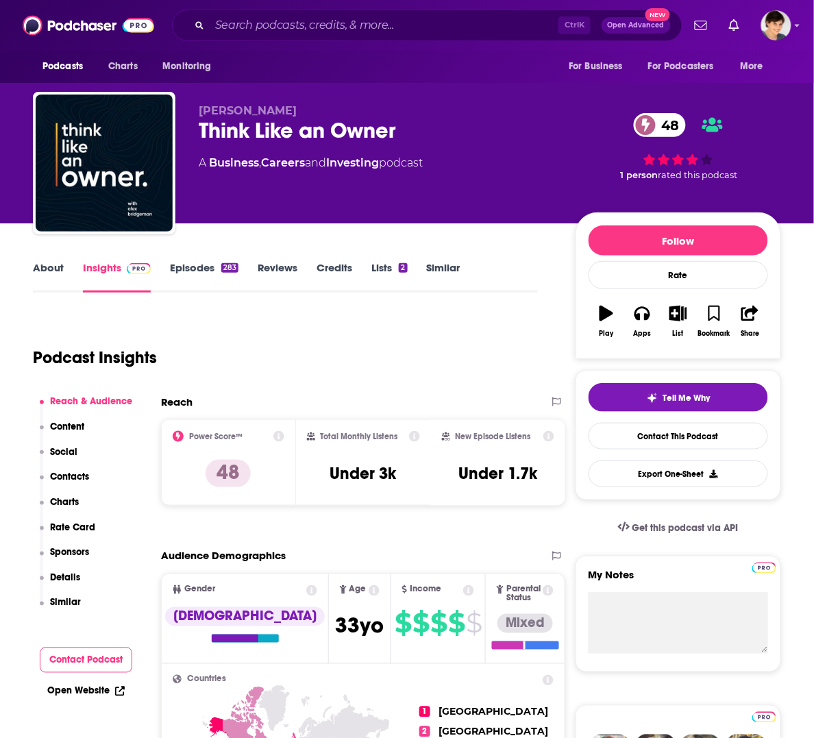
click at [307, 135] on div "Think Like an Owner 48" at bounding box center [376, 130] width 355 height 27
click at [55, 271] on link "About" at bounding box center [48, 277] width 31 height 32
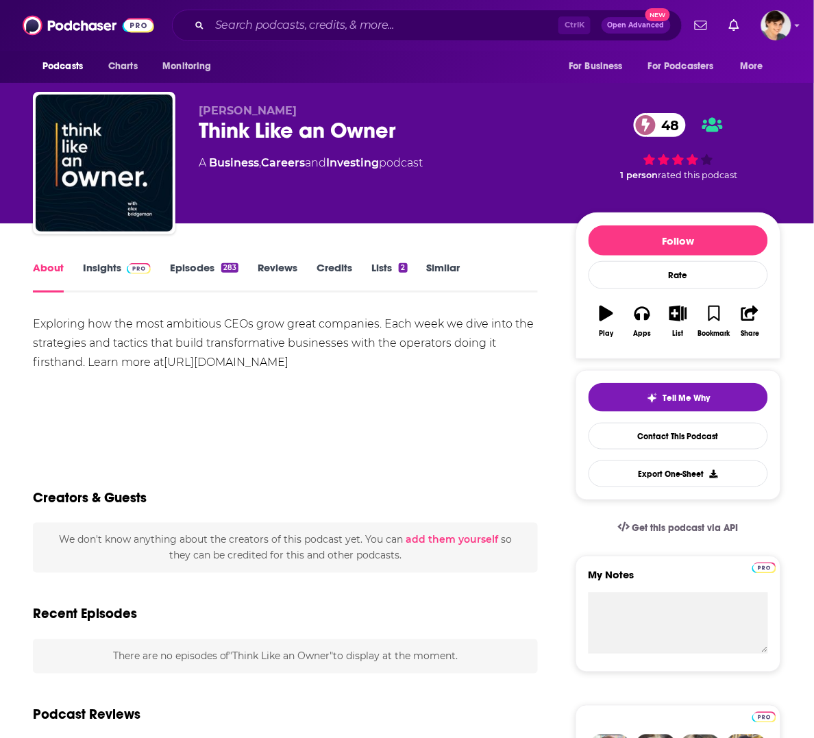
click at [319, 392] on div "Exploring how the most ambitious CEOs grow great companies. Each week we dive i…" at bounding box center [285, 362] width 505 height 96
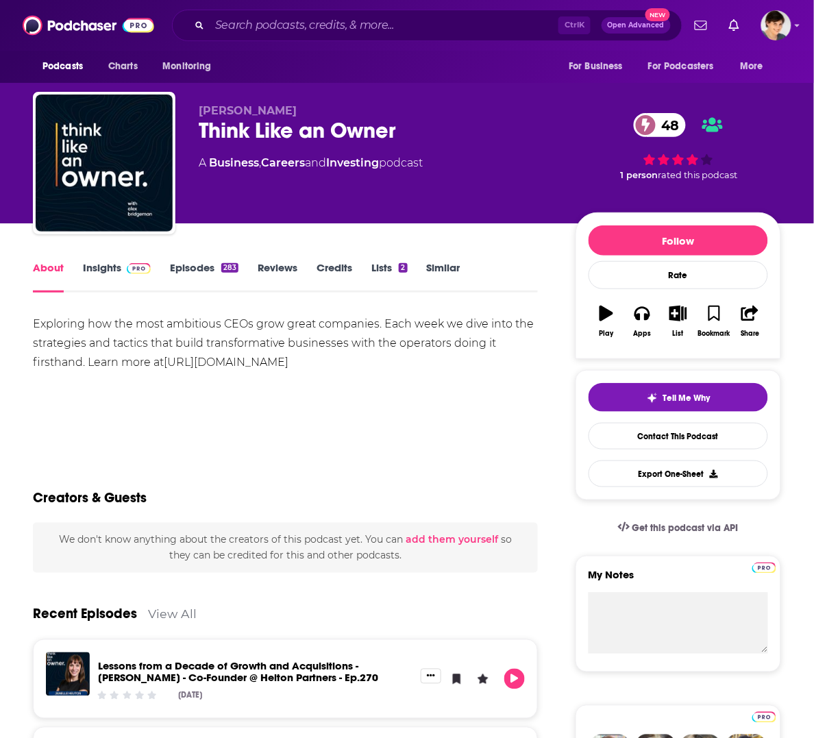
drag, startPoint x: 333, startPoint y: 373, endPoint x: 12, endPoint y: 324, distance: 324.3
click at [271, 112] on span "Alex Bridgeman" at bounding box center [248, 110] width 98 height 13
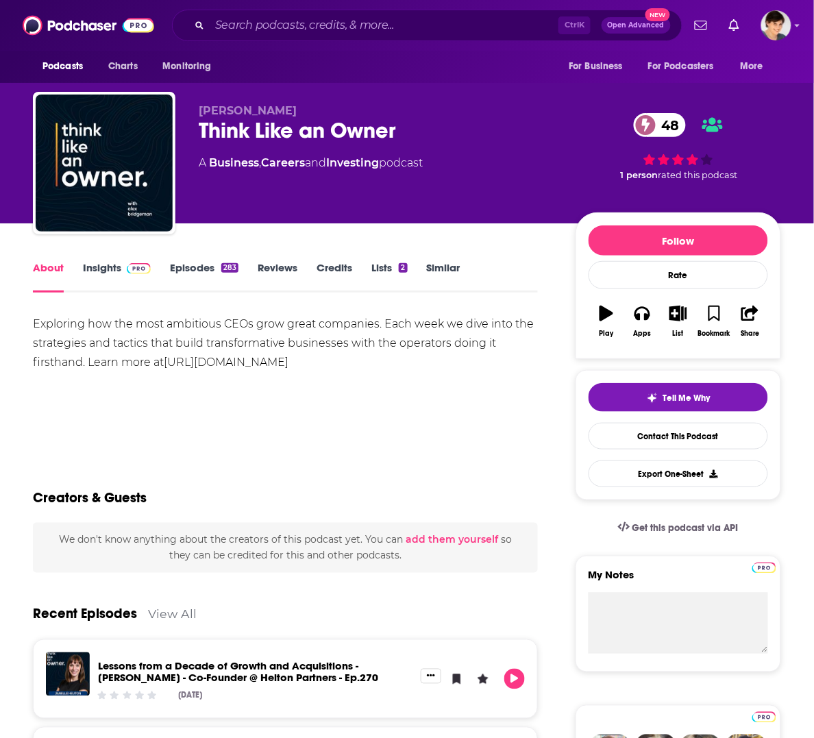
click at [351, 435] on div "Show More" at bounding box center [285, 428] width 505 height 23
